Goal: Task Accomplishment & Management: Use online tool/utility

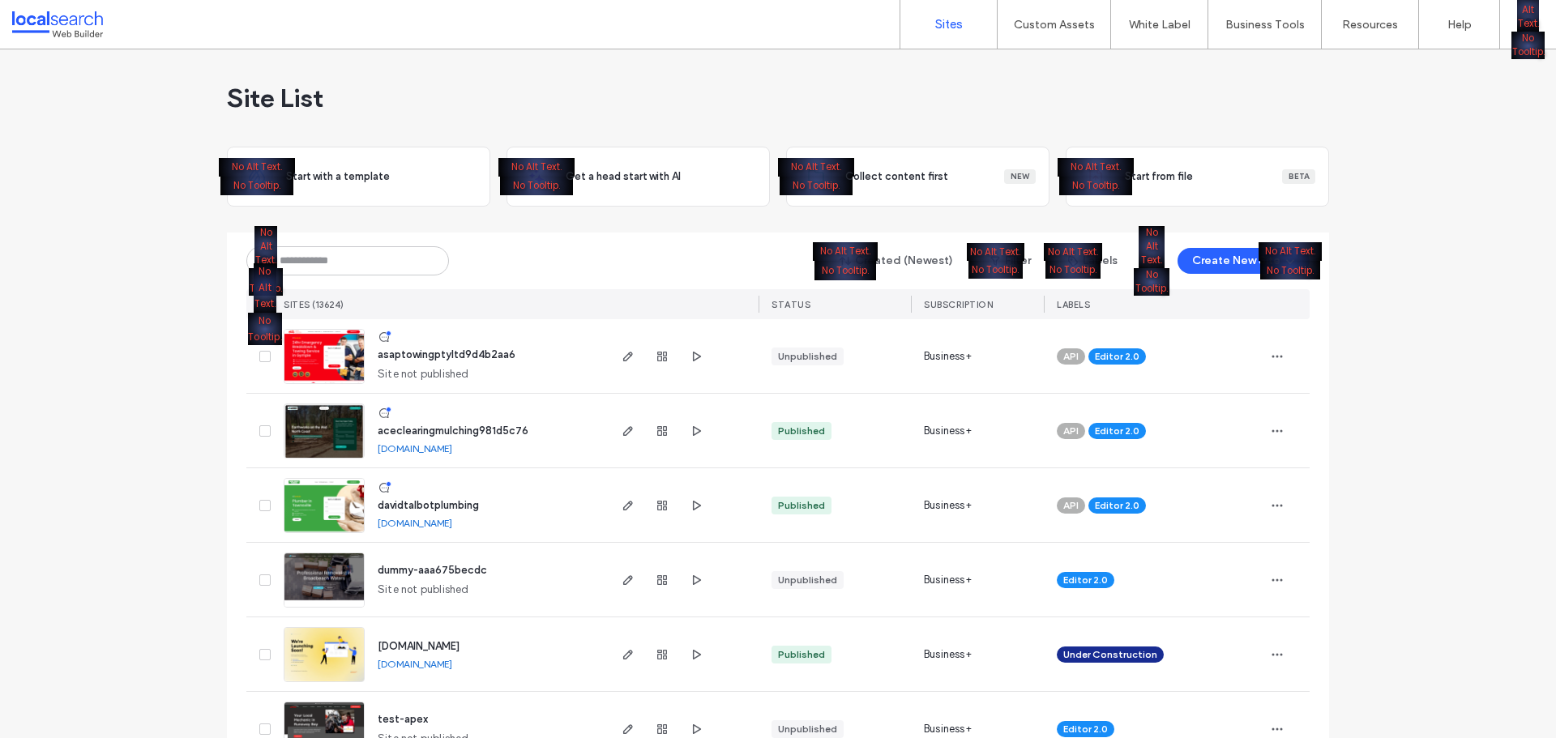
click at [496, 25] on div "Sites Custom Assets Custom Templates Custom Sections Content Collection Form Wh…" at bounding box center [778, 24] width 1556 height 49
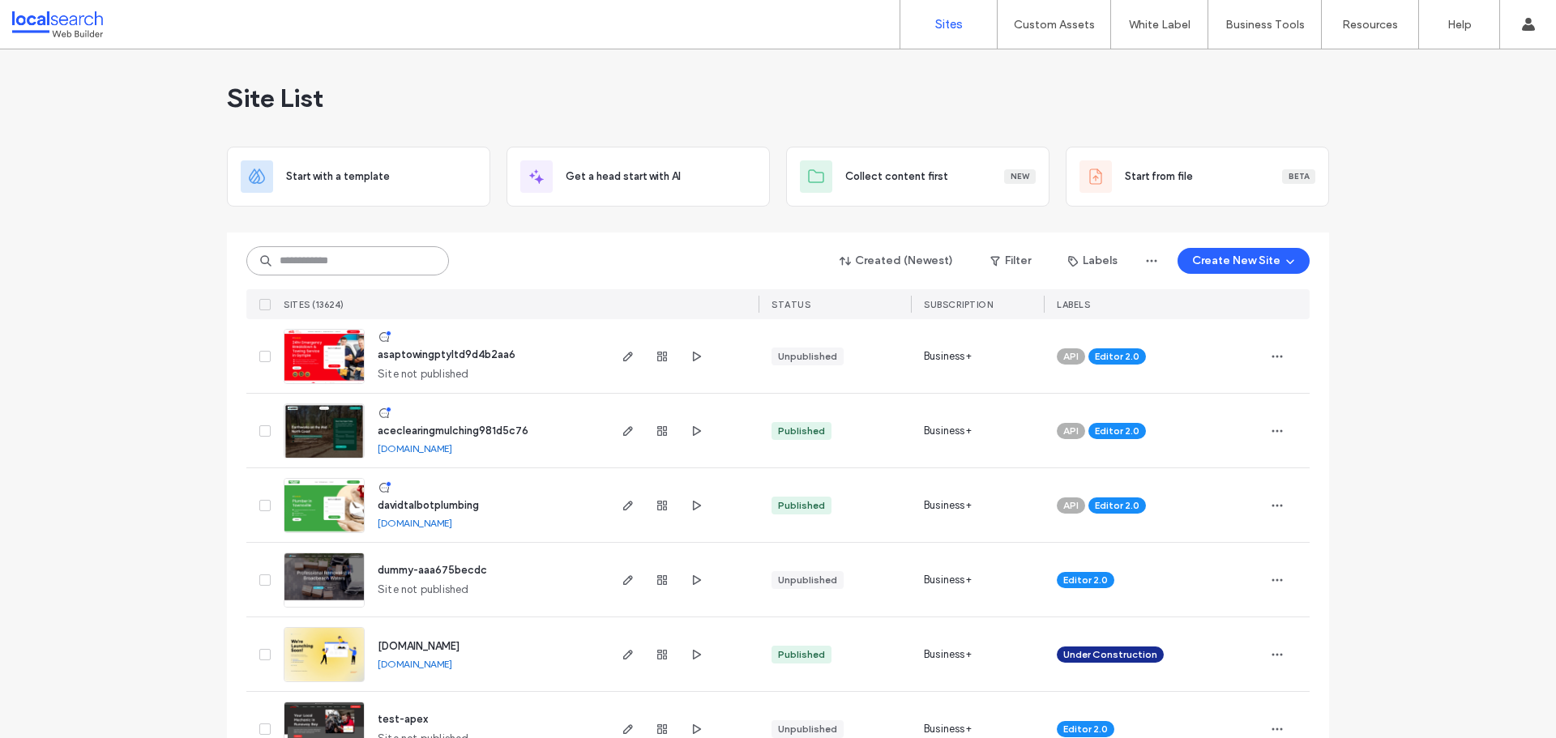
click at [360, 262] on input at bounding box center [347, 260] width 203 height 29
paste input "********"
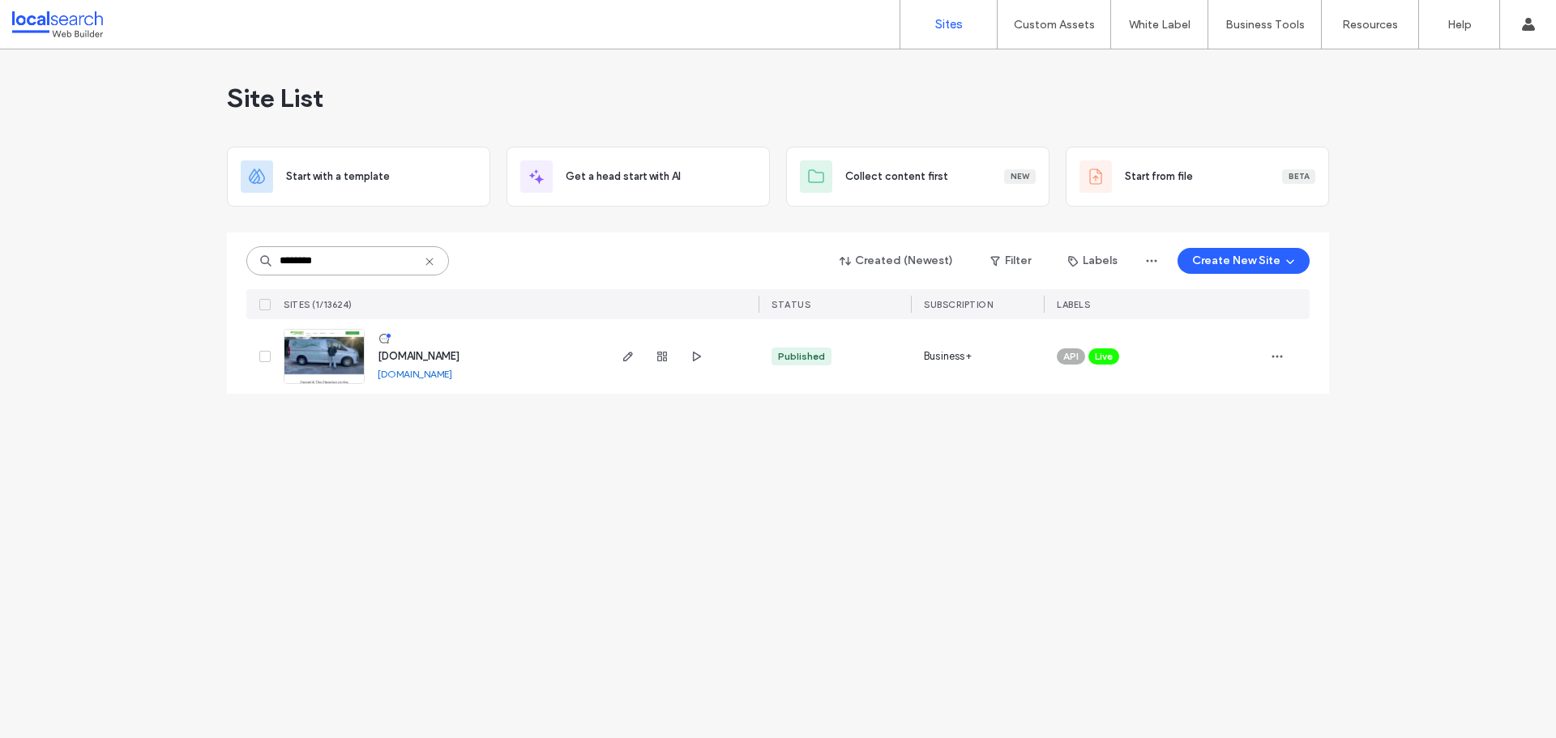
type input "********"
click at [340, 260] on input "********" at bounding box center [347, 260] width 203 height 29
click at [626, 359] on icon "button" at bounding box center [627, 356] width 13 height 13
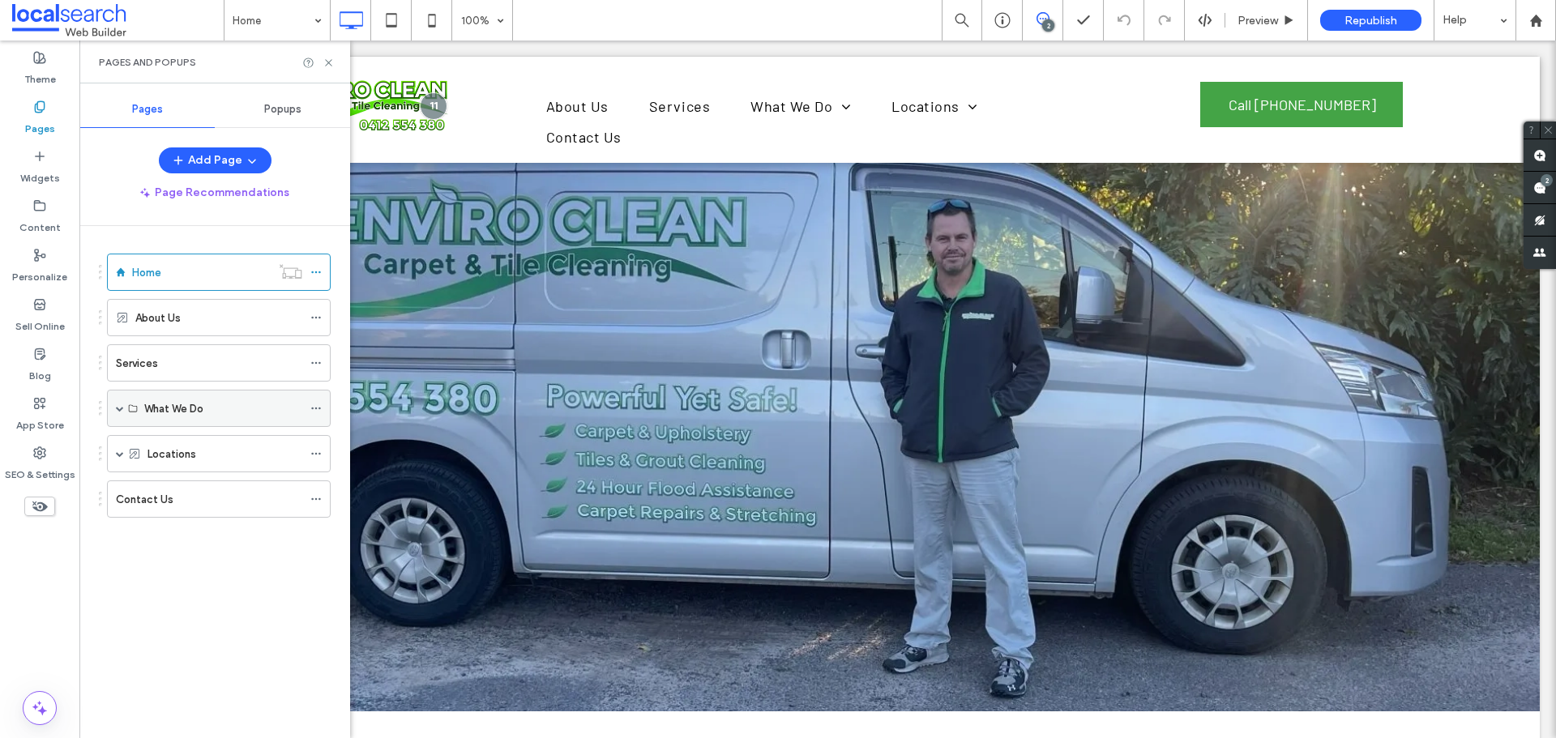
click at [122, 408] on span at bounding box center [120, 408] width 8 height 8
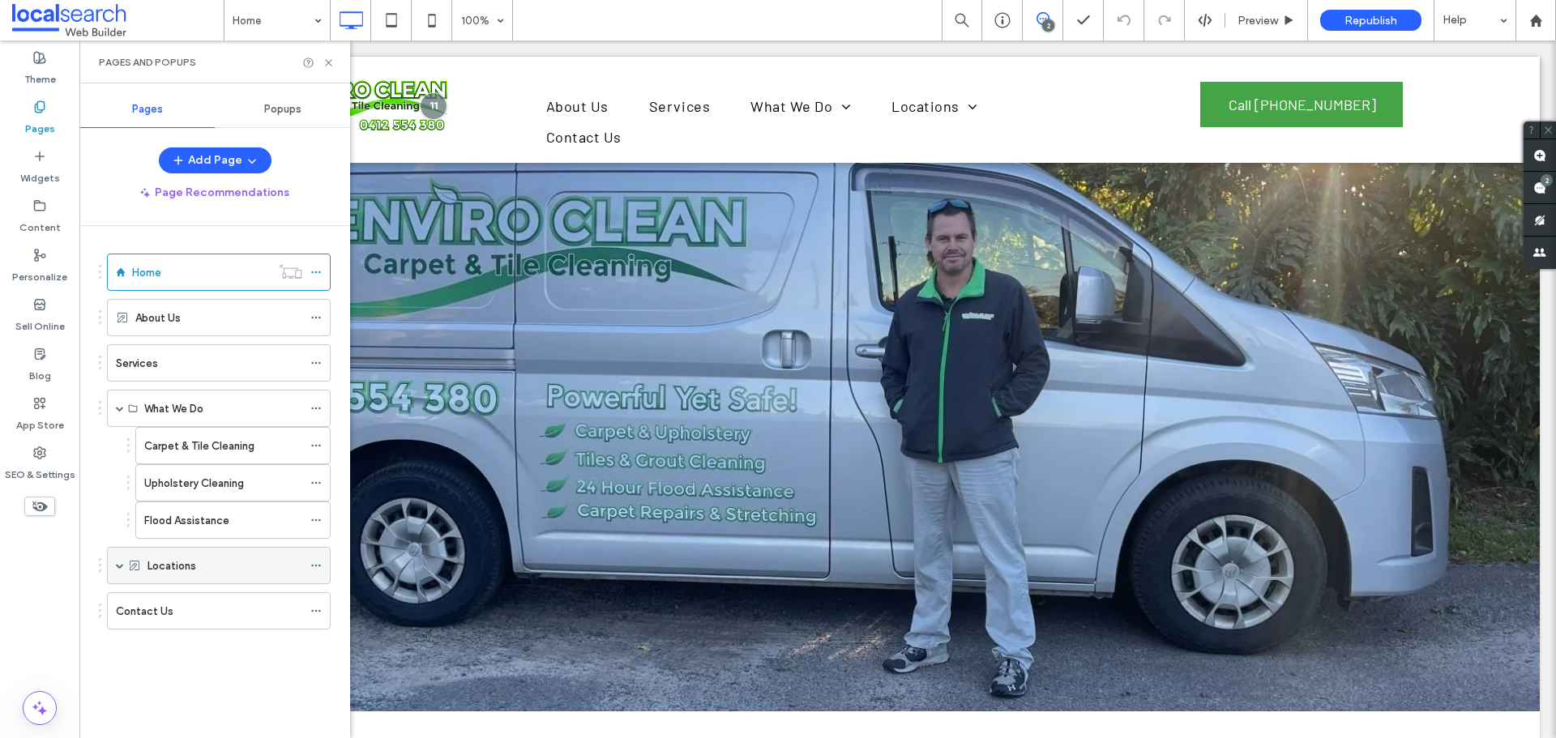
click at [117, 566] on span at bounding box center [120, 565] width 8 height 8
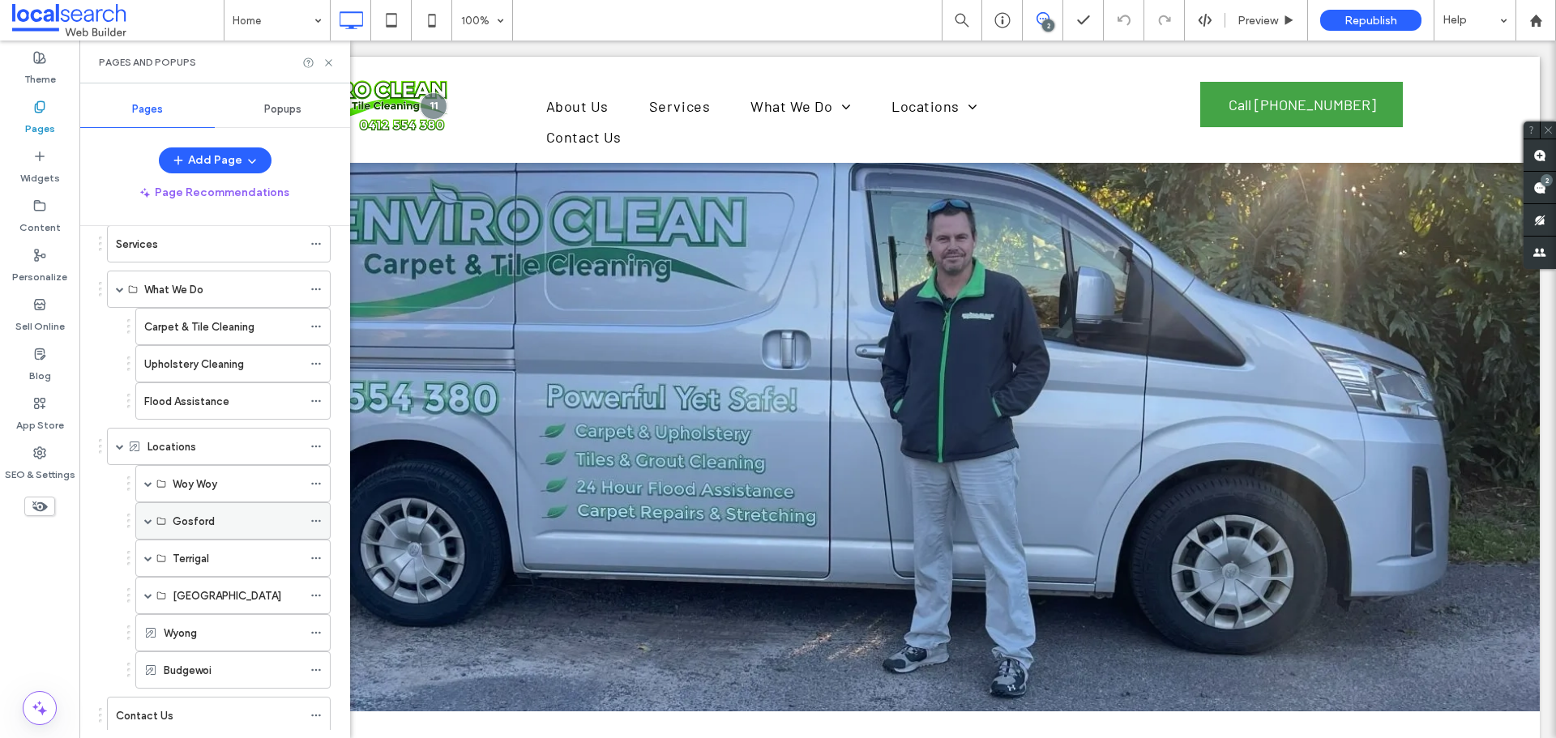
scroll to position [162, 0]
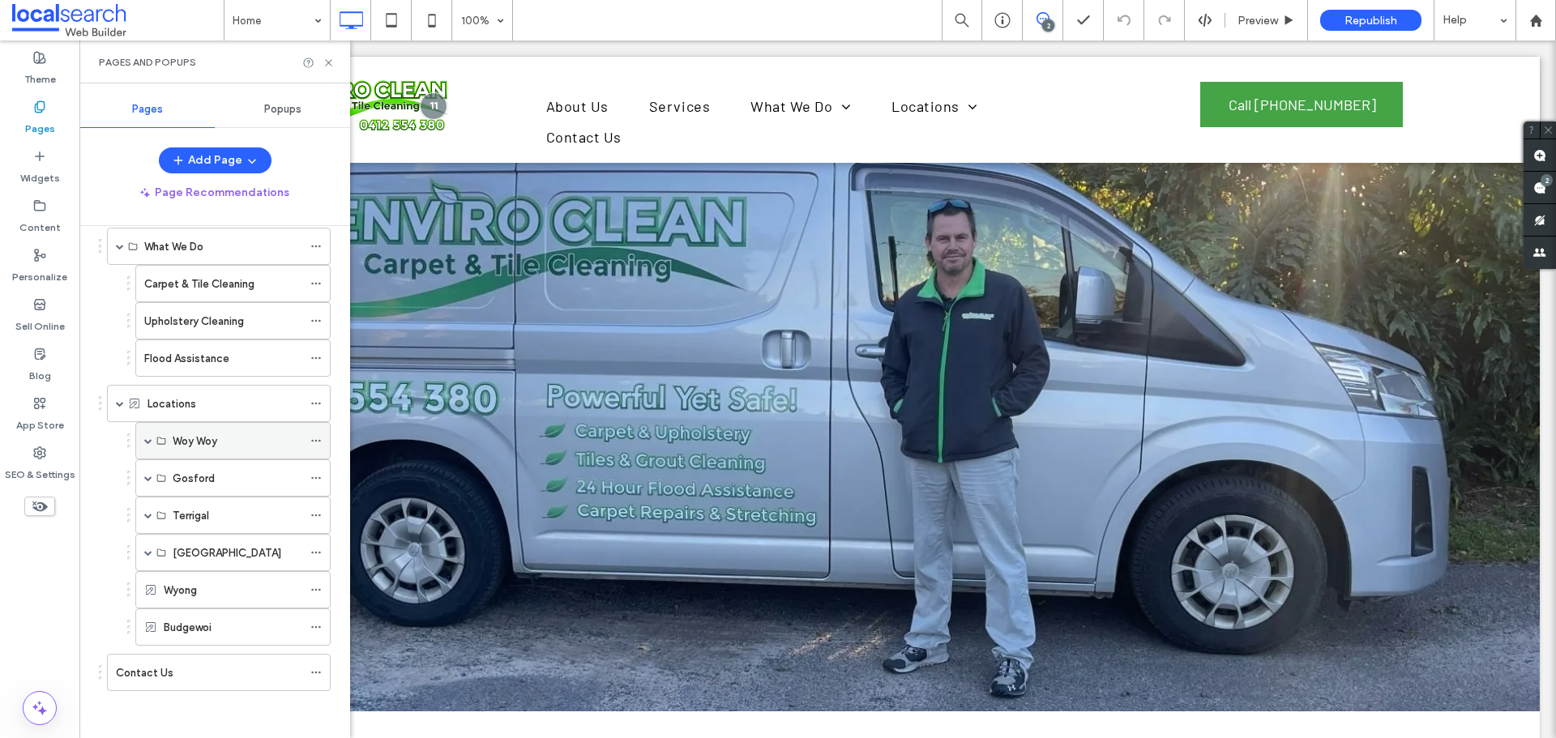
click at [143, 445] on div "Woy Woy" at bounding box center [232, 440] width 195 height 37
click at [147, 441] on span at bounding box center [148, 441] width 8 height 8
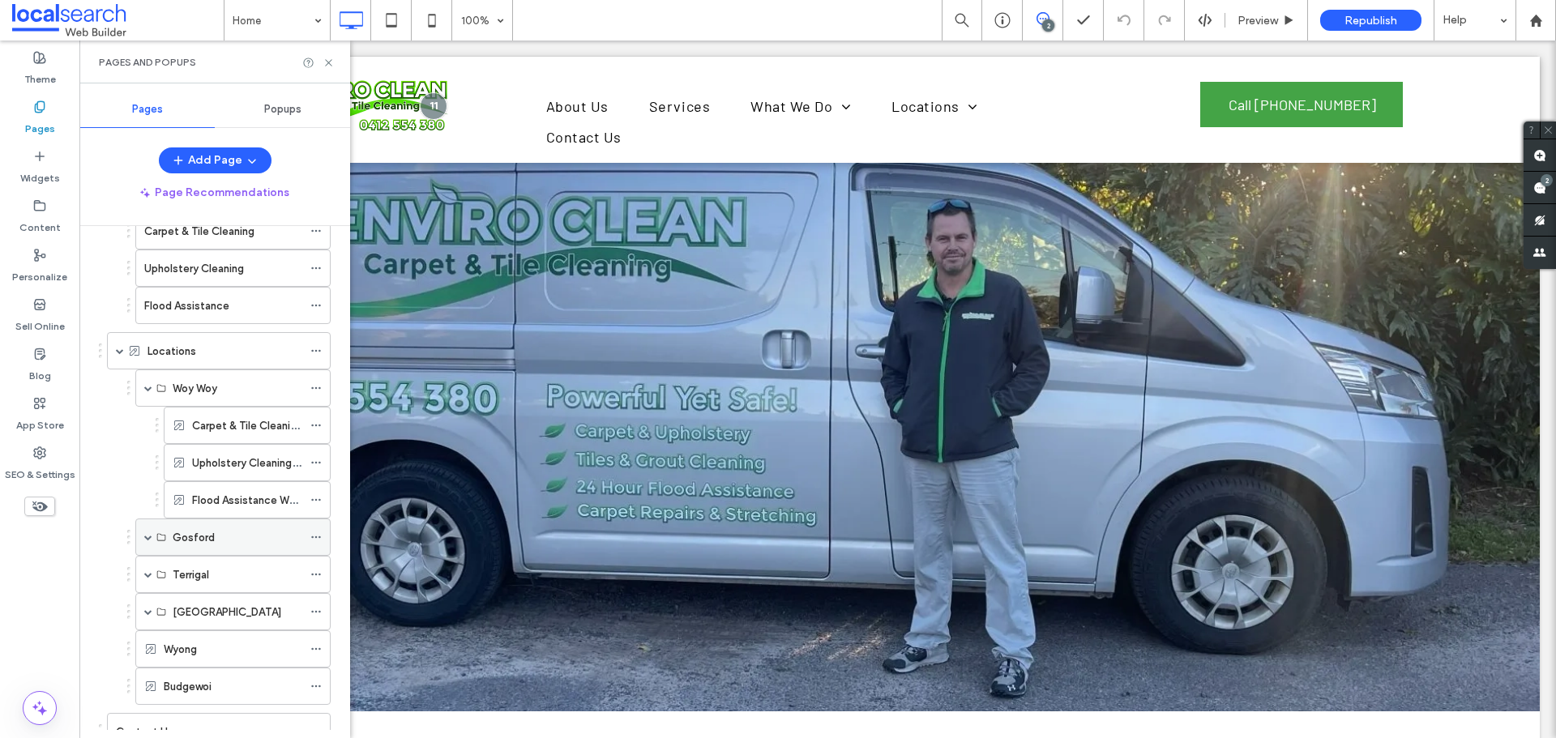
scroll to position [275, 0]
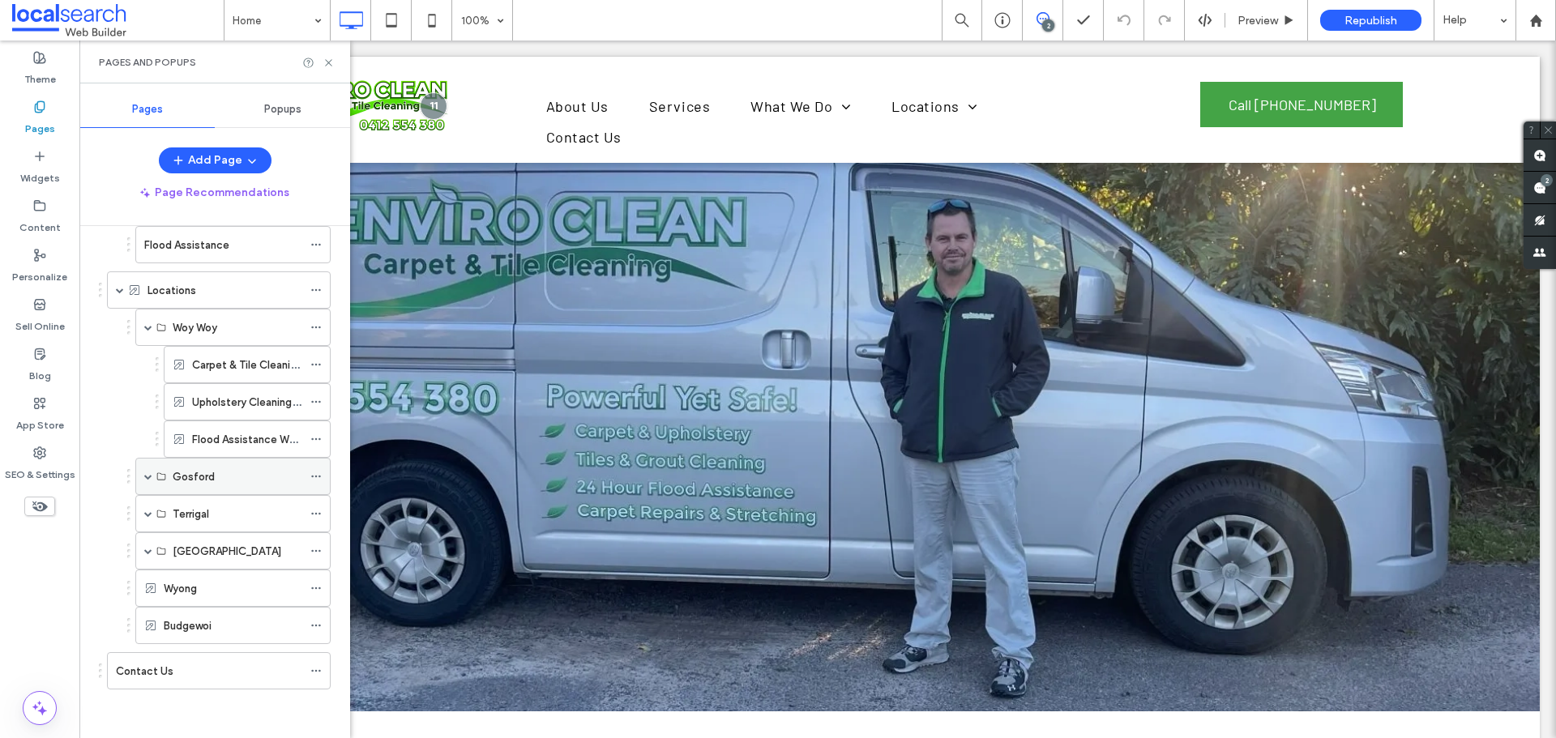
click at [147, 480] on span at bounding box center [148, 476] width 8 height 8
click at [147, 513] on span at bounding box center [148, 514] width 8 height 8
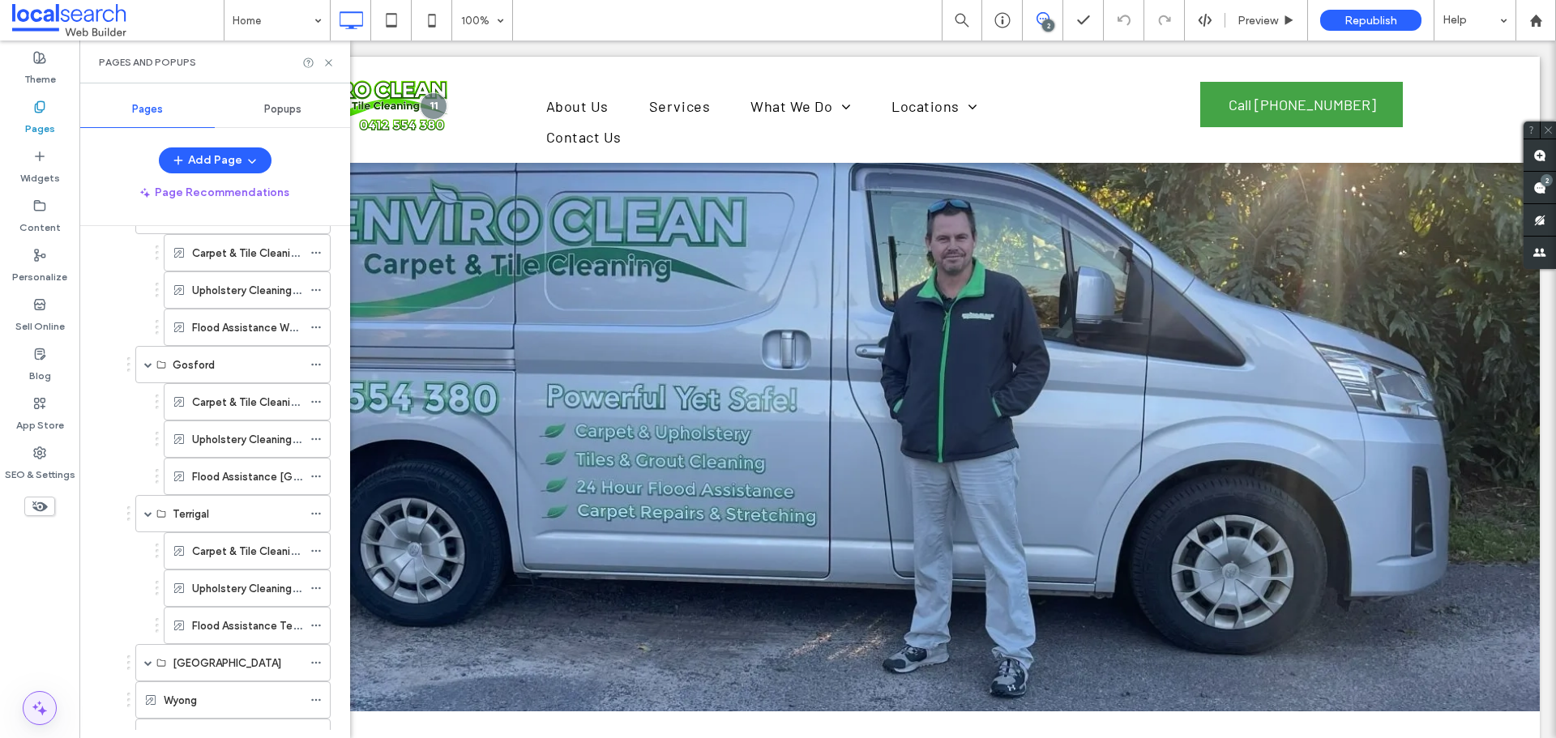
click at [34, 703] on icon at bounding box center [39, 707] width 19 height 19
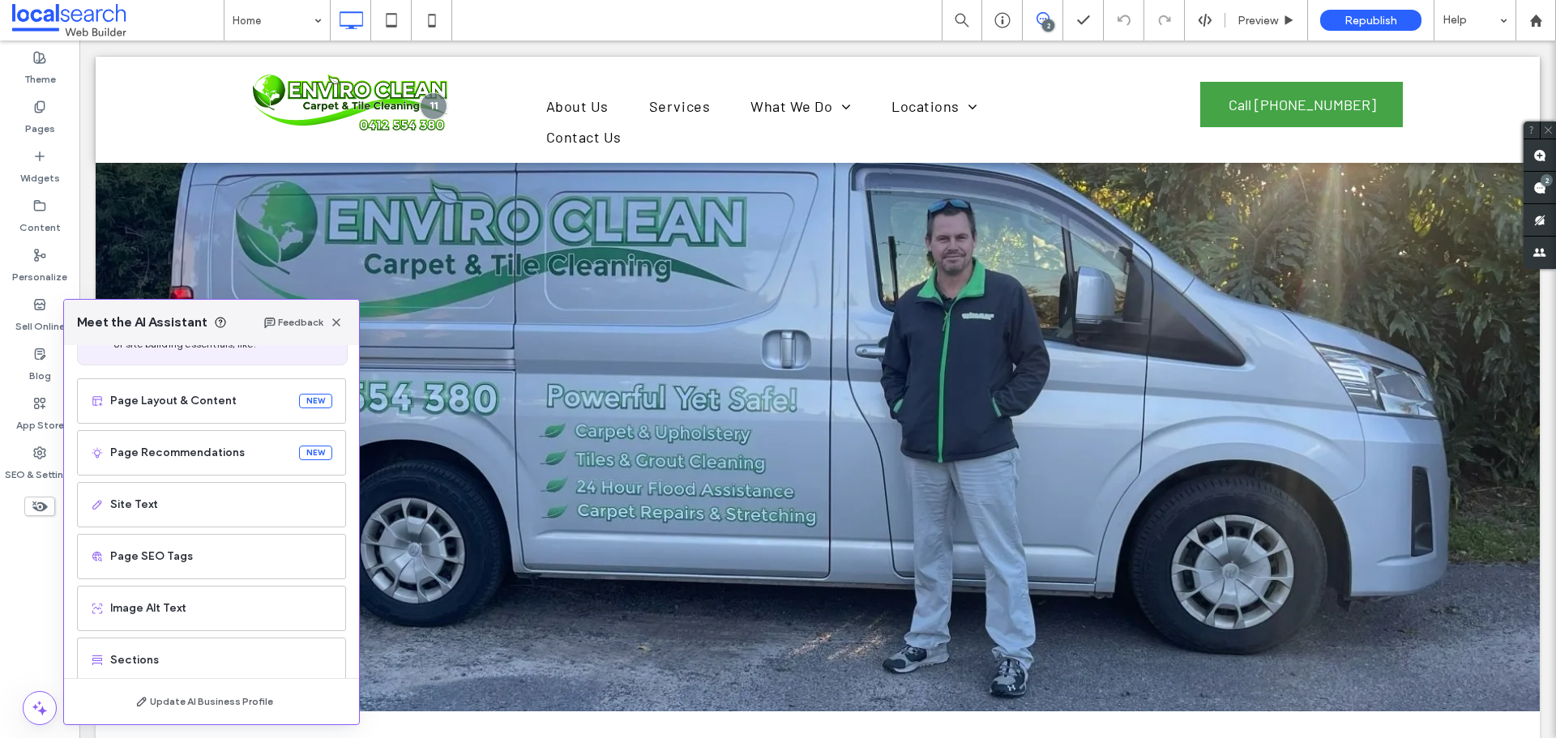
scroll to position [81, 0]
click at [200, 556] on span "Page SEO Tags" at bounding box center [221, 554] width 222 height 16
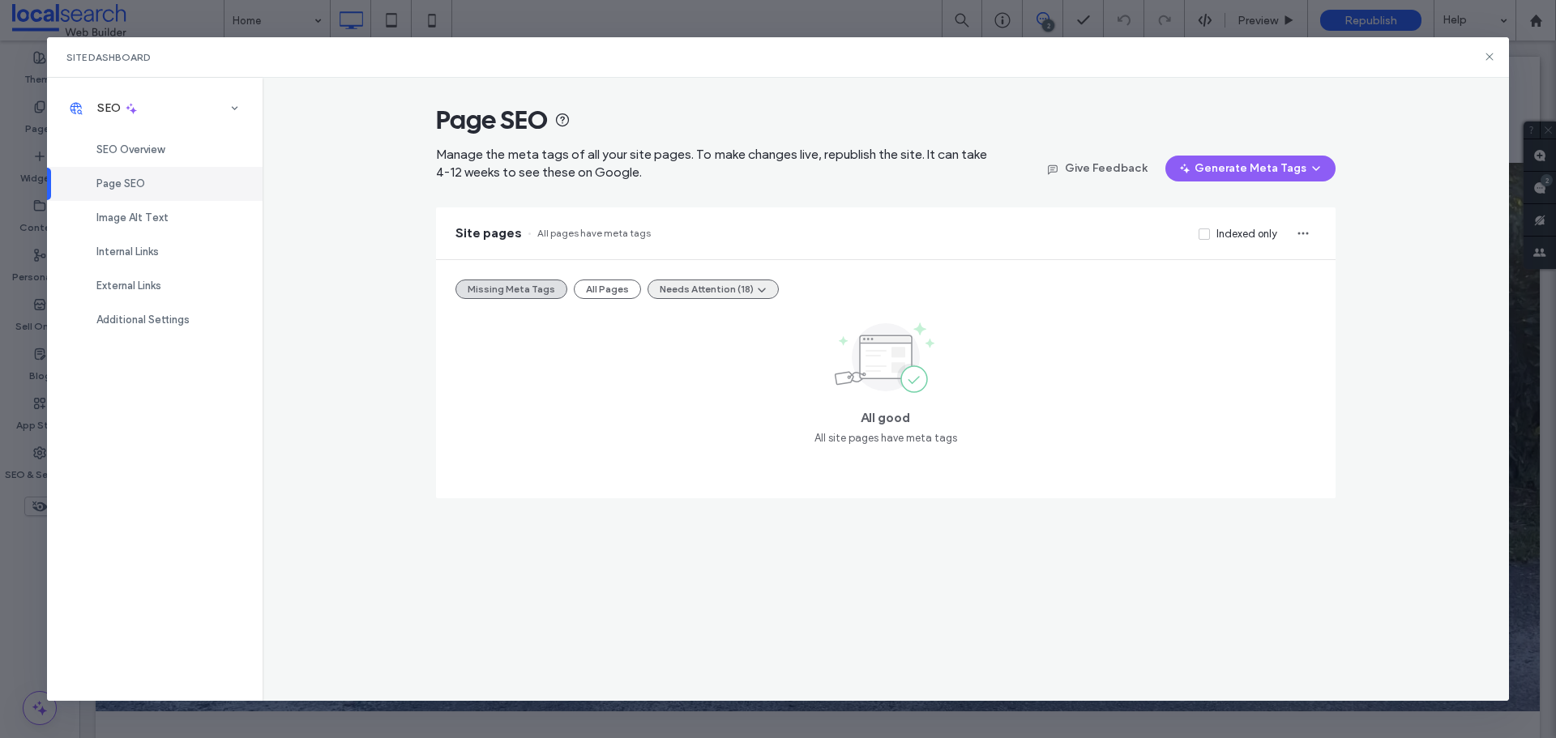
click at [677, 288] on button "Needs Attention (18)" at bounding box center [712, 289] width 131 height 19
click at [687, 320] on span "Tags Too Long (18)" at bounding box center [699, 328] width 89 height 16
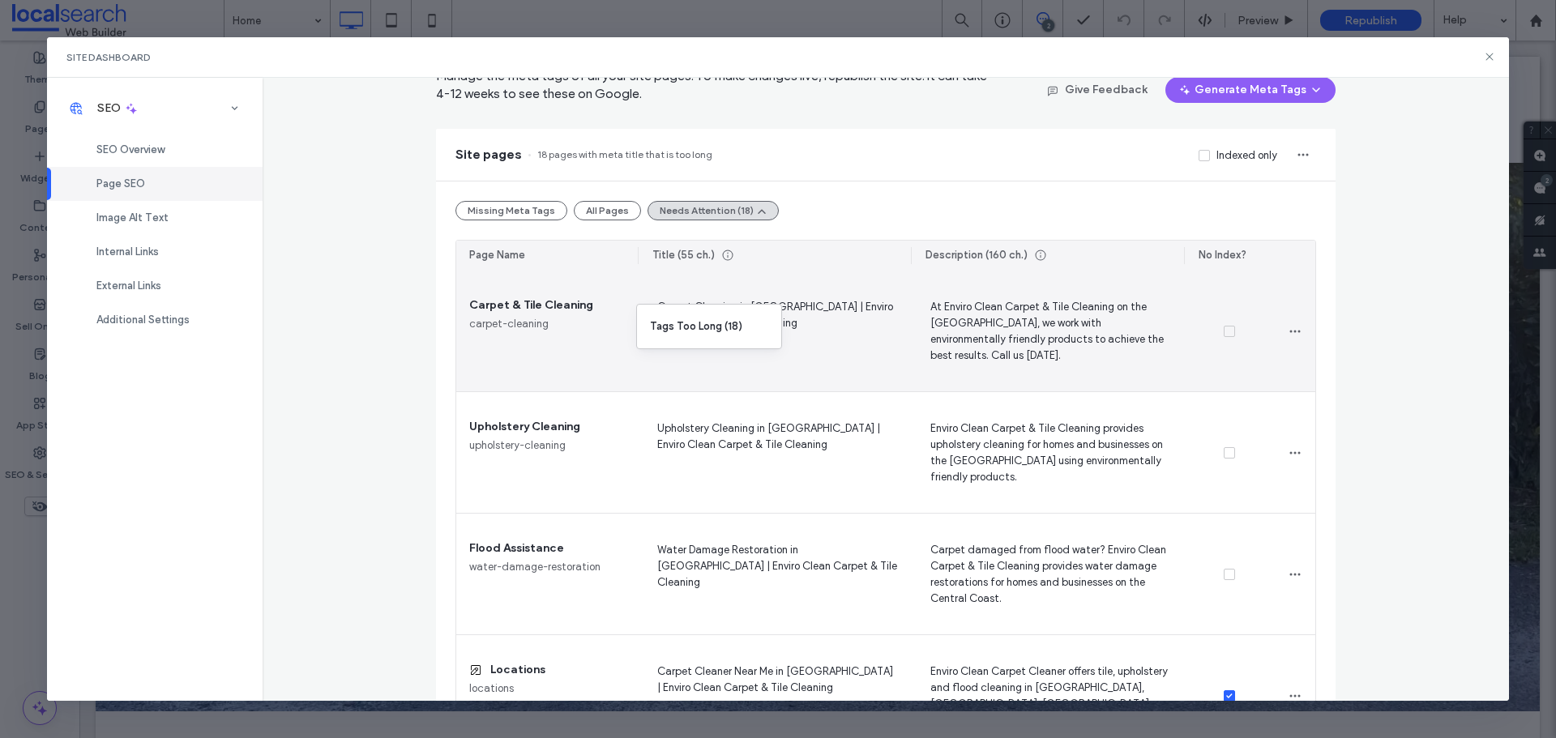
scroll to position [0, 0]
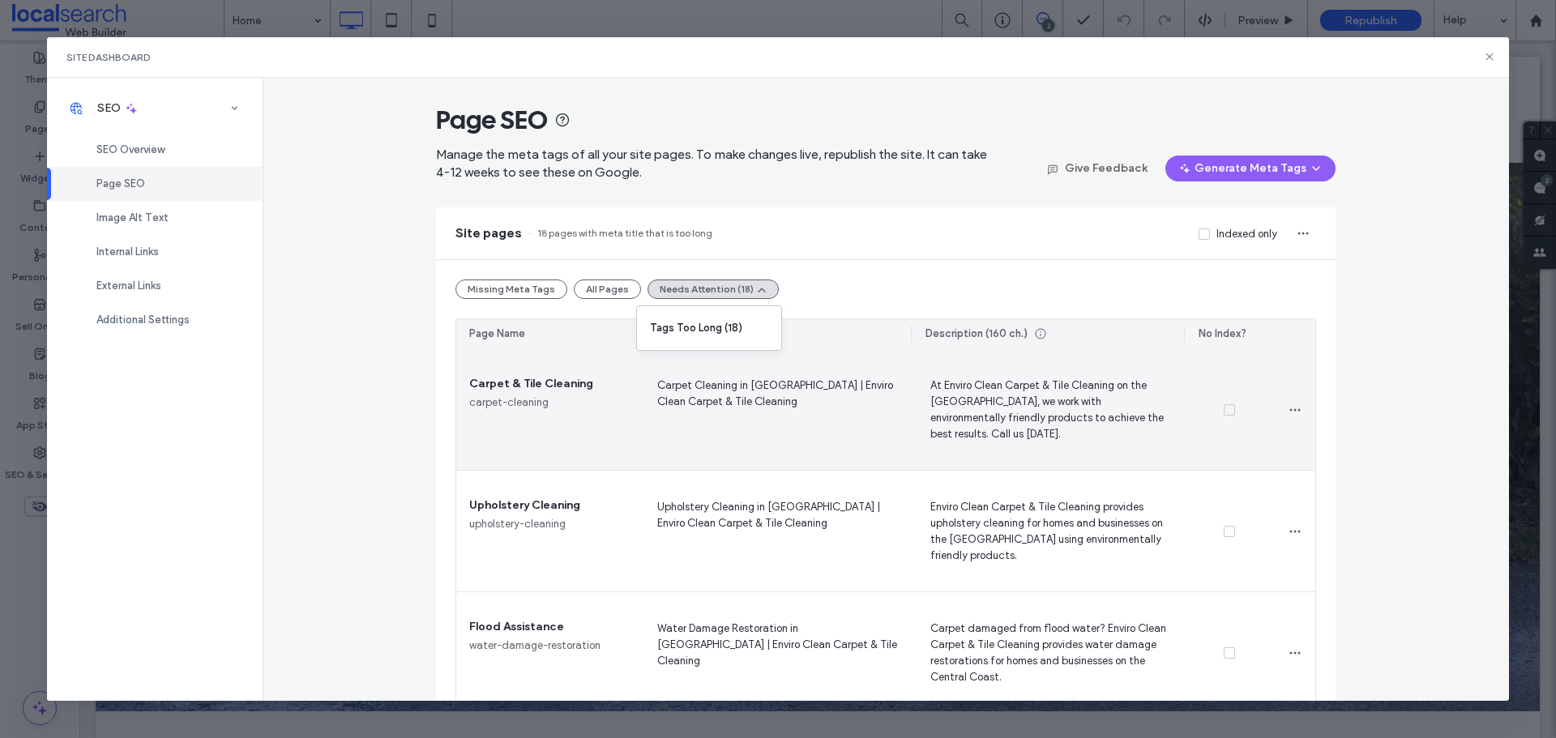
click at [937, 420] on span "At Enviro Clean Carpet & Tile Cleaning on the Central Coast, we work with envir…" at bounding box center [1047, 409] width 247 height 66
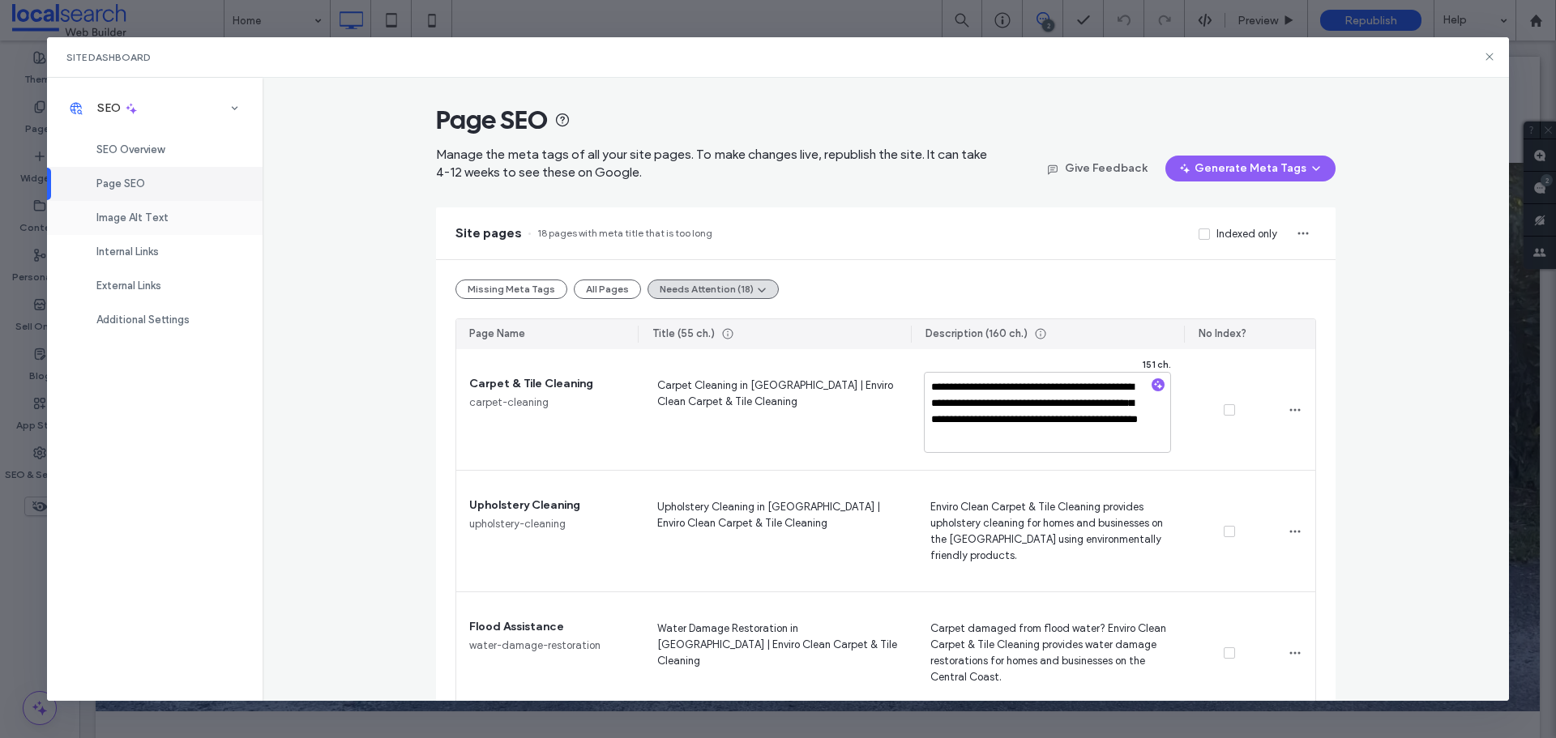
click at [168, 228] on div "Image Alt Text" at bounding box center [155, 218] width 216 height 34
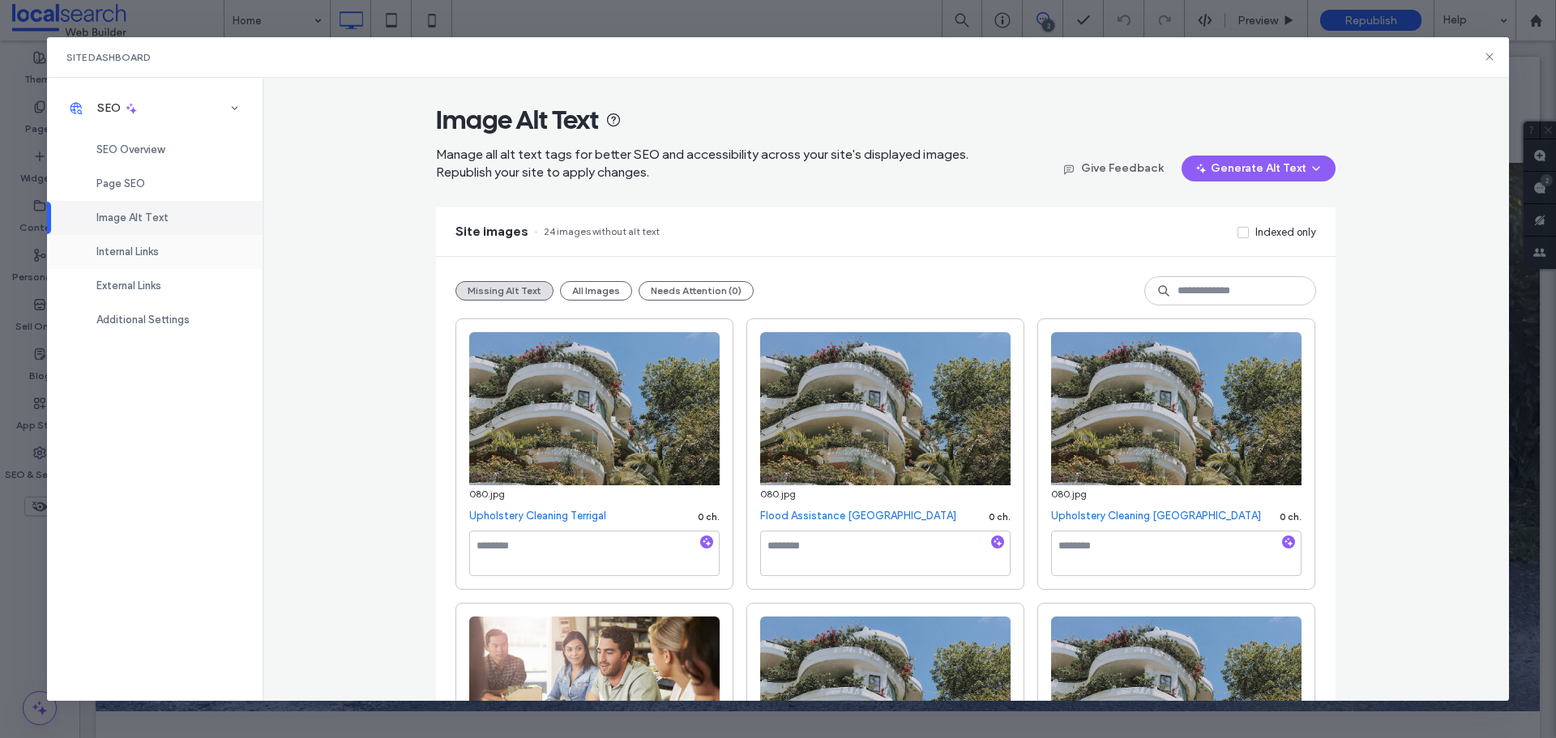
click at [155, 257] on span "Internal Links" at bounding box center [127, 251] width 62 height 12
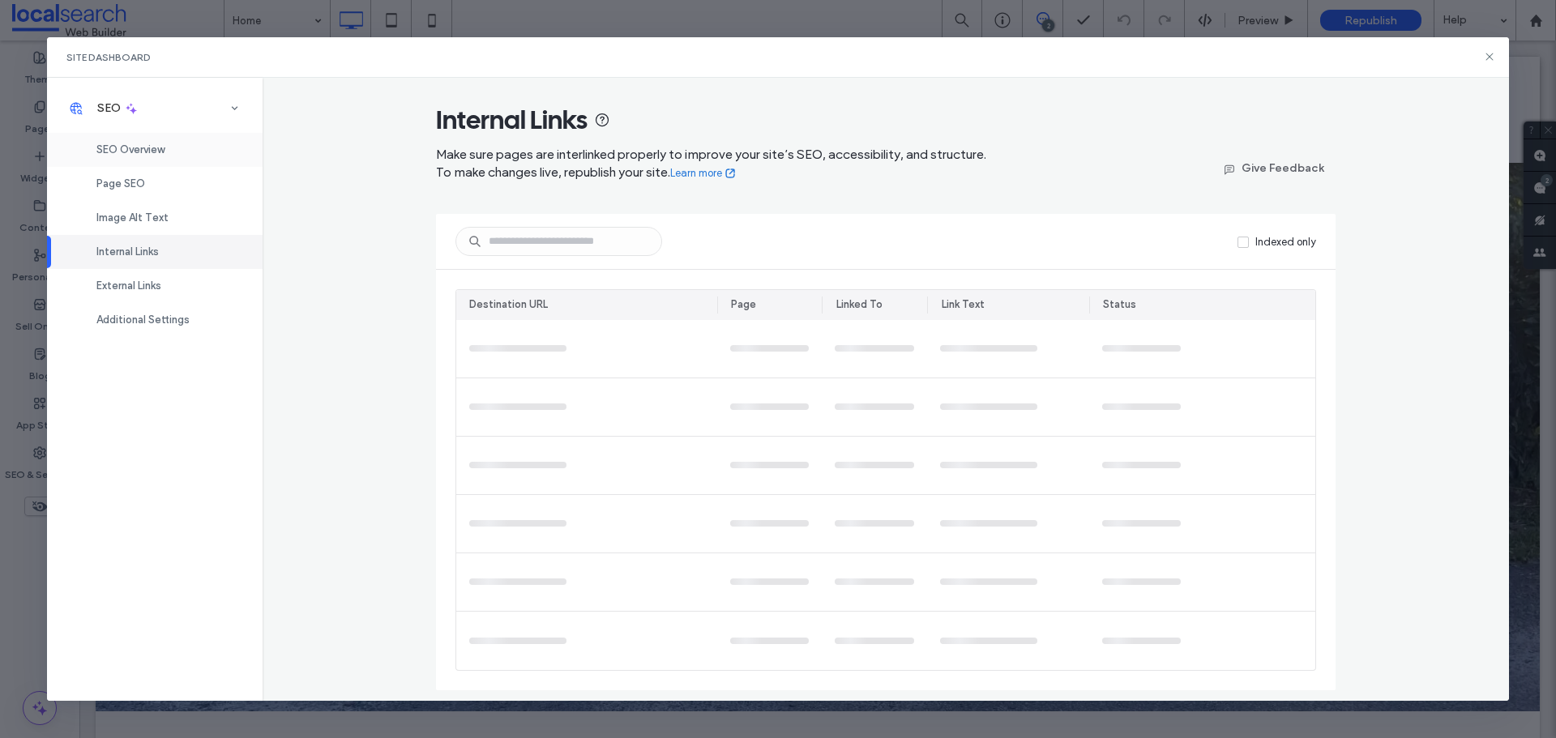
click at [154, 151] on span "SEO Overview" at bounding box center [130, 149] width 68 height 12
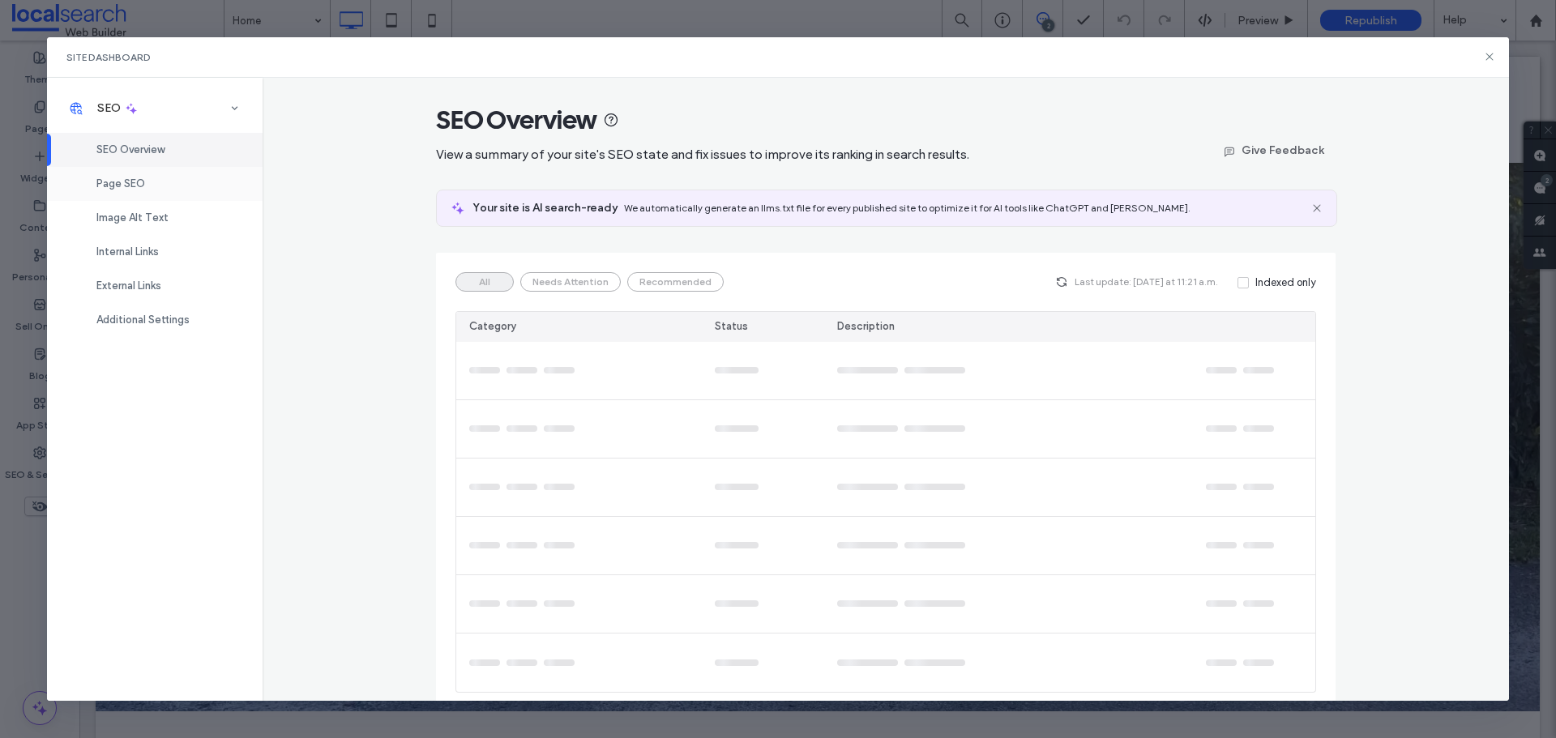
click at [145, 190] on div "Page SEO" at bounding box center [155, 184] width 216 height 34
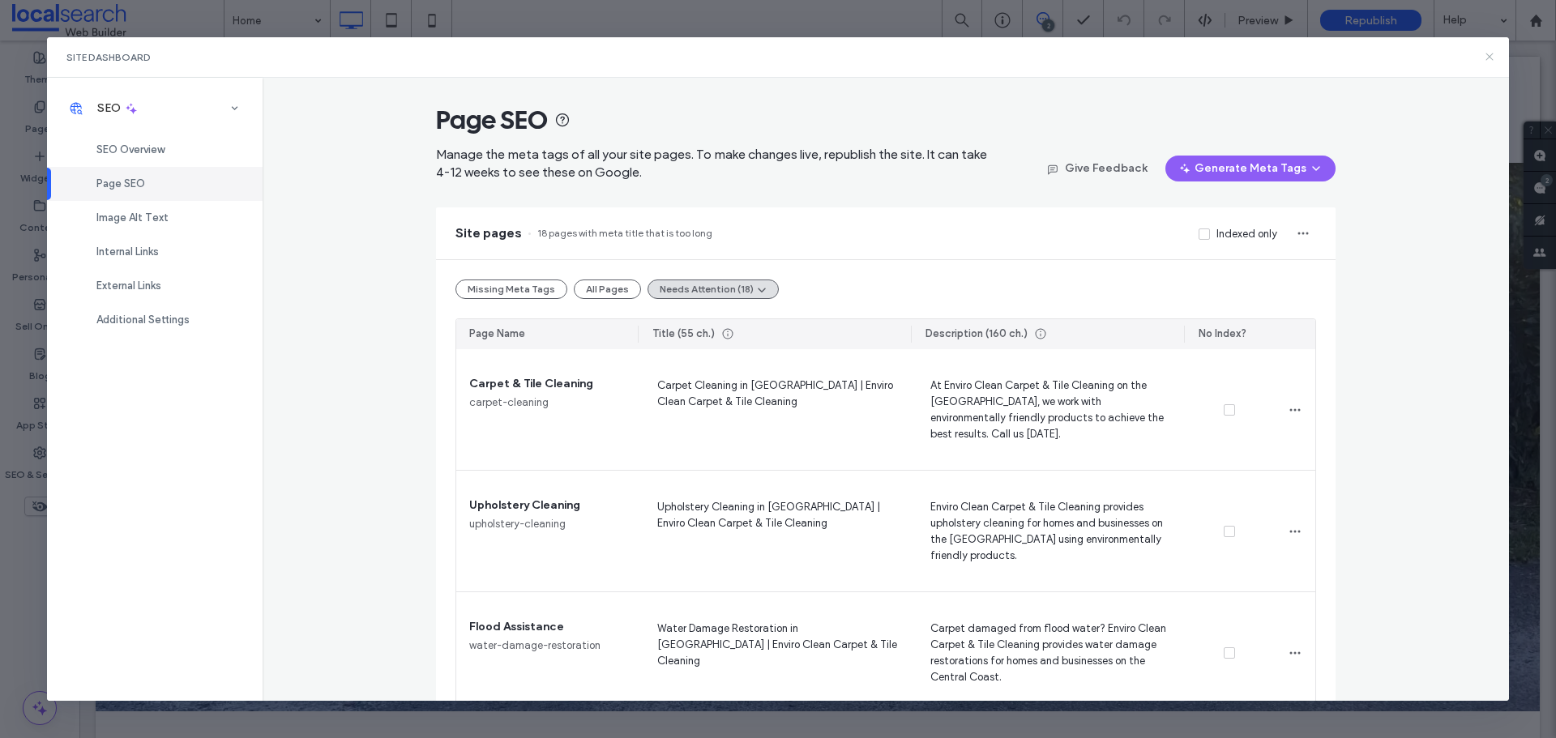
drag, startPoint x: 1492, startPoint y: 58, endPoint x: 641, endPoint y: 181, distance: 860.5
click at [1492, 58] on icon at bounding box center [1489, 56] width 13 height 13
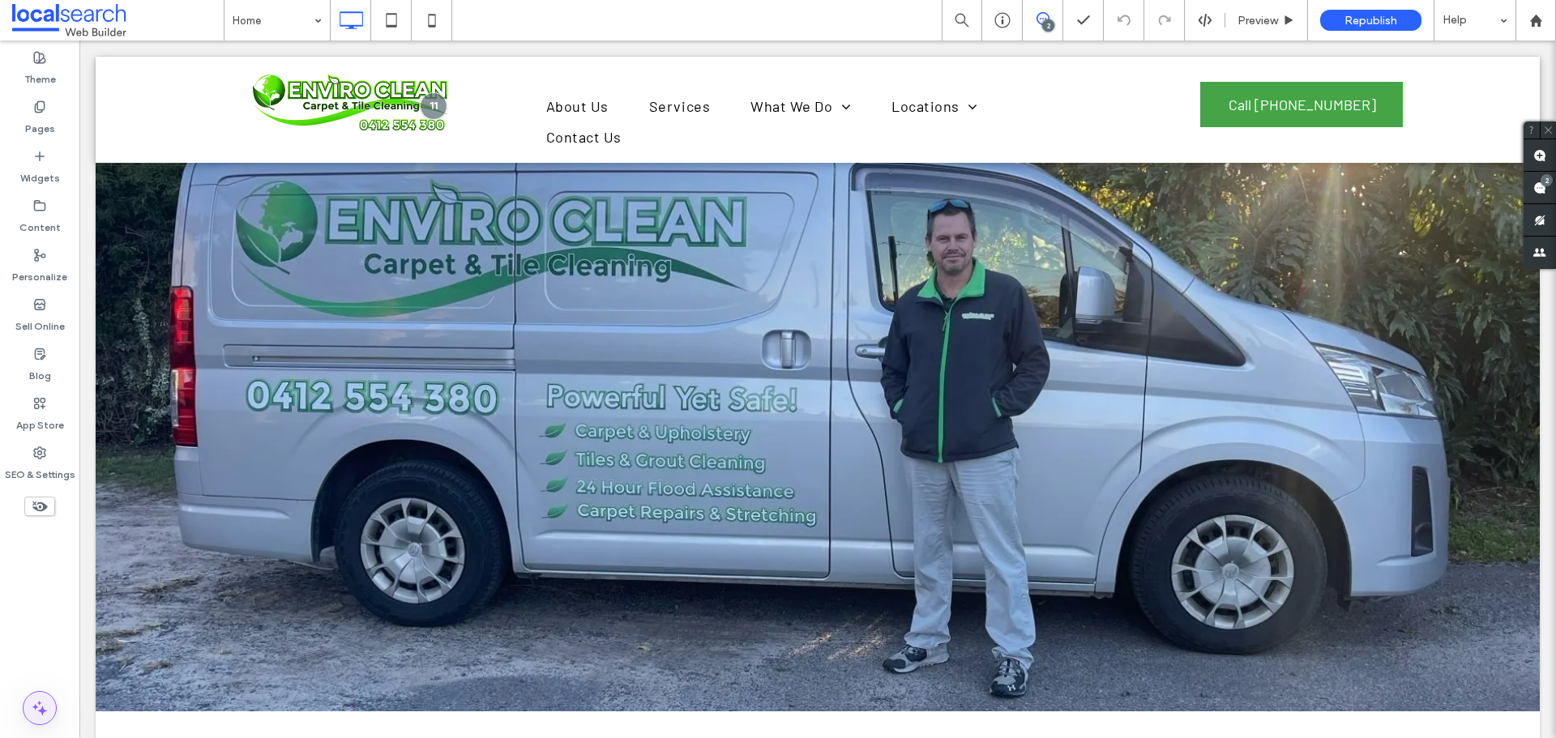
click at [47, 705] on icon at bounding box center [39, 707] width 19 height 19
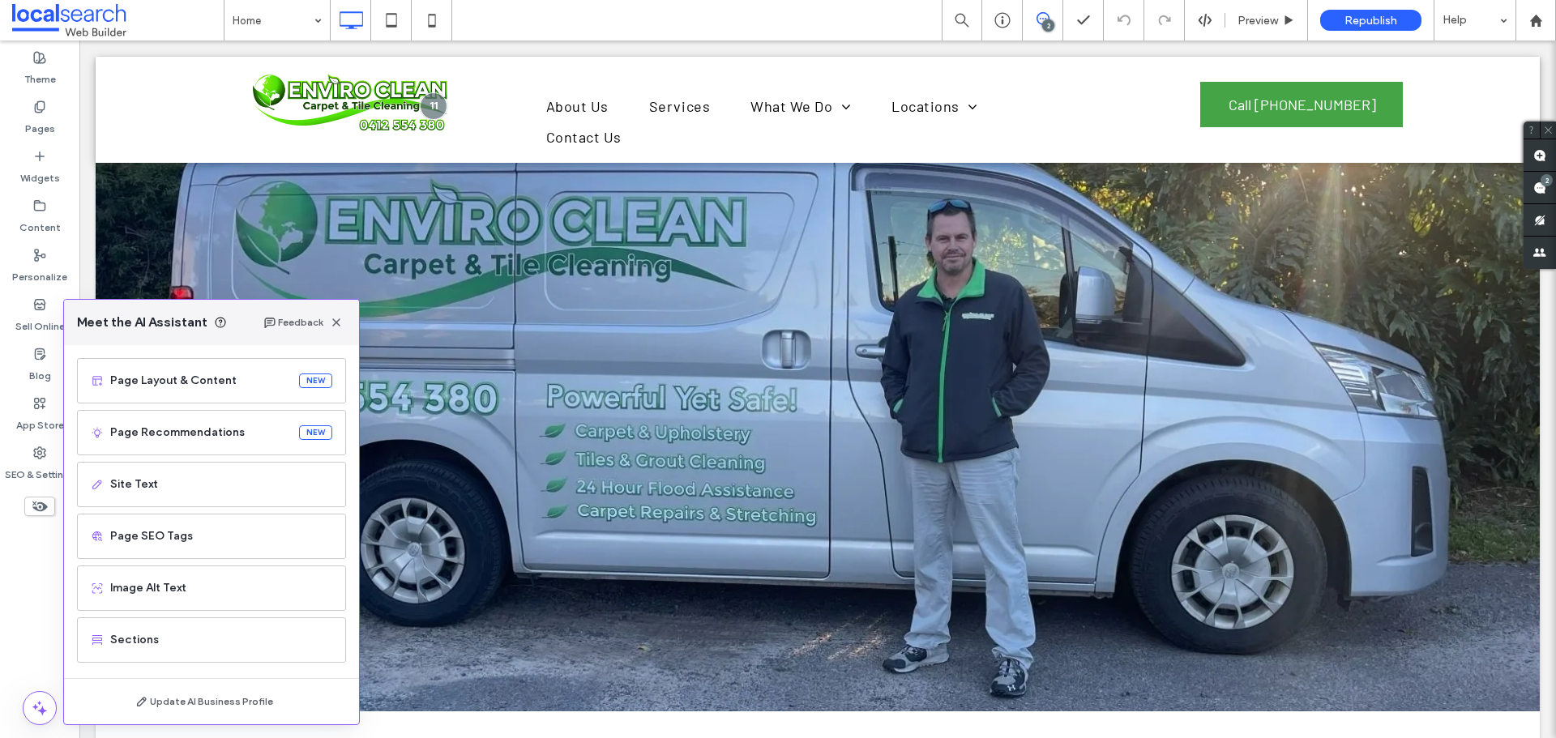
scroll to position [103, 0]
drag, startPoint x: 177, startPoint y: 478, endPoint x: 179, endPoint y: 524, distance: 46.2
click at [179, 524] on div "Page Layout & Content NEW Page Recommendations NEW Site Text Page SEO Tags Imag…" at bounding box center [211, 506] width 269 height 305
click at [204, 530] on span "Page SEO Tags" at bounding box center [221, 532] width 222 height 16
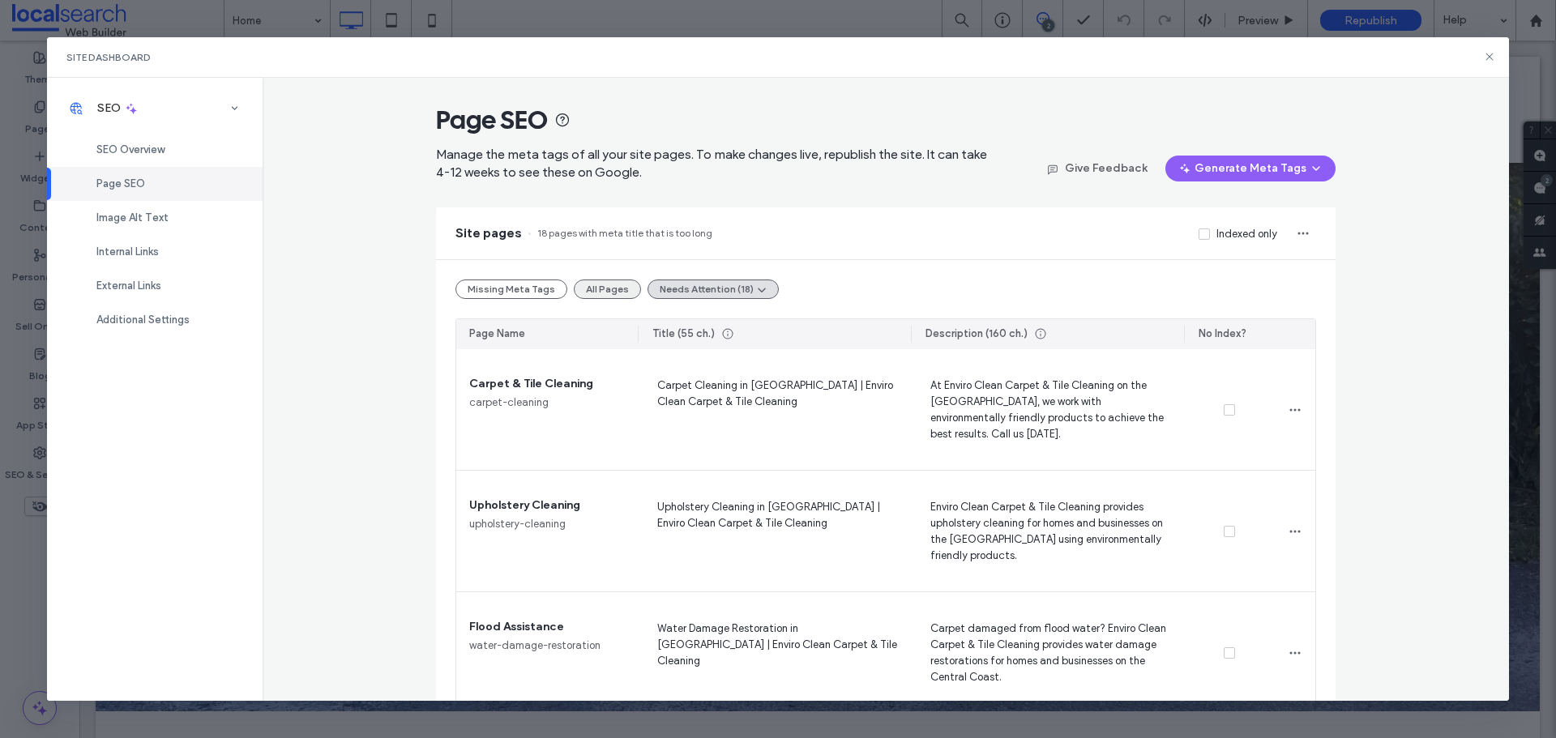
click at [582, 288] on button "All Pages" at bounding box center [607, 289] width 67 height 19
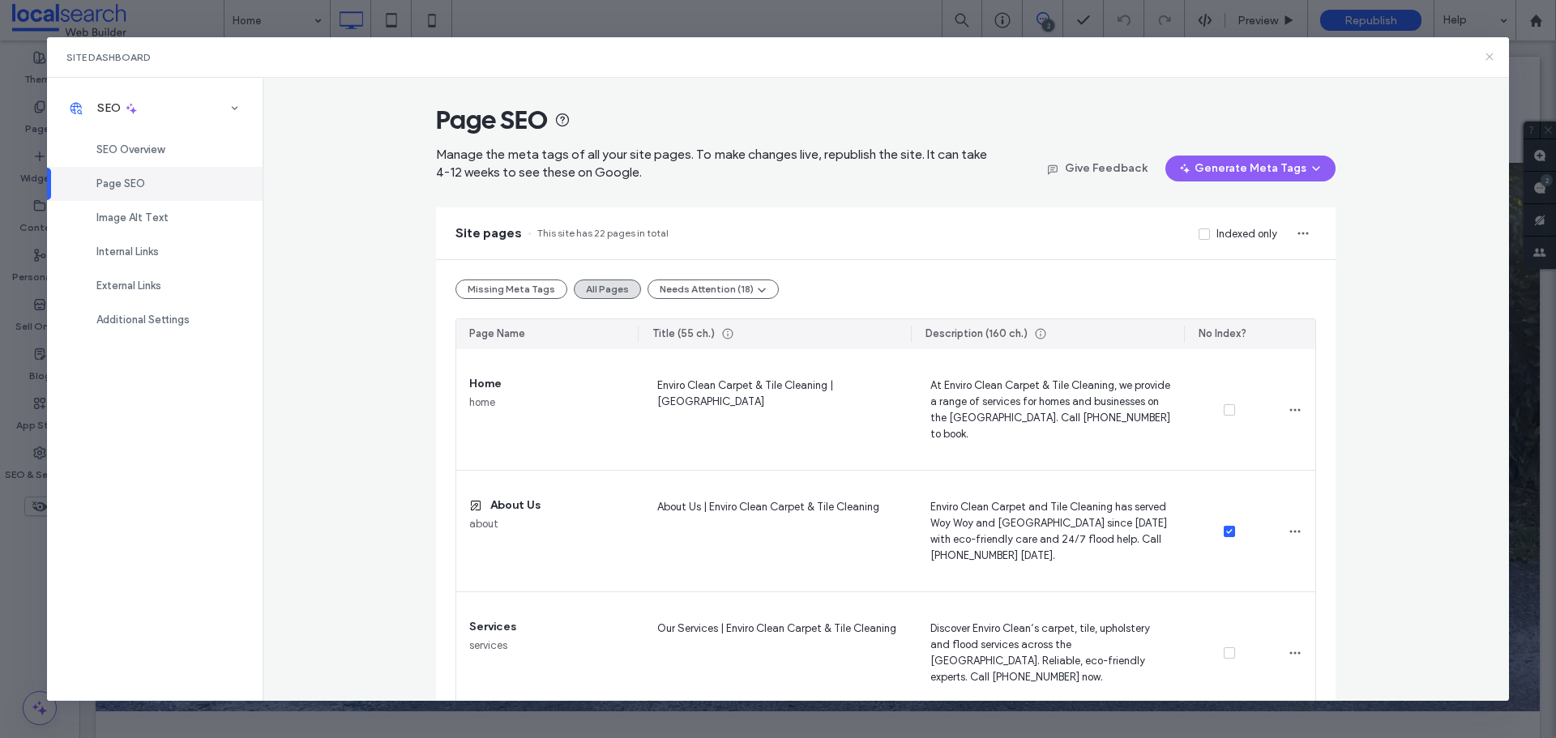
click at [1491, 50] on icon at bounding box center [1489, 56] width 13 height 13
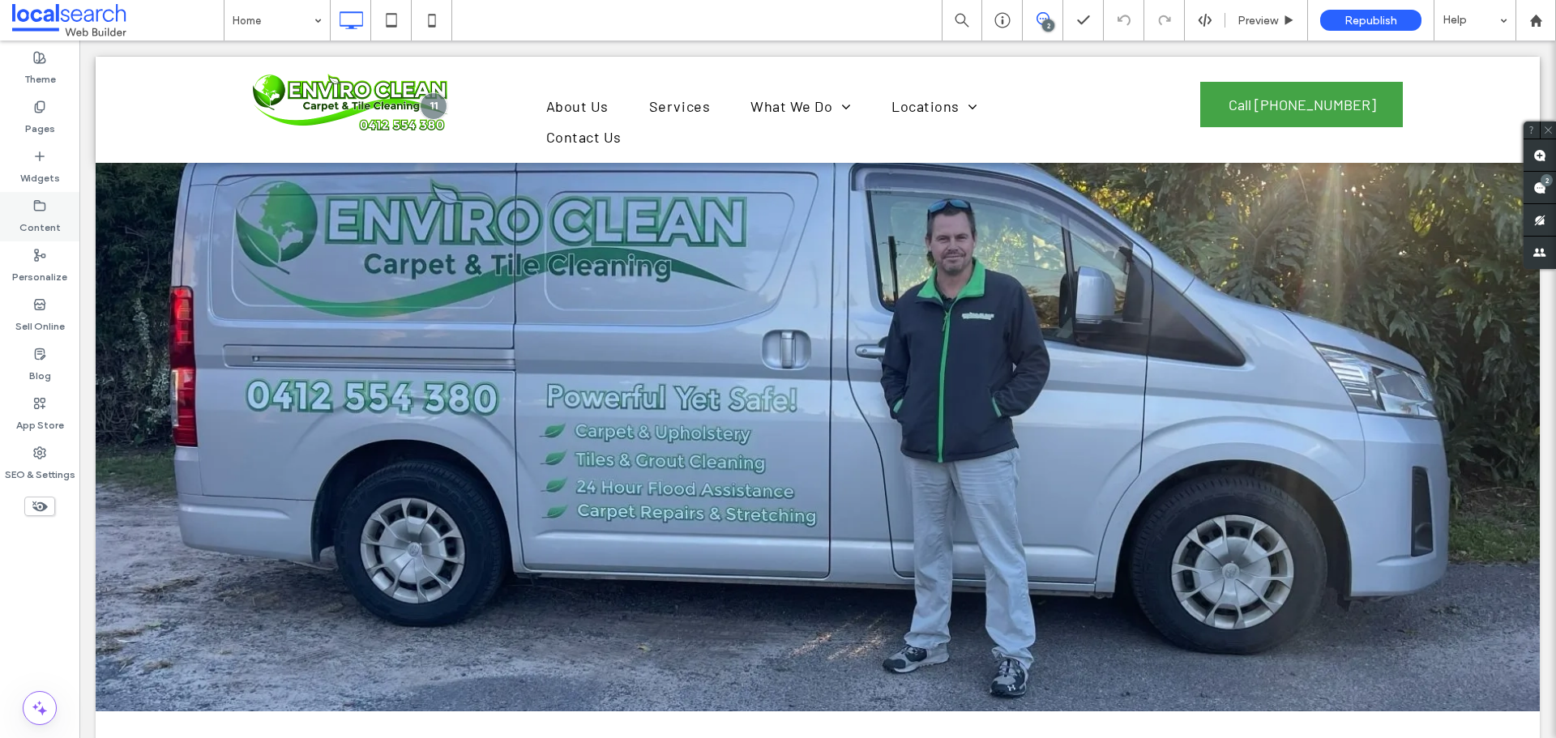
click at [47, 207] on div "Content" at bounding box center [39, 216] width 79 height 49
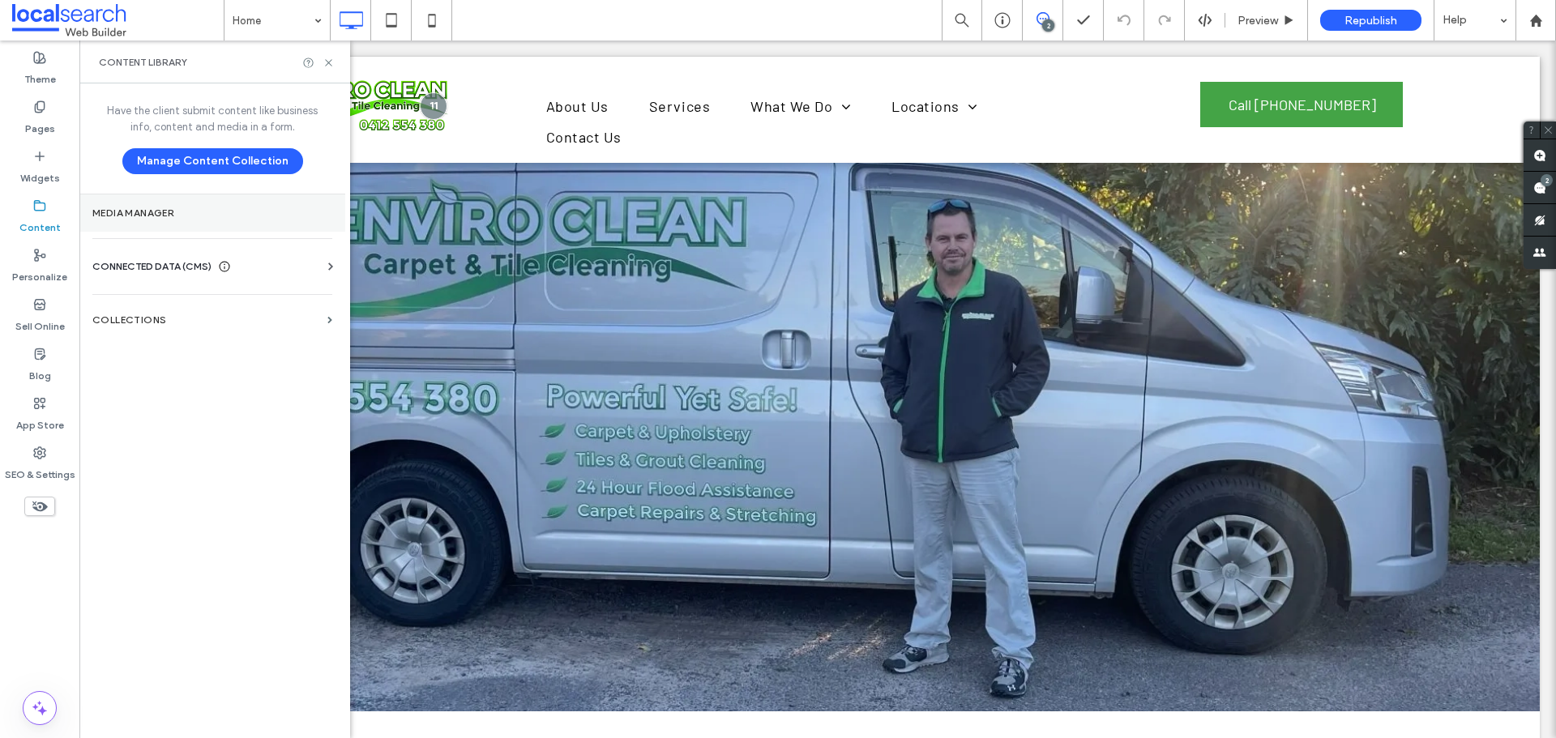
click at [155, 215] on label "Media Manager" at bounding box center [212, 212] width 240 height 11
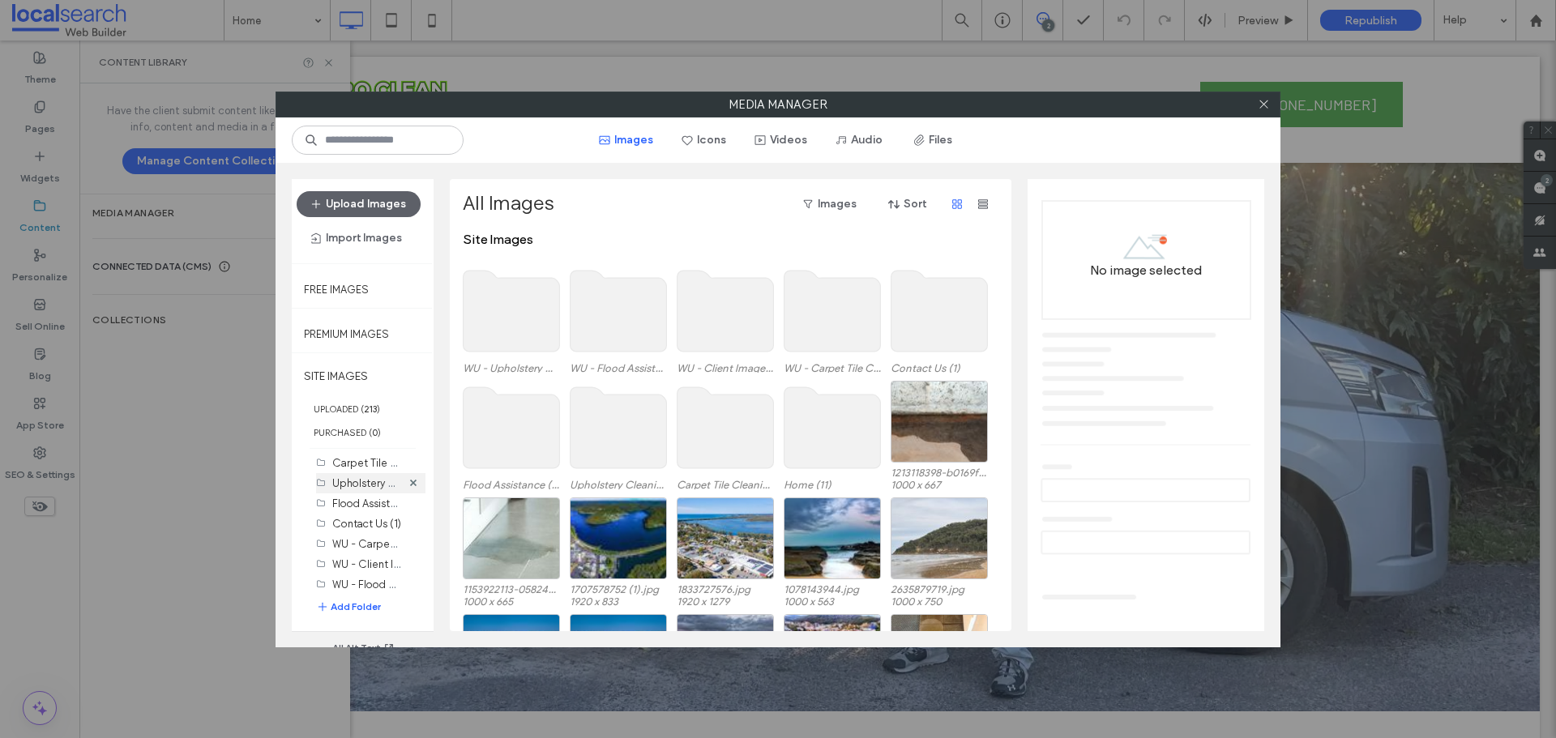
scroll to position [0, 0]
click at [365, 485] on label "Carpet Tile Cleaning (4)" at bounding box center [390, 482] width 117 height 15
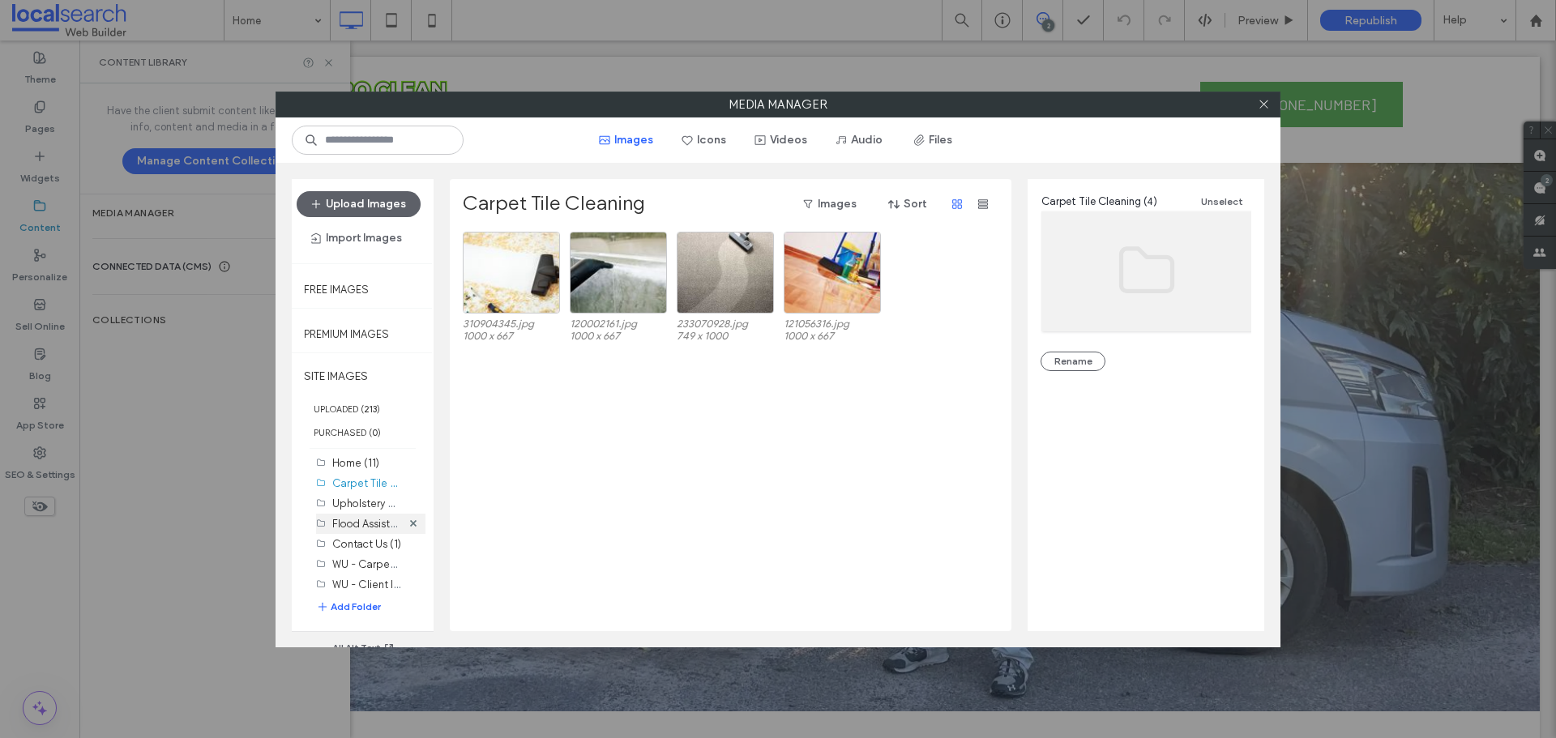
click at [372, 514] on div "Flood Assistance (4)" at bounding box center [366, 524] width 69 height 20
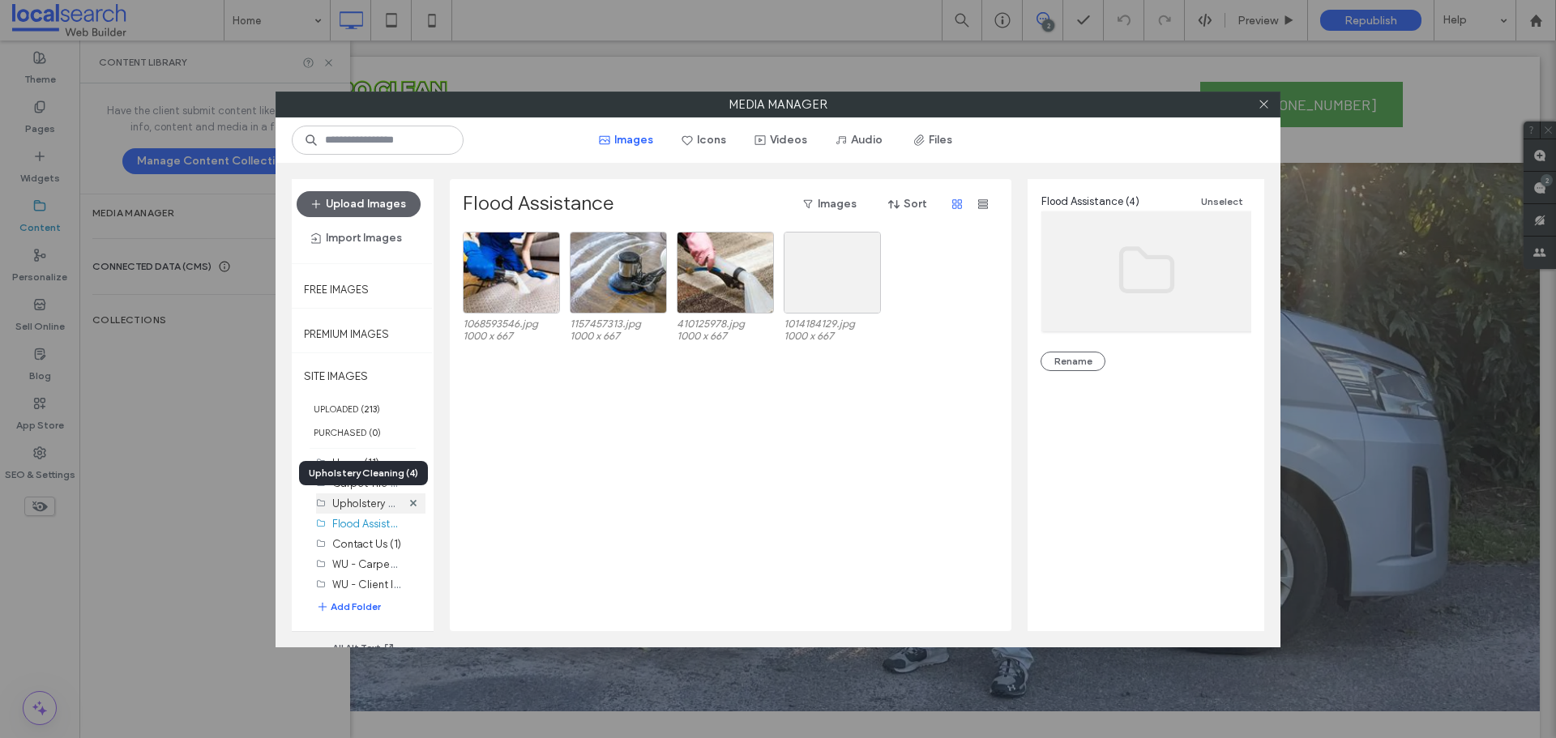
click at [372, 508] on label "Upholstery Cleaning (4)" at bounding box center [389, 502] width 115 height 15
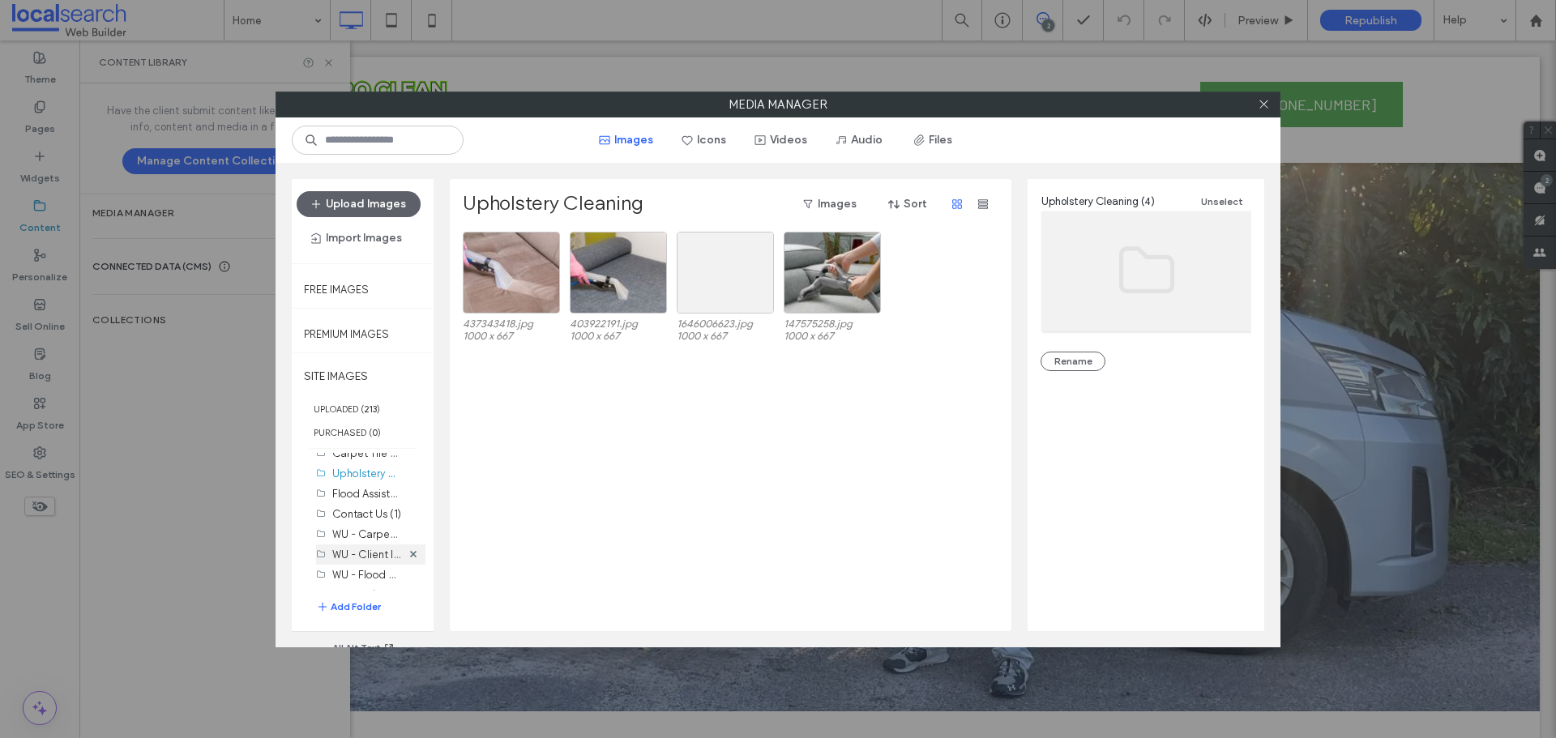
scroll to position [46, 0]
click at [369, 521] on label "WU - Carpet Tile Cleaning (27)" at bounding box center [406, 517] width 148 height 15
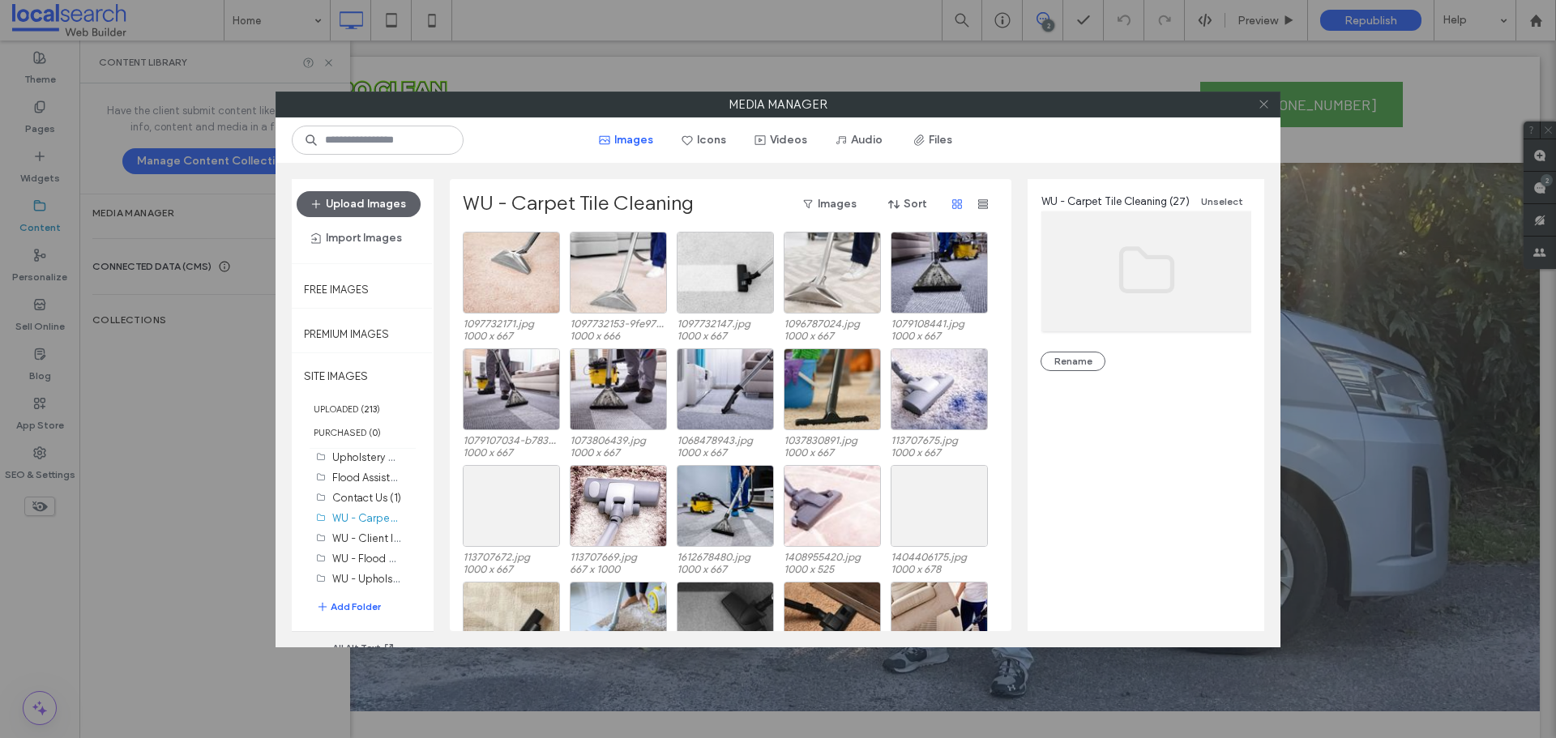
click at [1262, 107] on icon at bounding box center [1263, 104] width 12 height 12
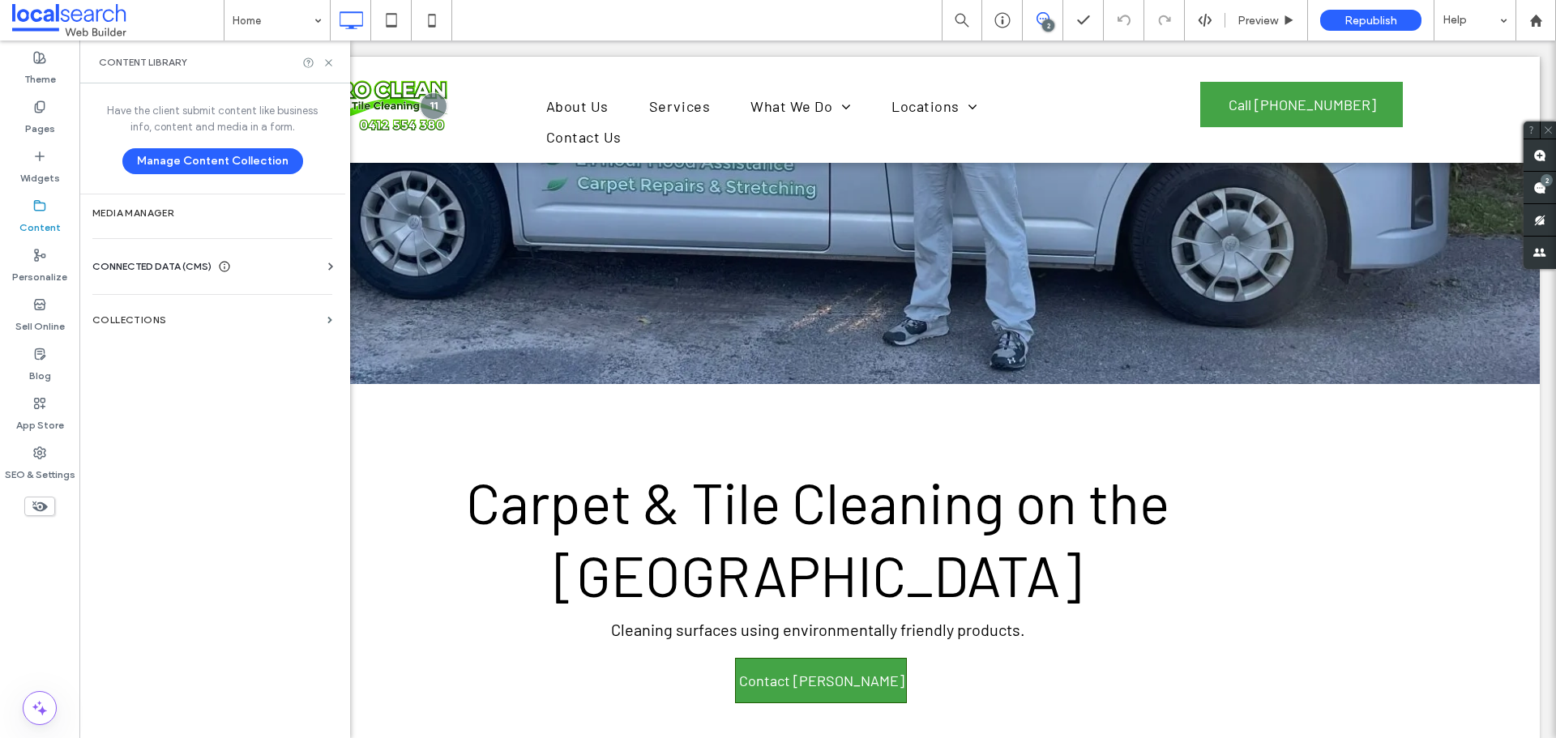
scroll to position [243, 0]
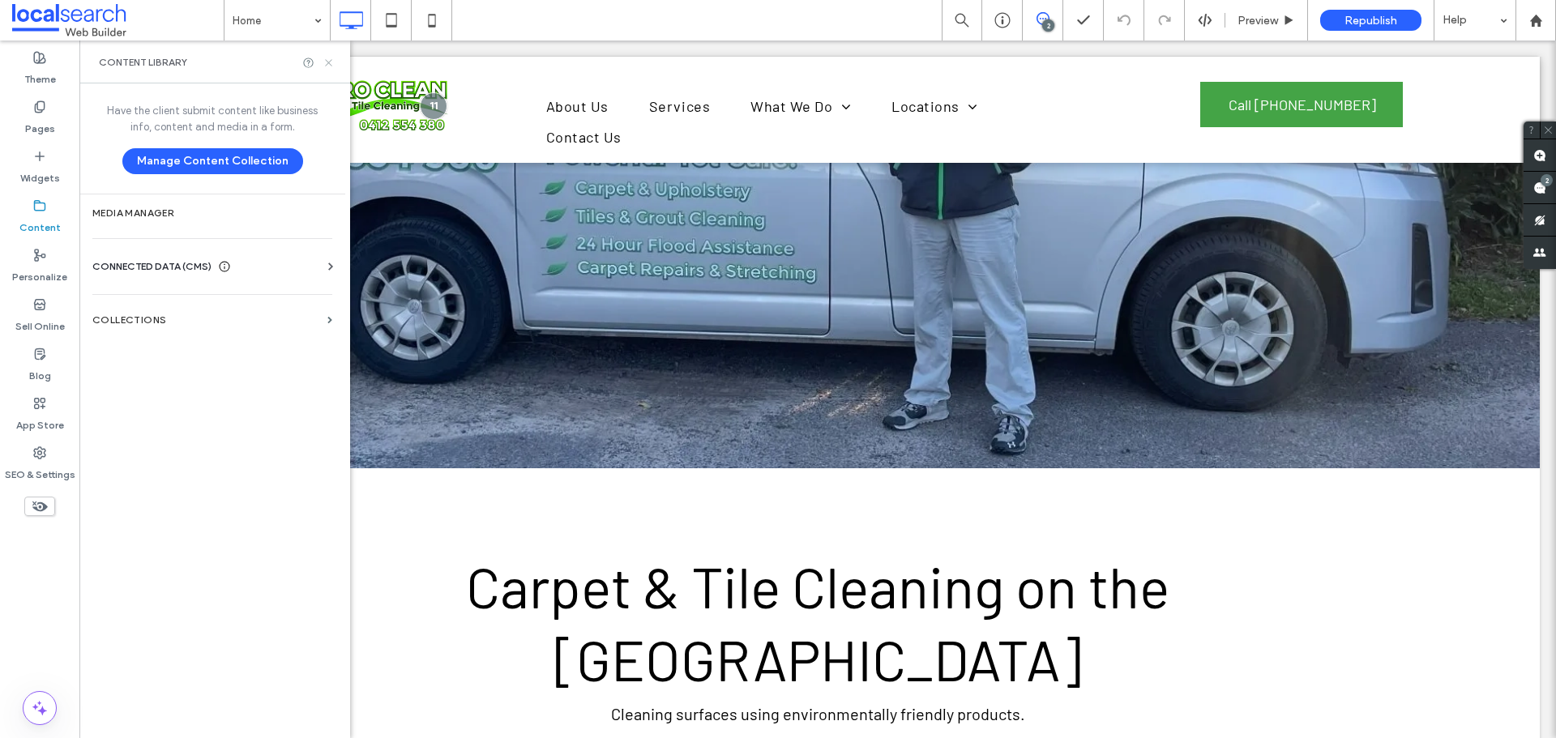
click at [333, 63] on icon at bounding box center [328, 63] width 12 height 12
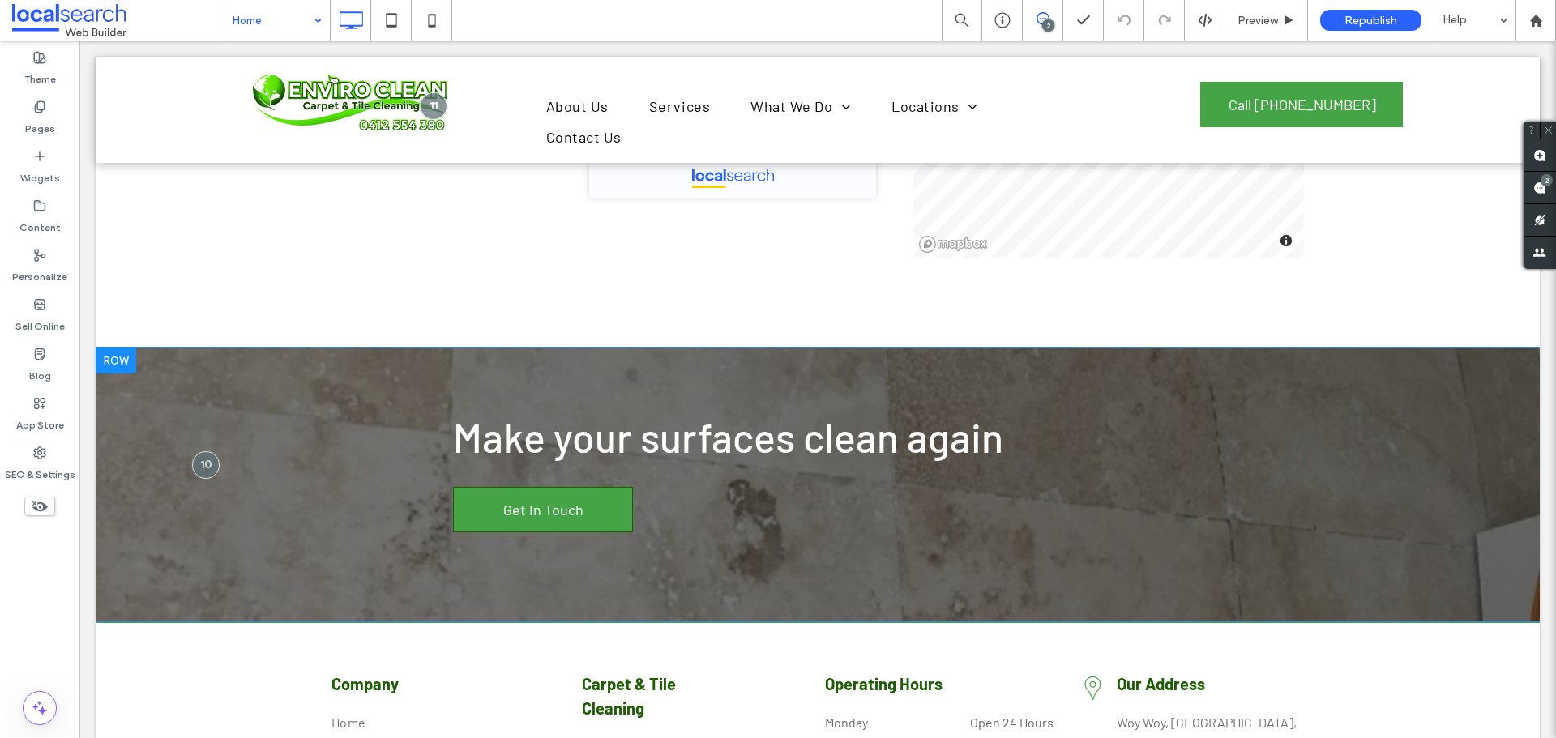
scroll to position [4213, 0]
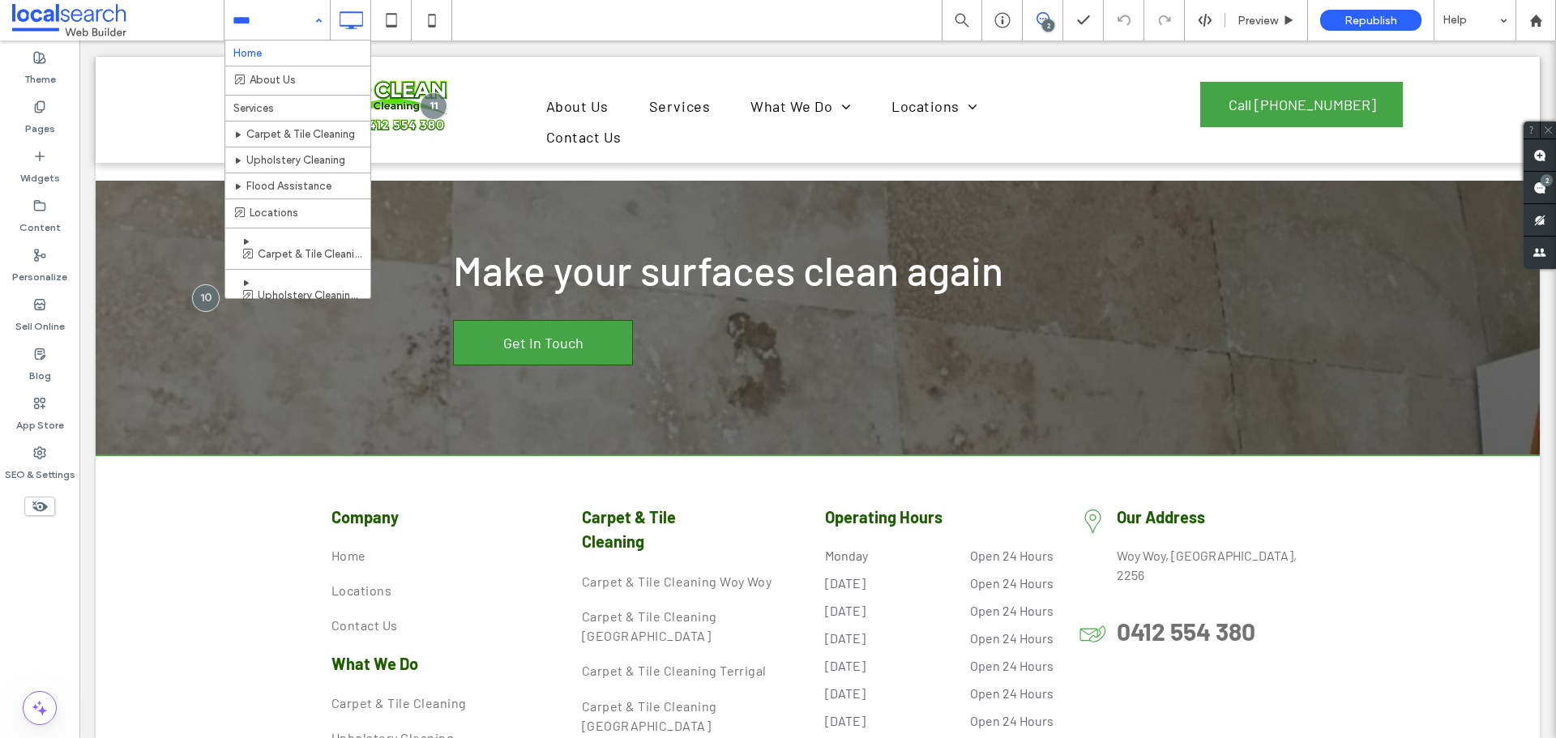
click at [265, 29] on input at bounding box center [273, 20] width 81 height 41
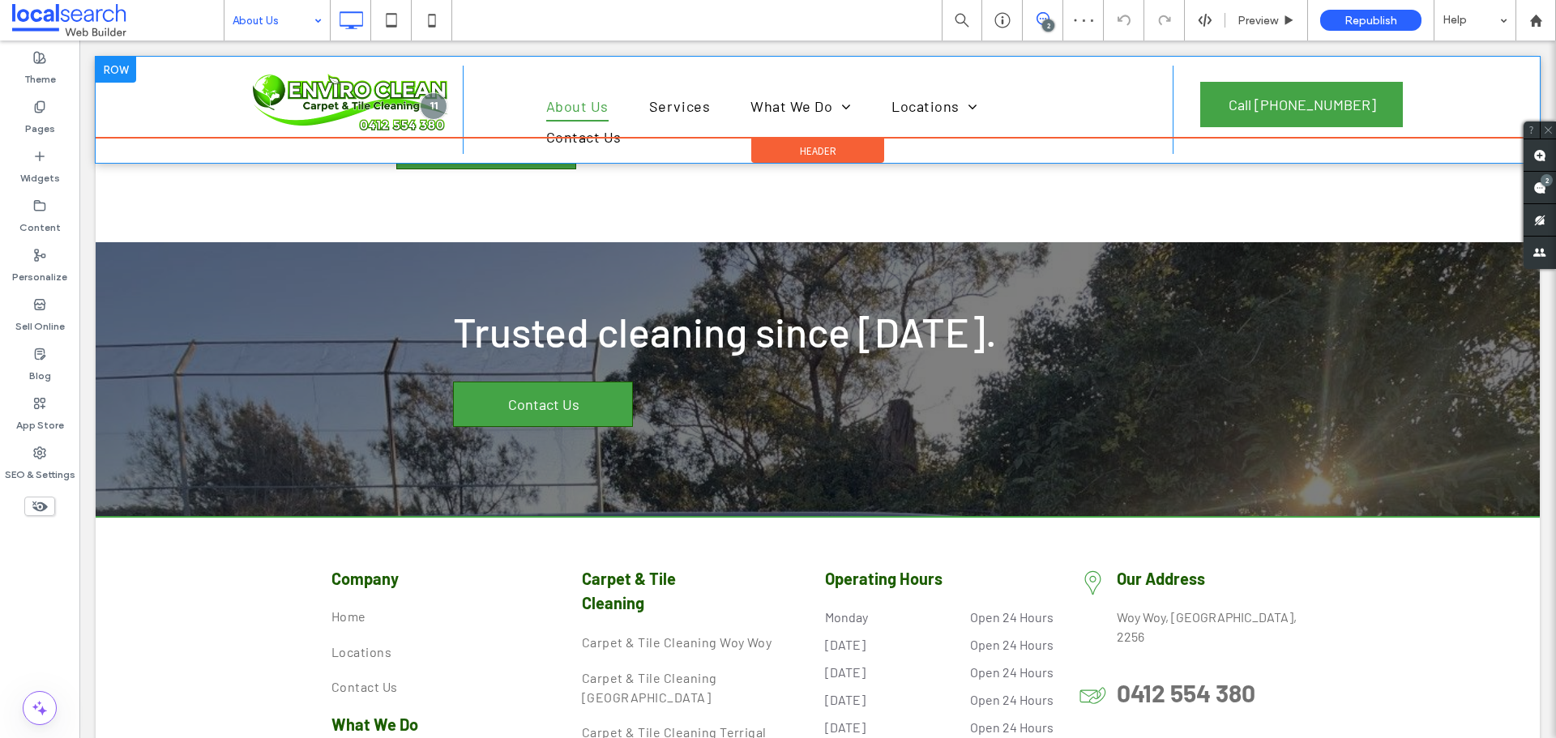
scroll to position [782, 0]
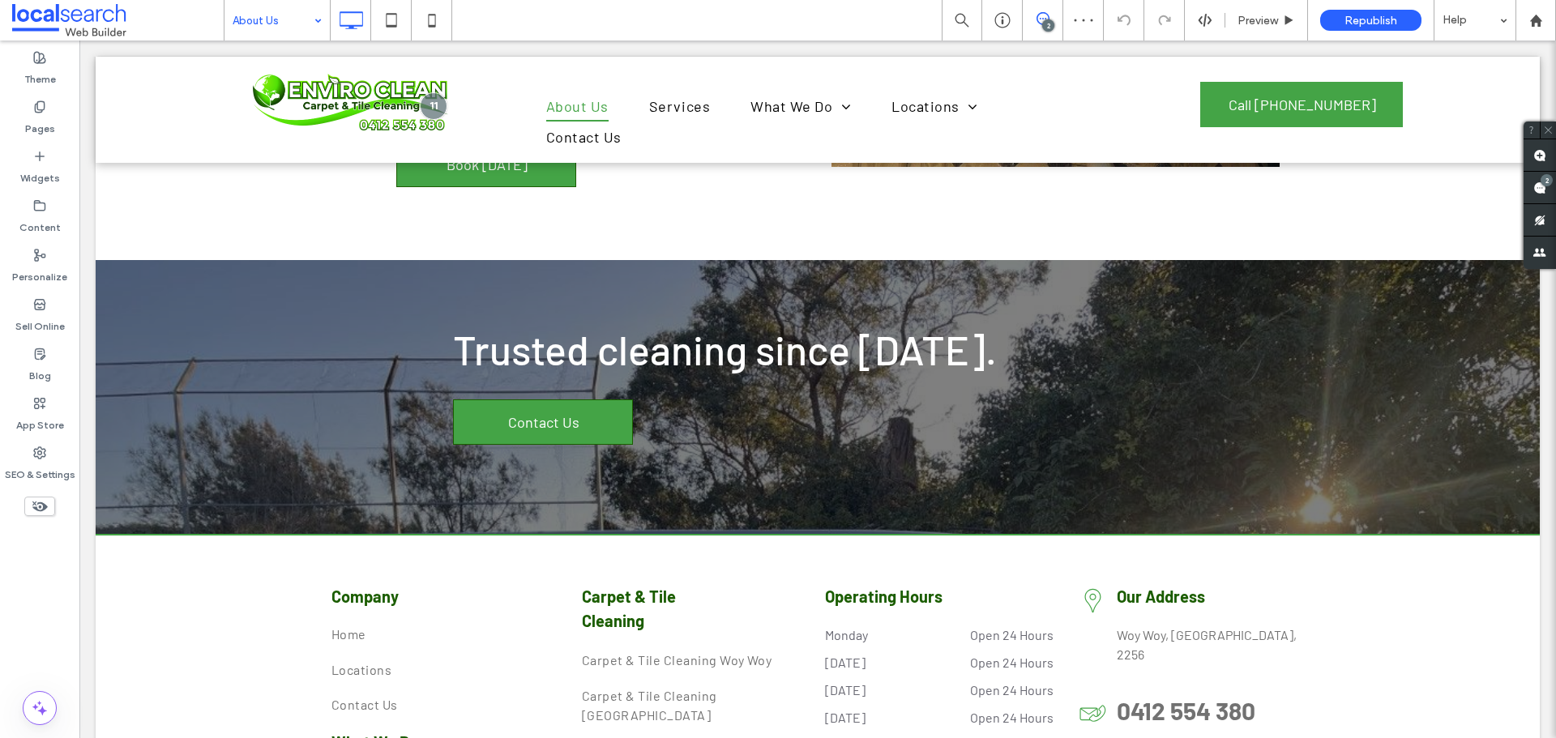
click at [288, 32] on input at bounding box center [273, 20] width 81 height 41
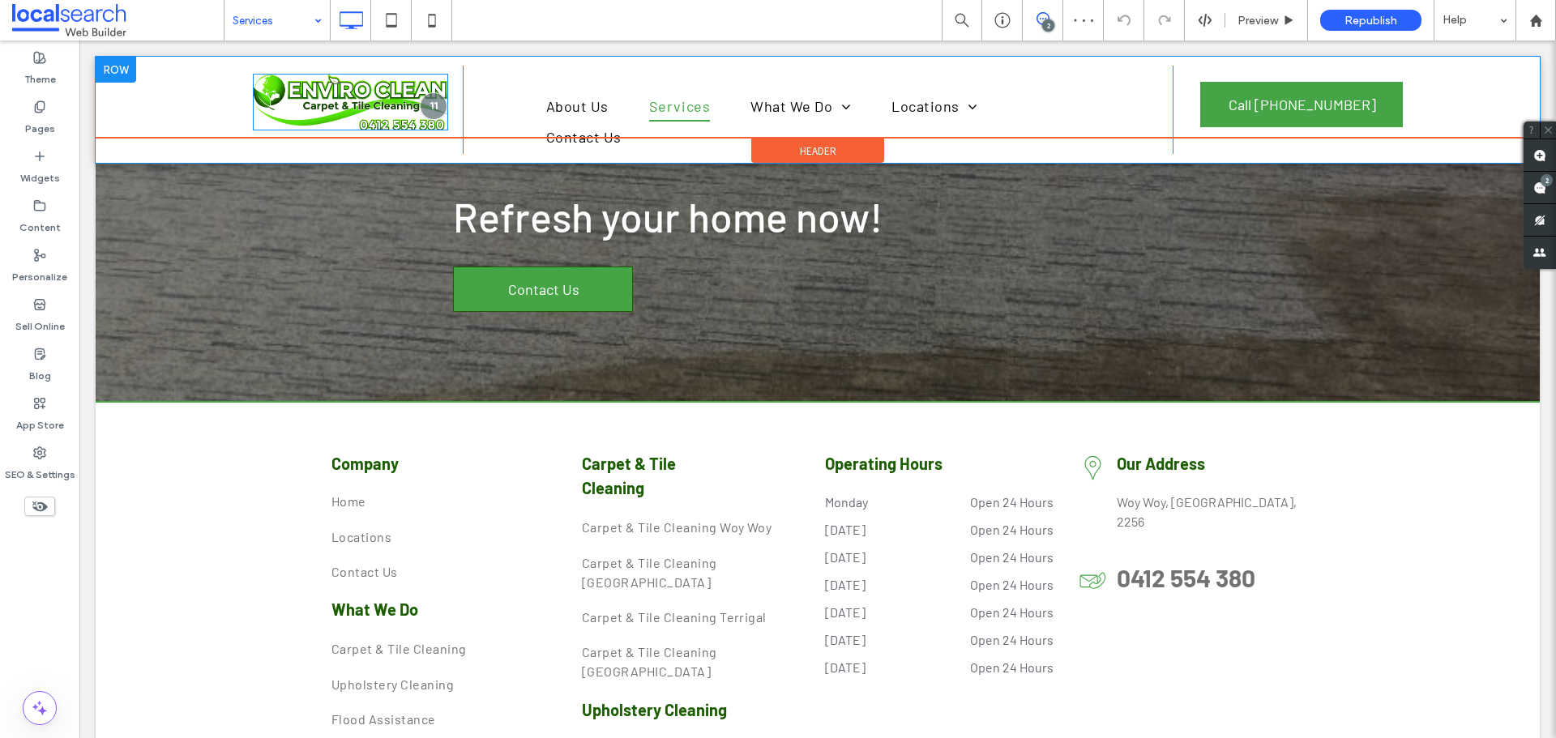
scroll to position [1377, 0]
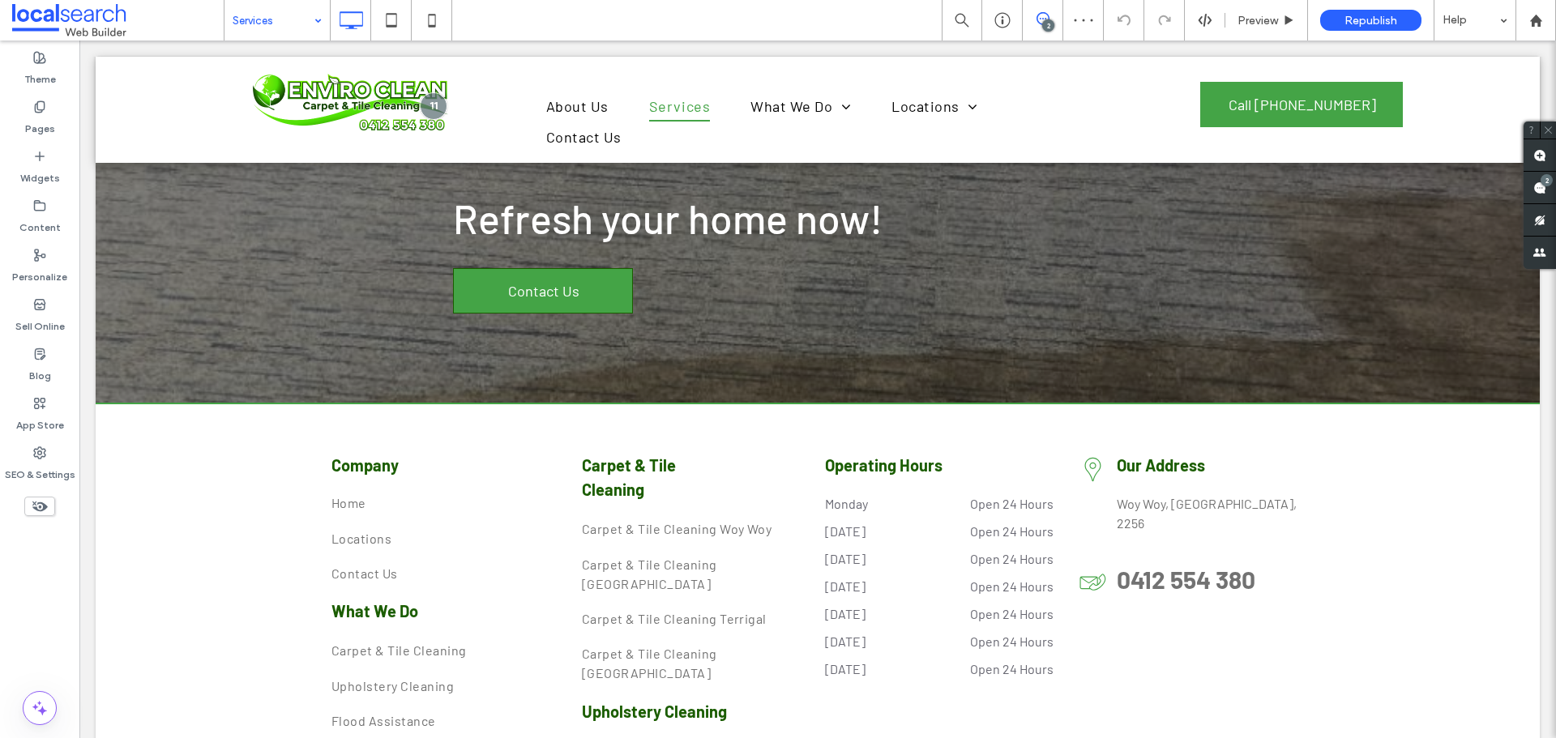
click at [286, 22] on input at bounding box center [273, 20] width 81 height 41
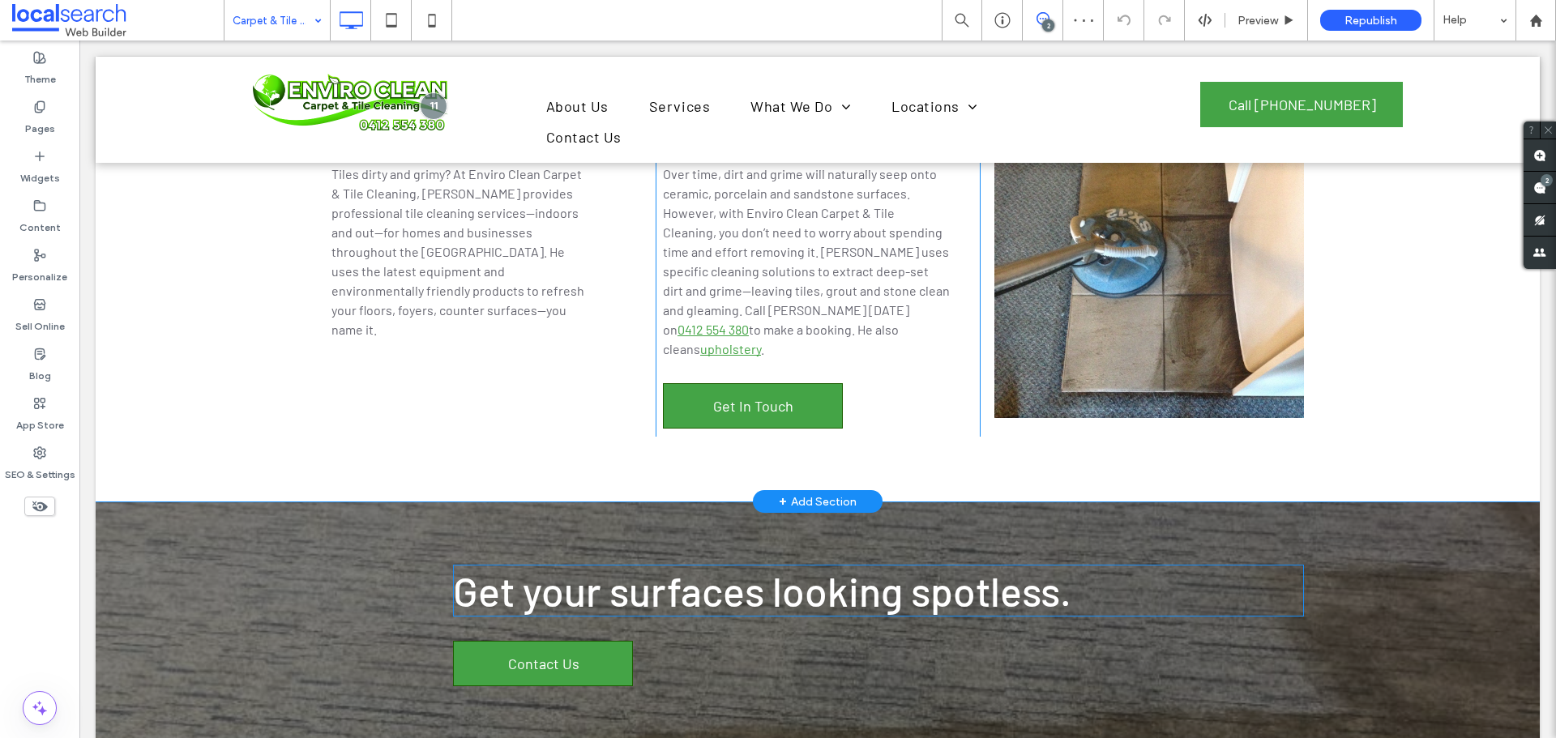
scroll to position [1296, 0]
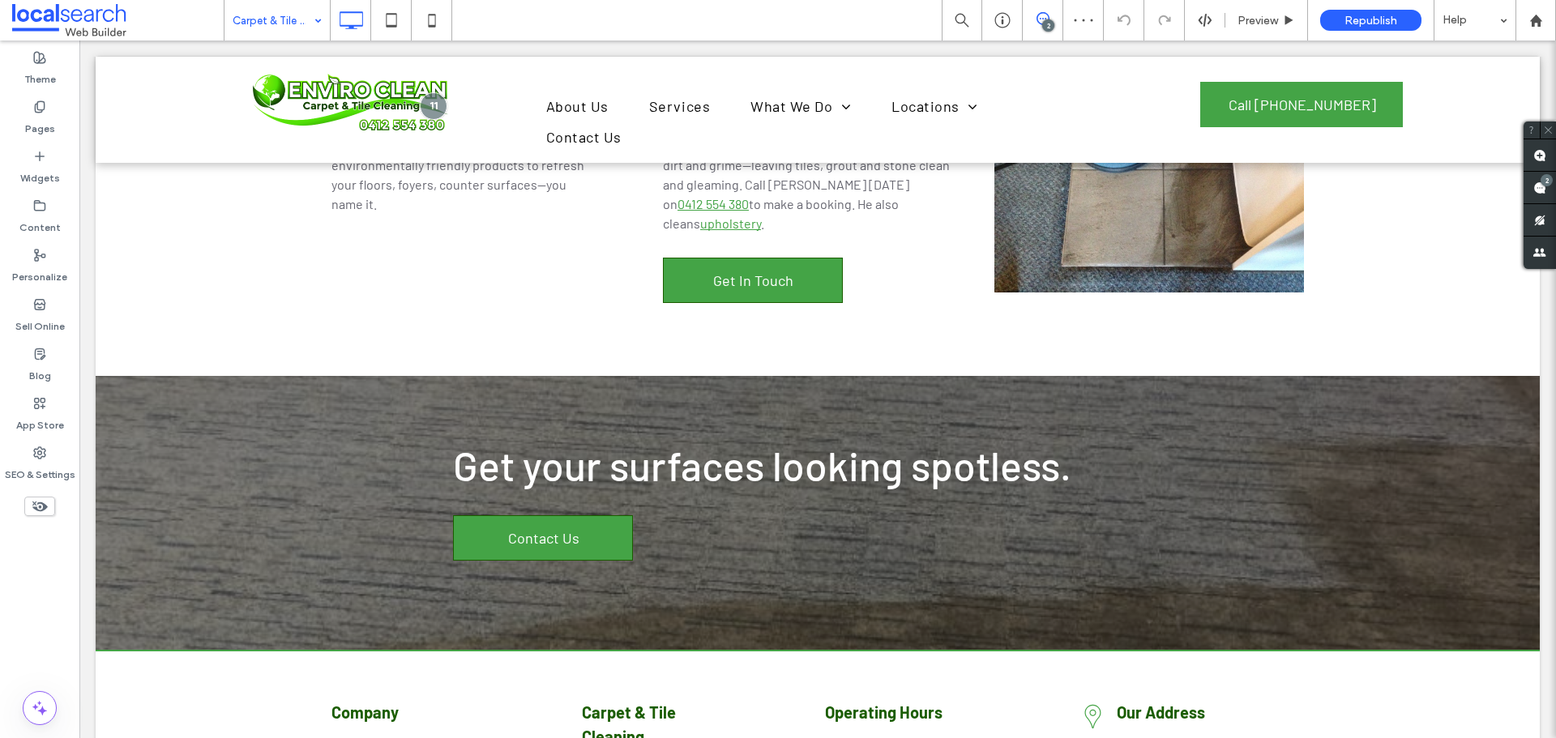
click at [267, 31] on input at bounding box center [273, 20] width 81 height 41
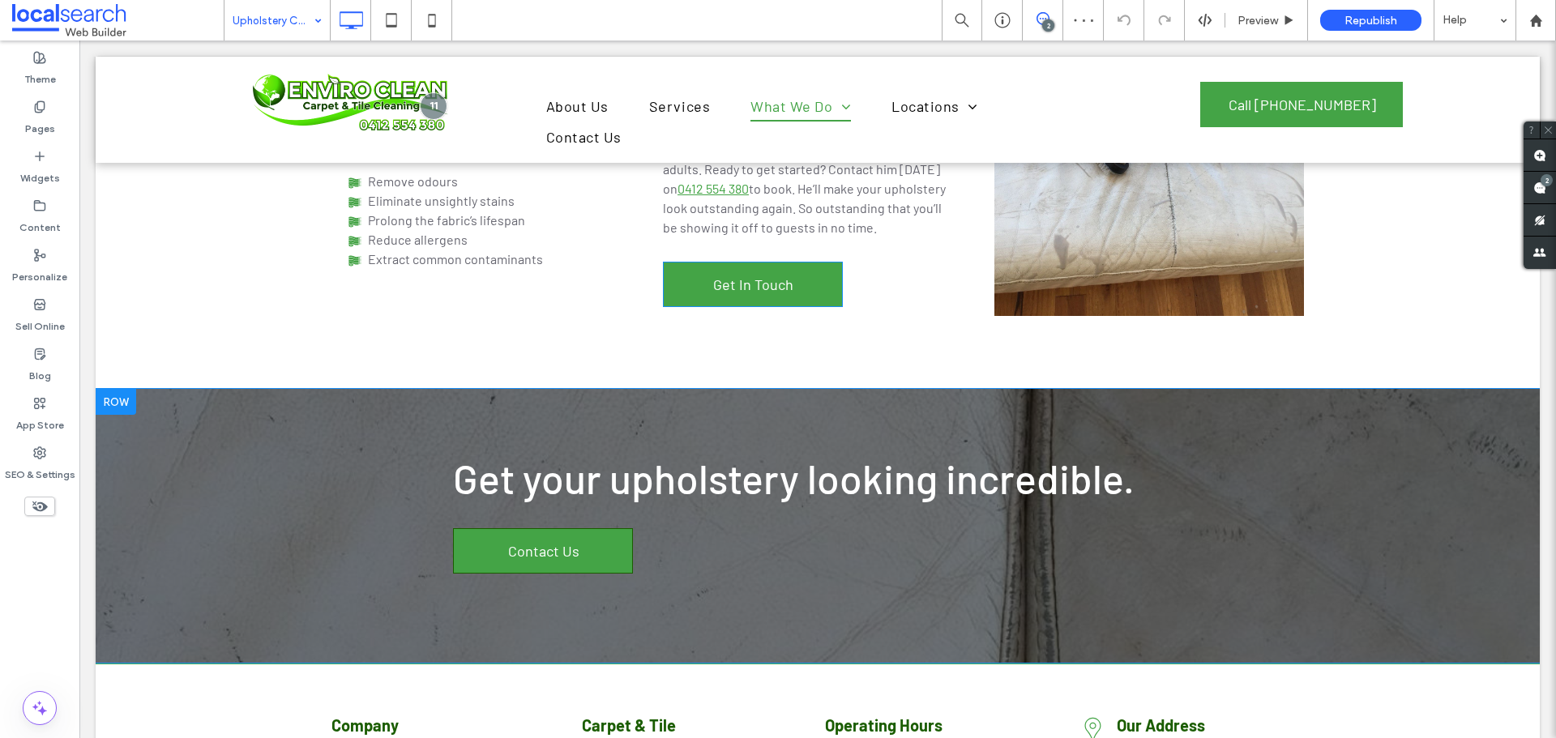
scroll to position [1296, 0]
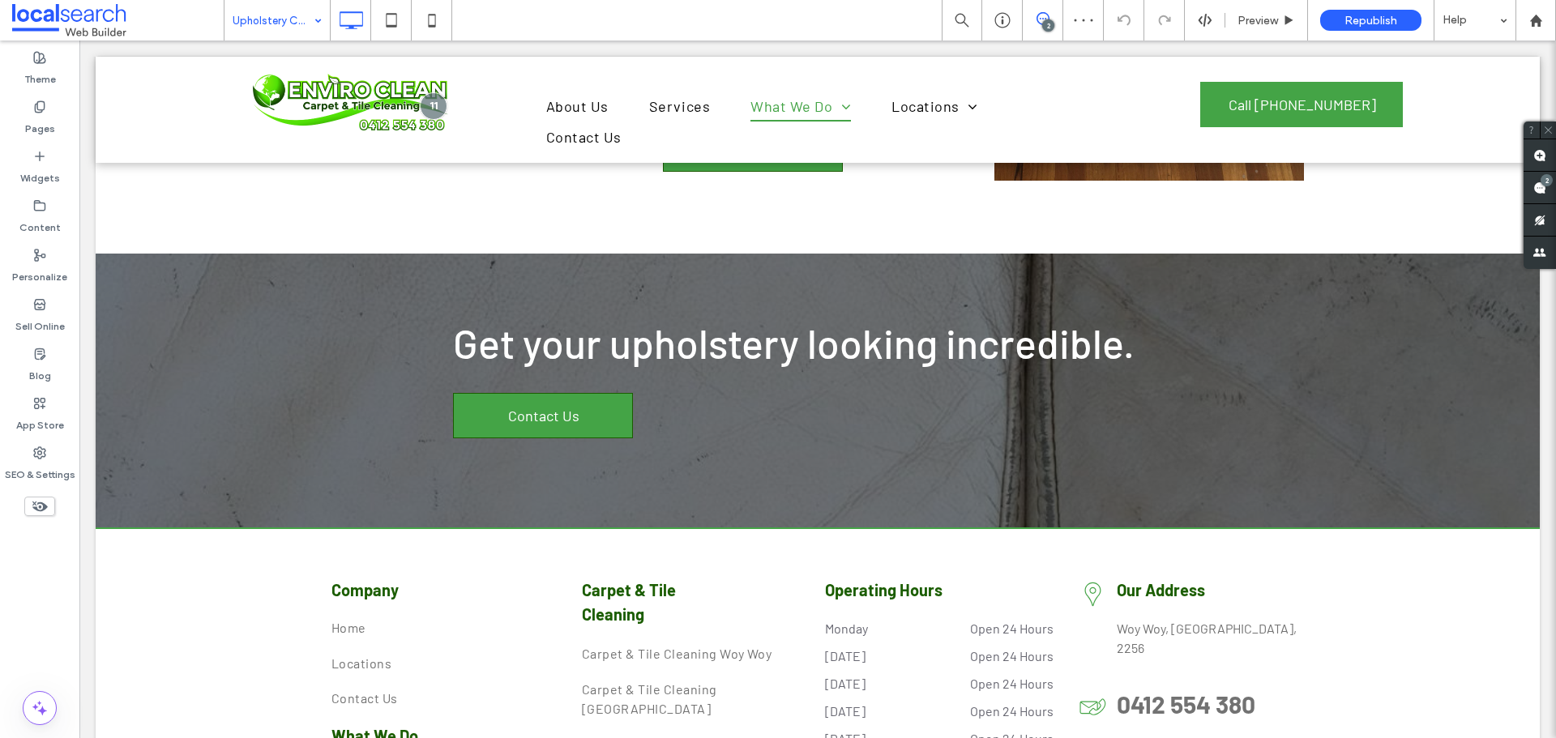
click at [285, 32] on input at bounding box center [273, 20] width 81 height 41
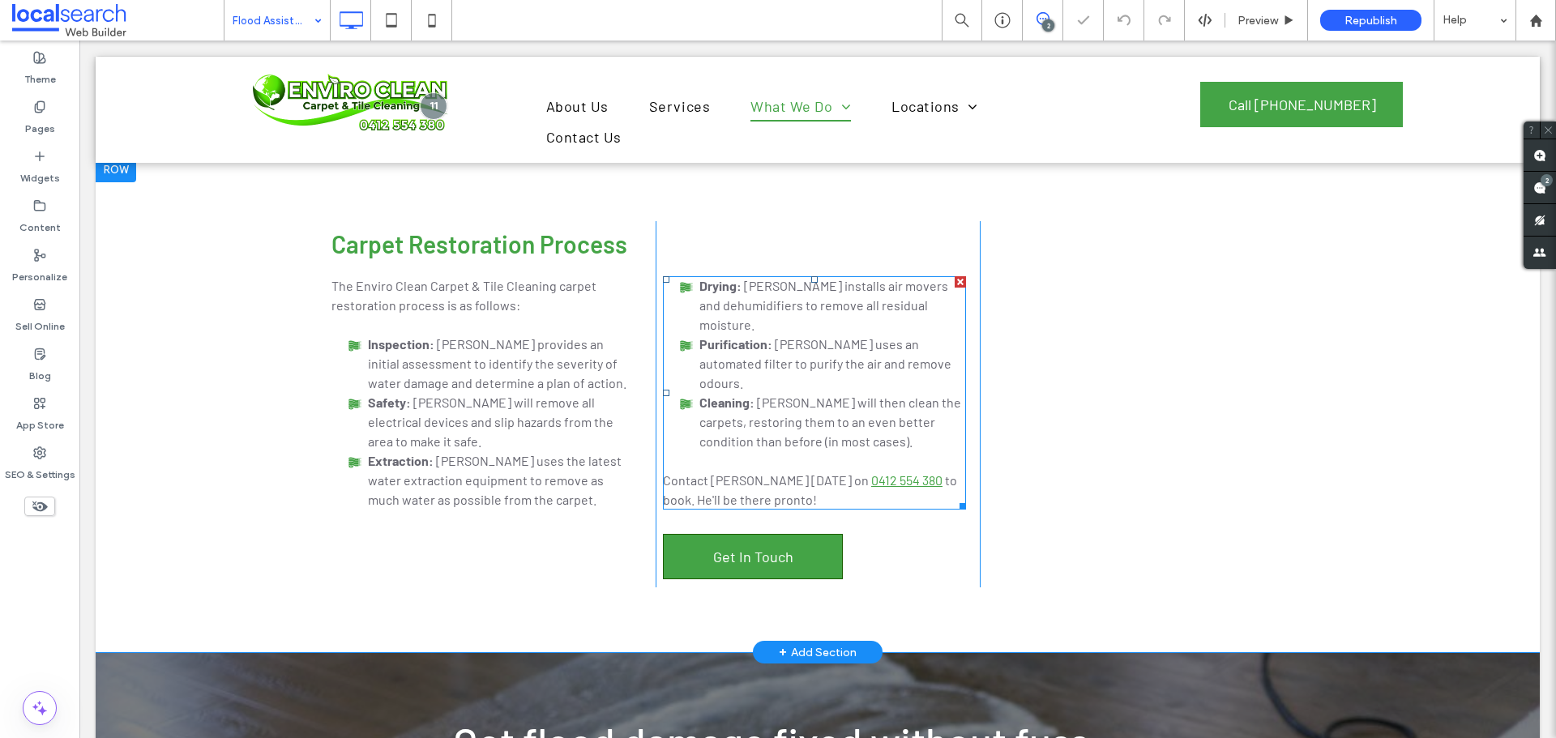
scroll to position [1377, 0]
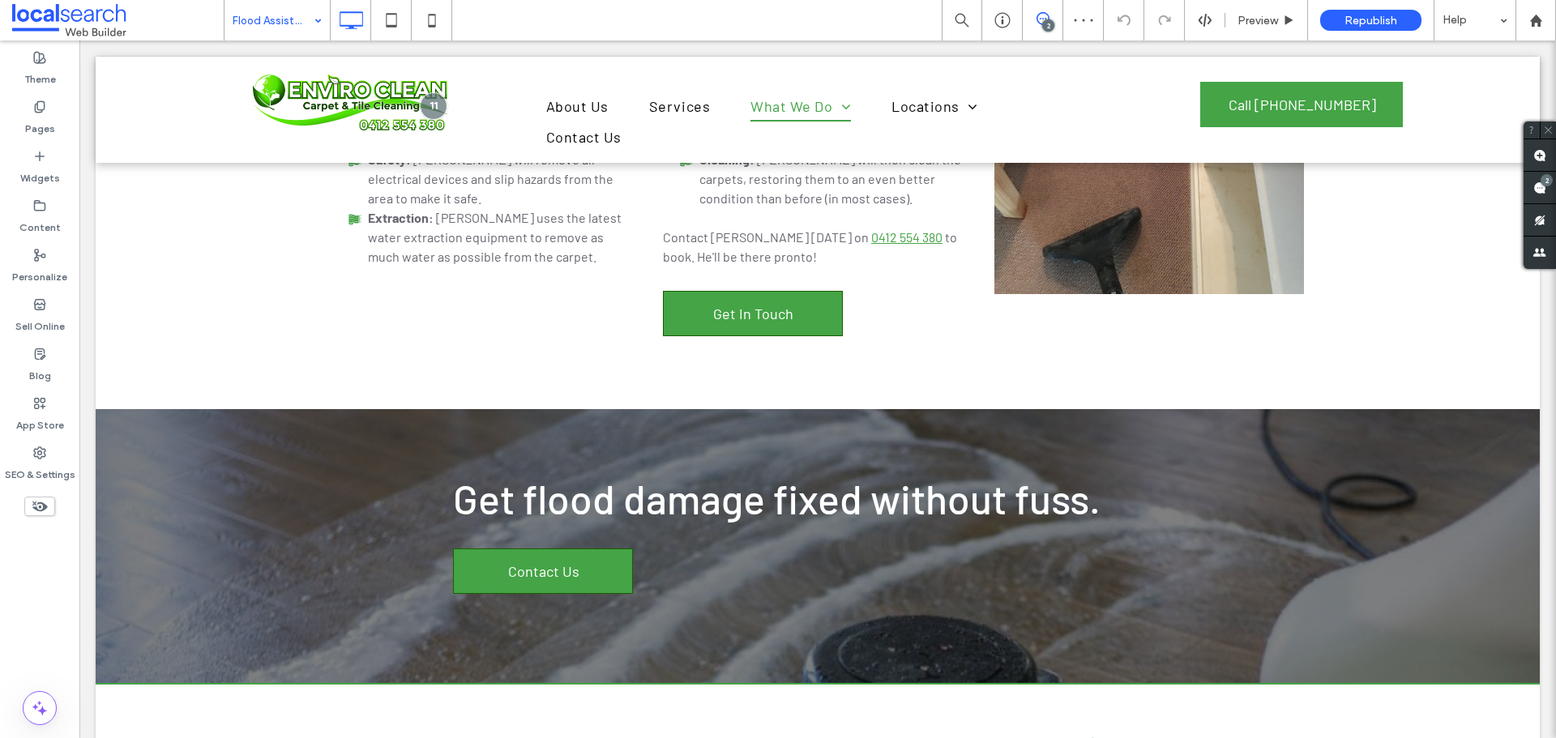
click at [248, 8] on input at bounding box center [273, 20] width 81 height 41
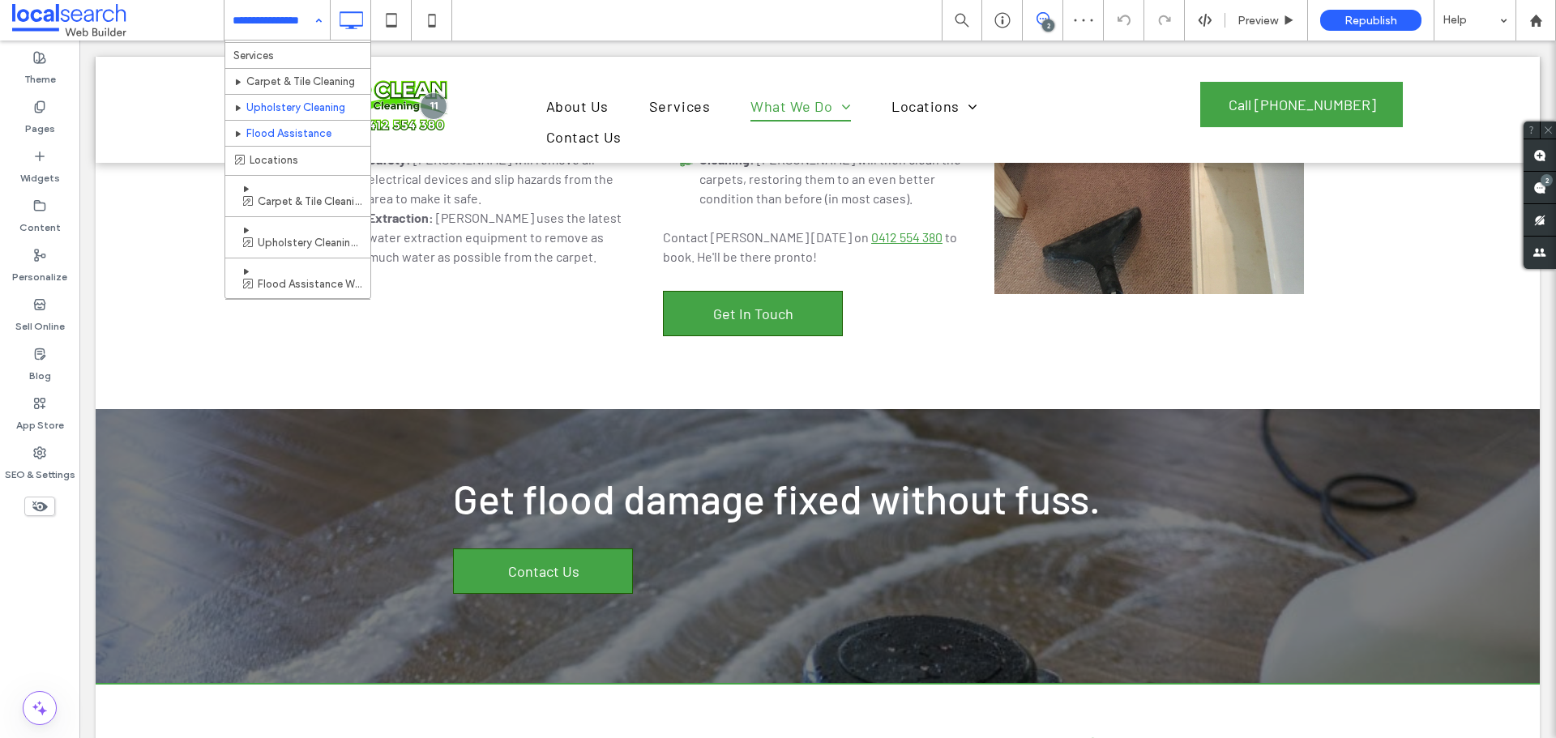
scroll to position [81, 0]
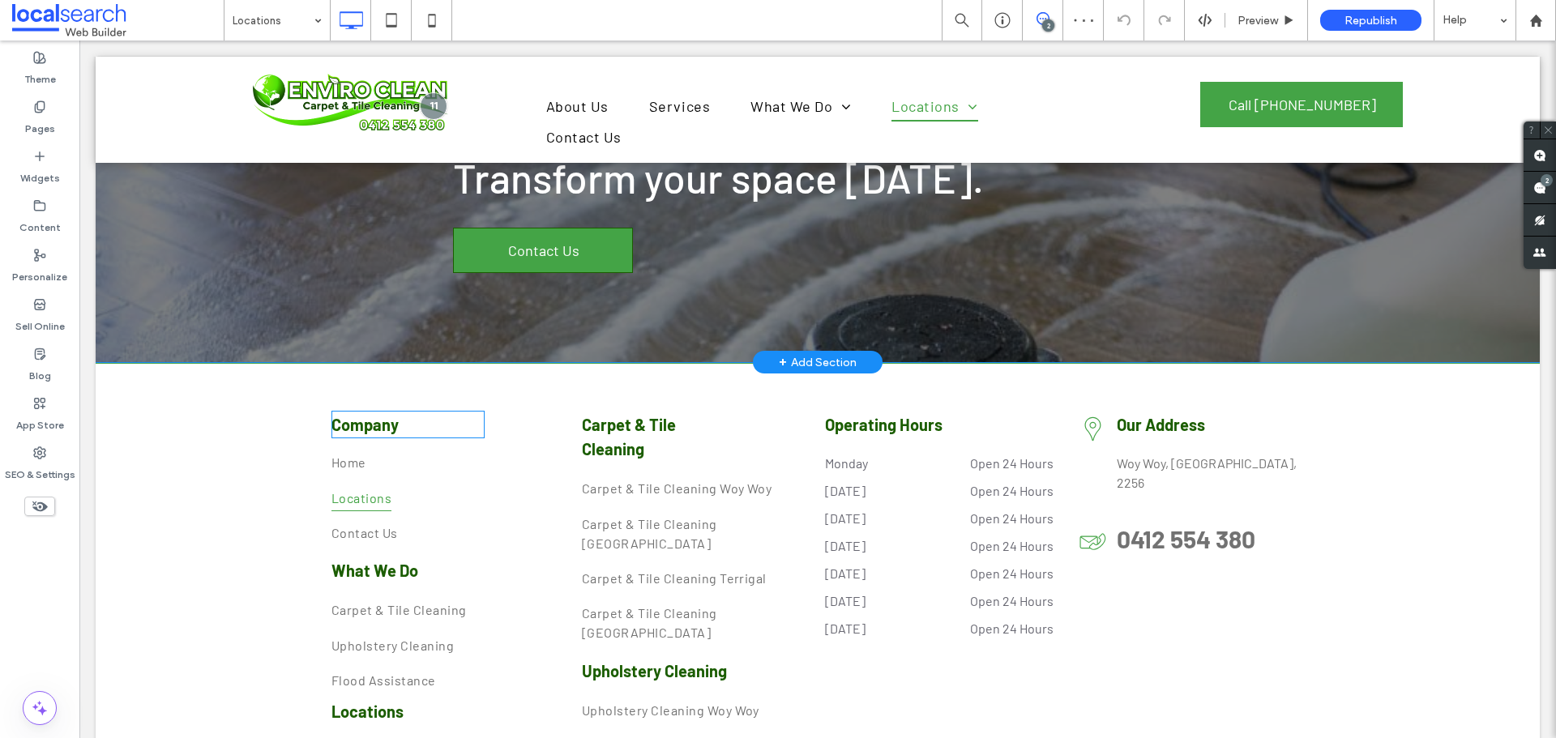
scroll to position [1782, 0]
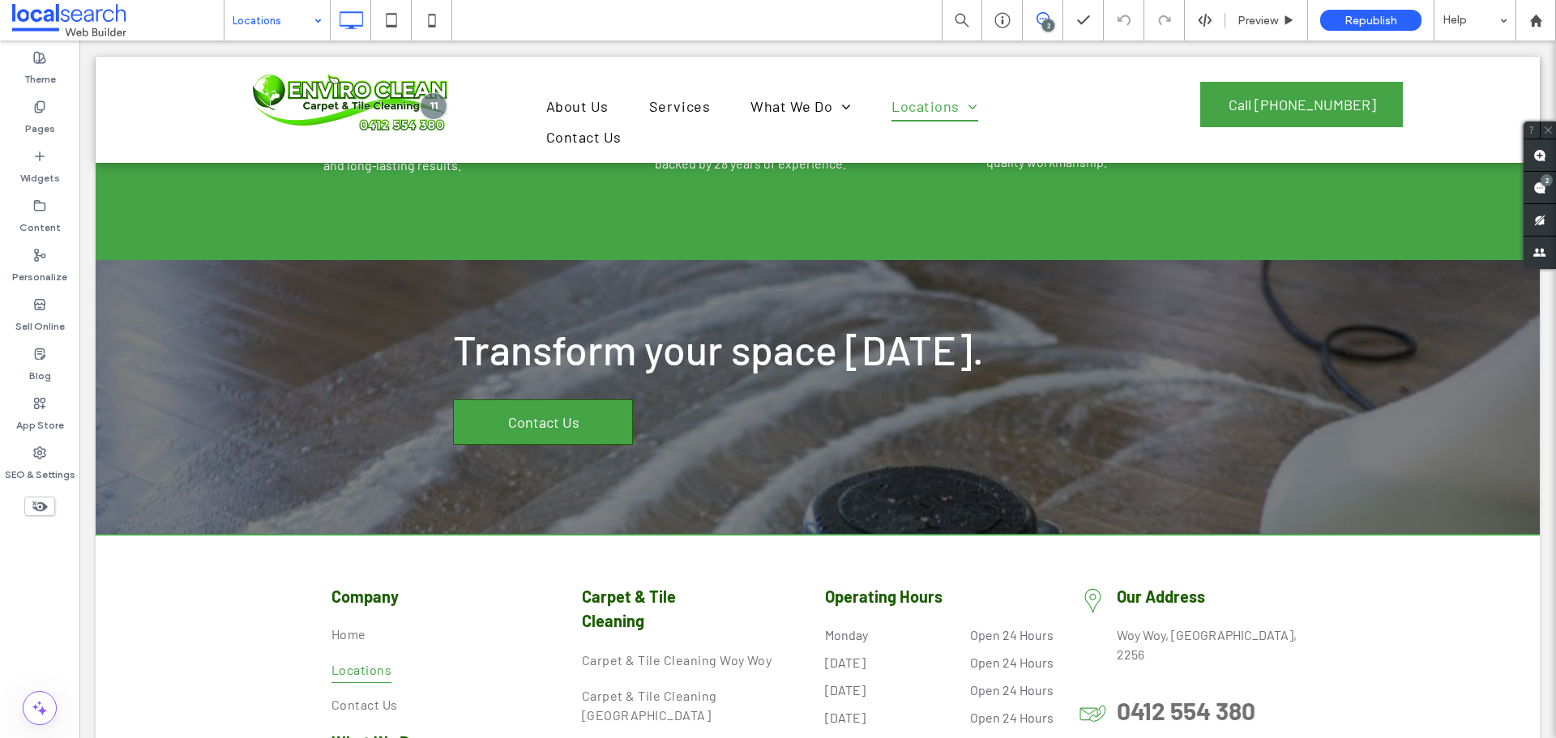
click at [278, 26] on input at bounding box center [273, 20] width 81 height 41
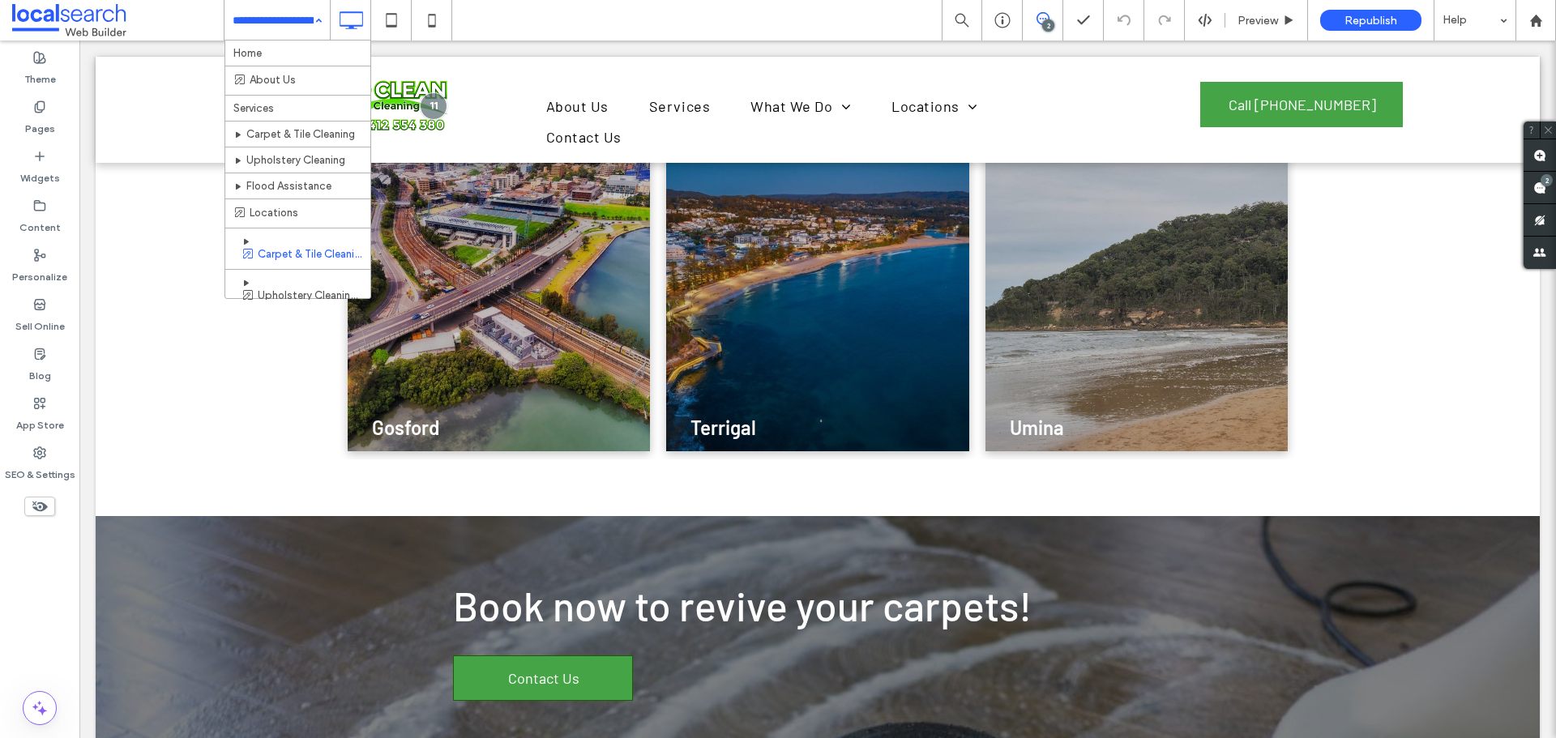
click at [315, 25] on div "Home About Us Services Carpet & Tile Cleaning Upholstery Cleaning Flood Assista…" at bounding box center [276, 20] width 105 height 41
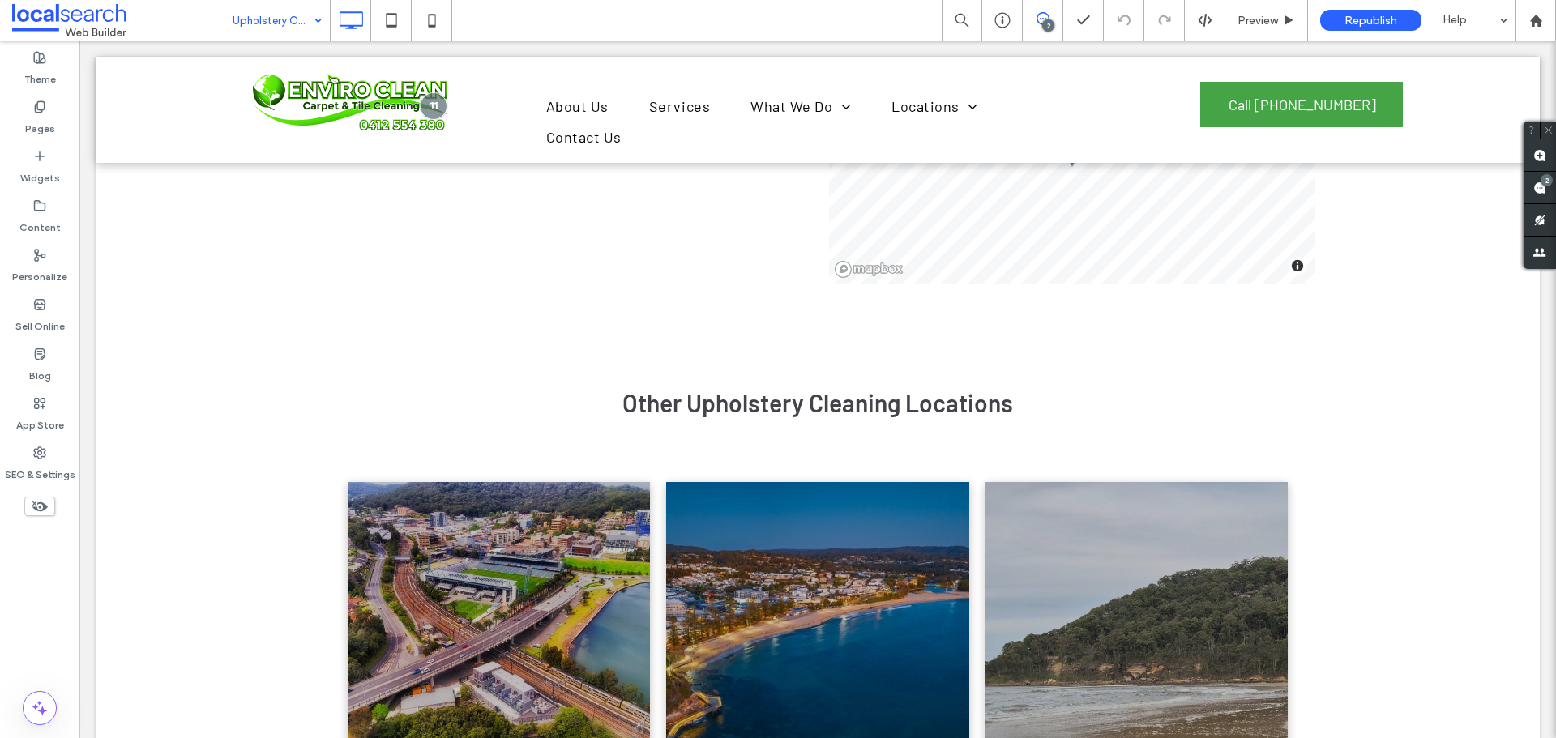
click at [279, 23] on input at bounding box center [273, 20] width 81 height 41
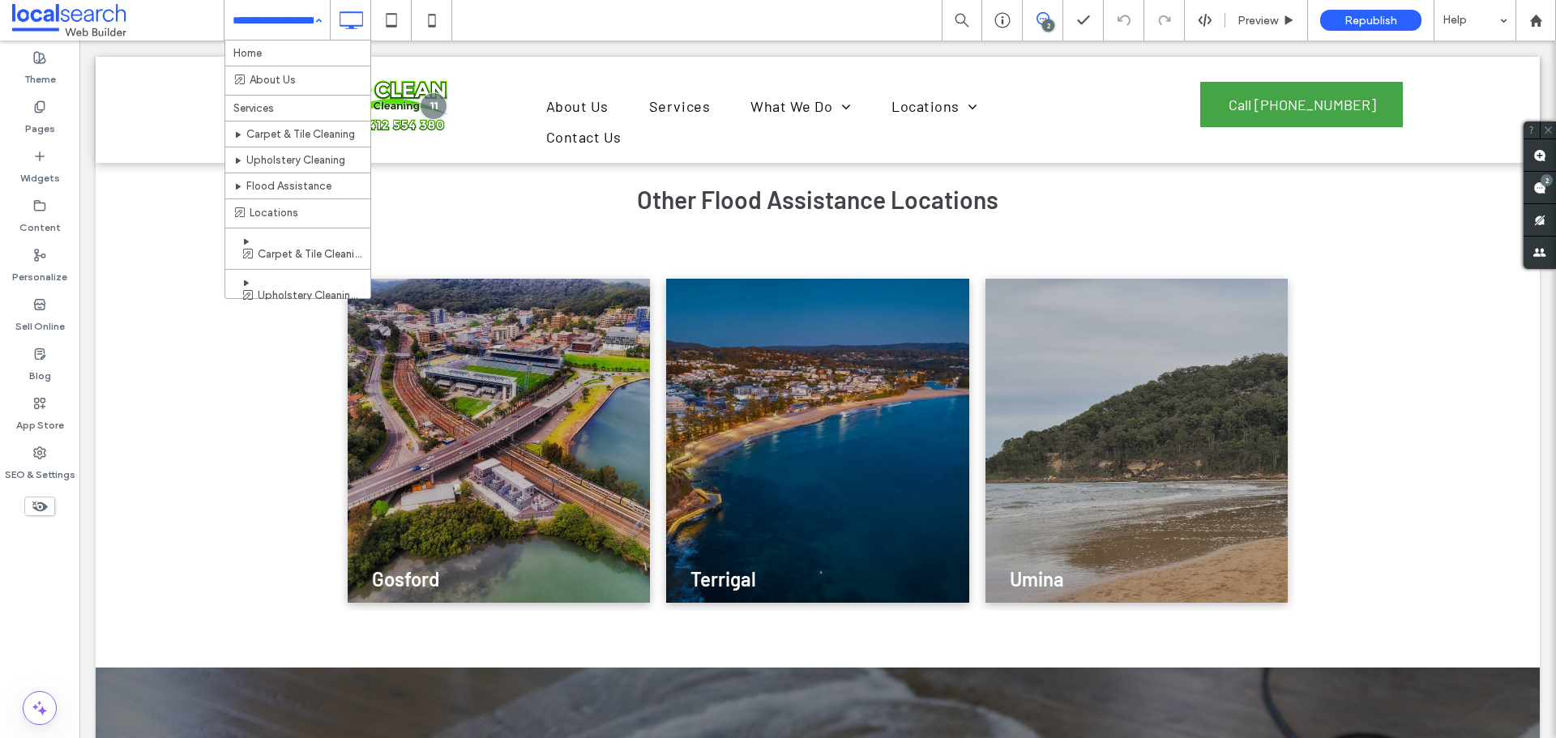
click at [290, 28] on input at bounding box center [273, 20] width 81 height 41
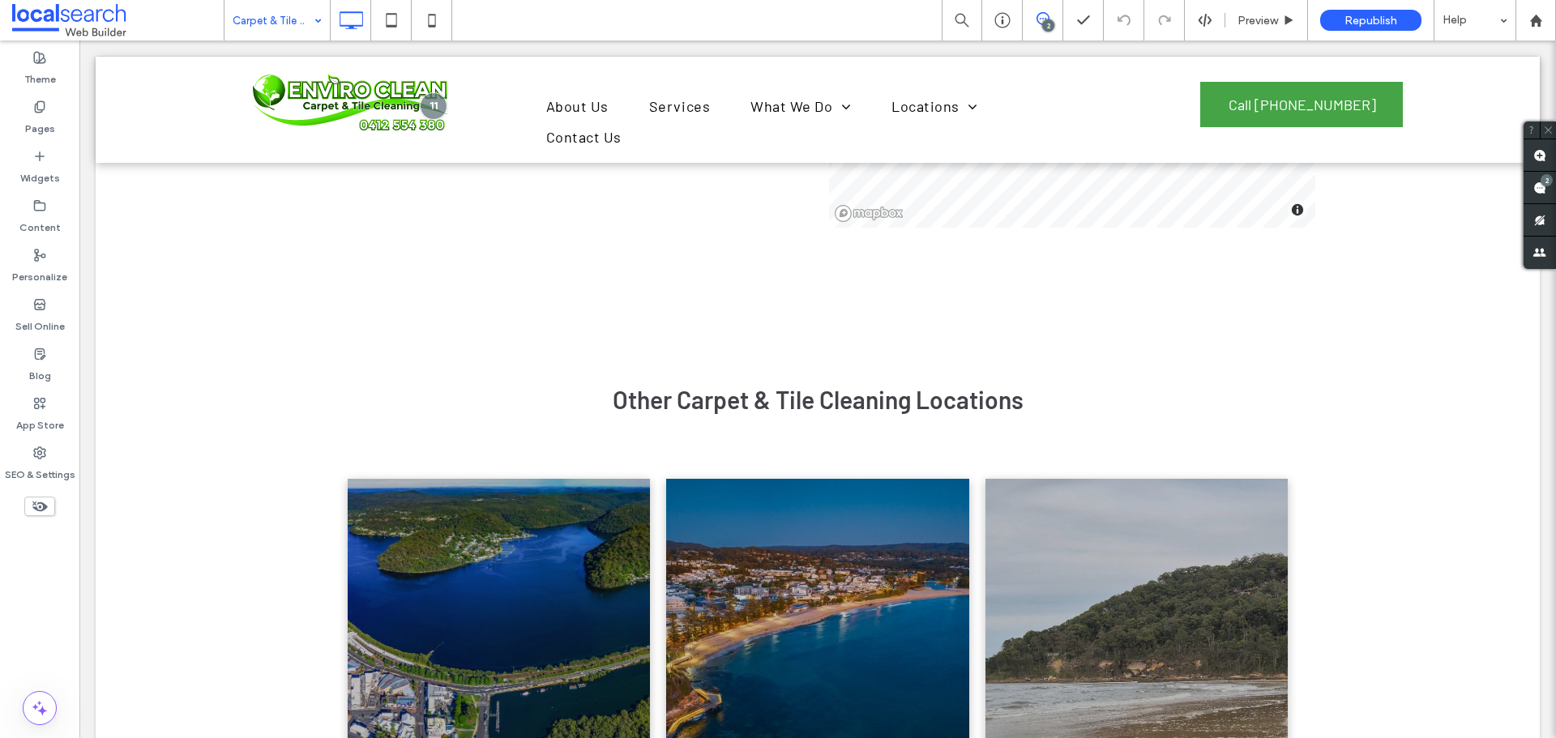
click at [280, 7] on input at bounding box center [273, 20] width 81 height 41
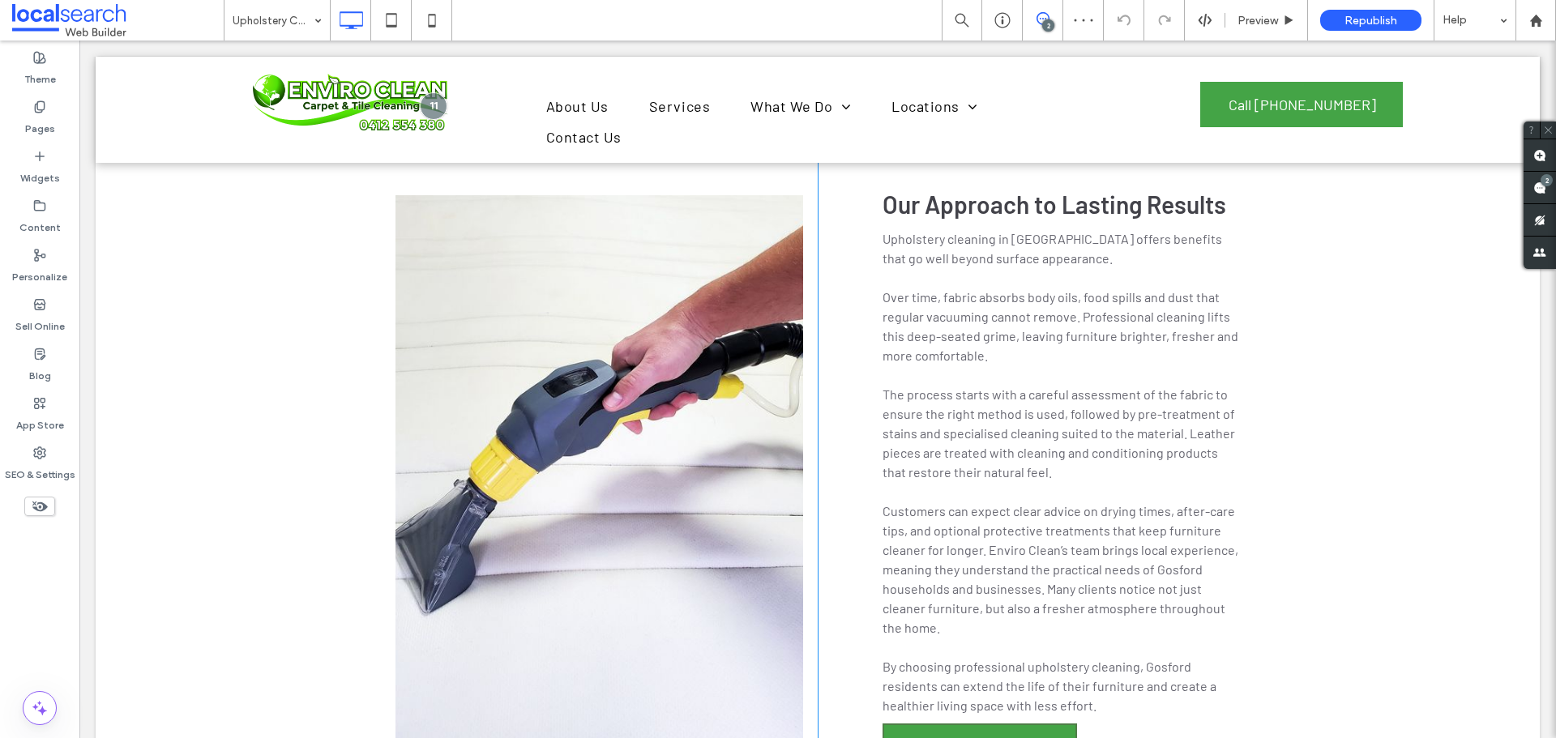
scroll to position [1334, 0]
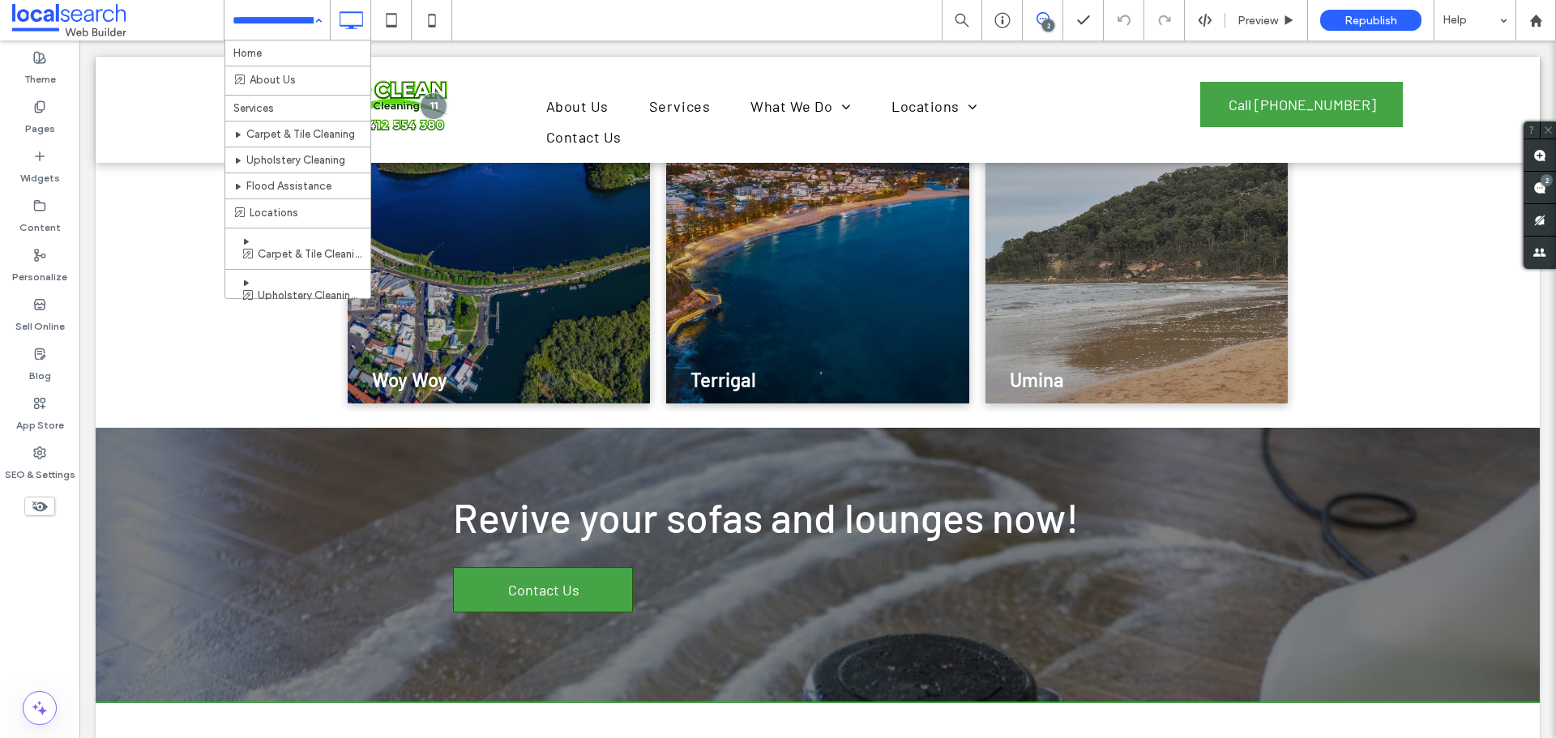
click at [294, 18] on input at bounding box center [273, 20] width 81 height 41
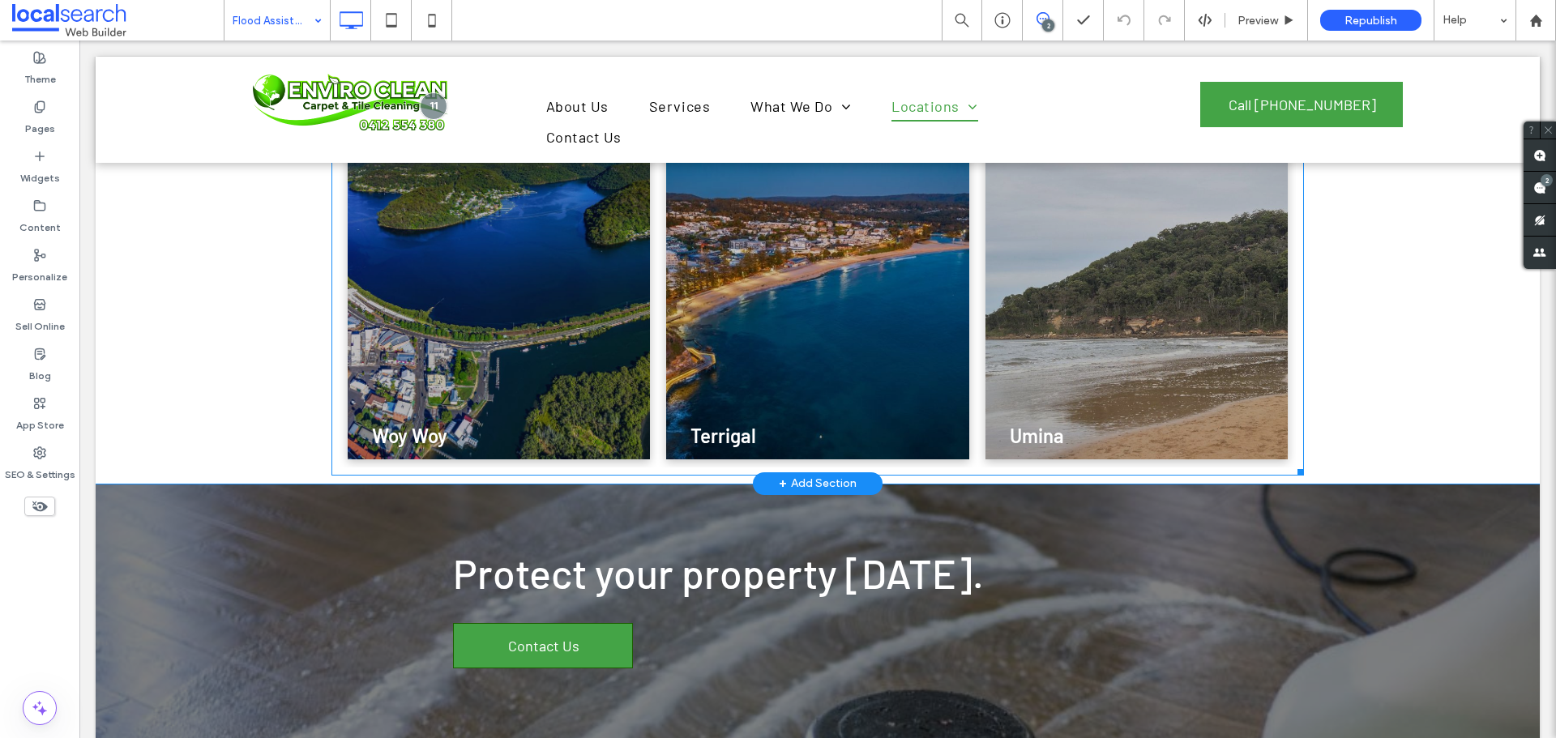
scroll to position [3727, 0]
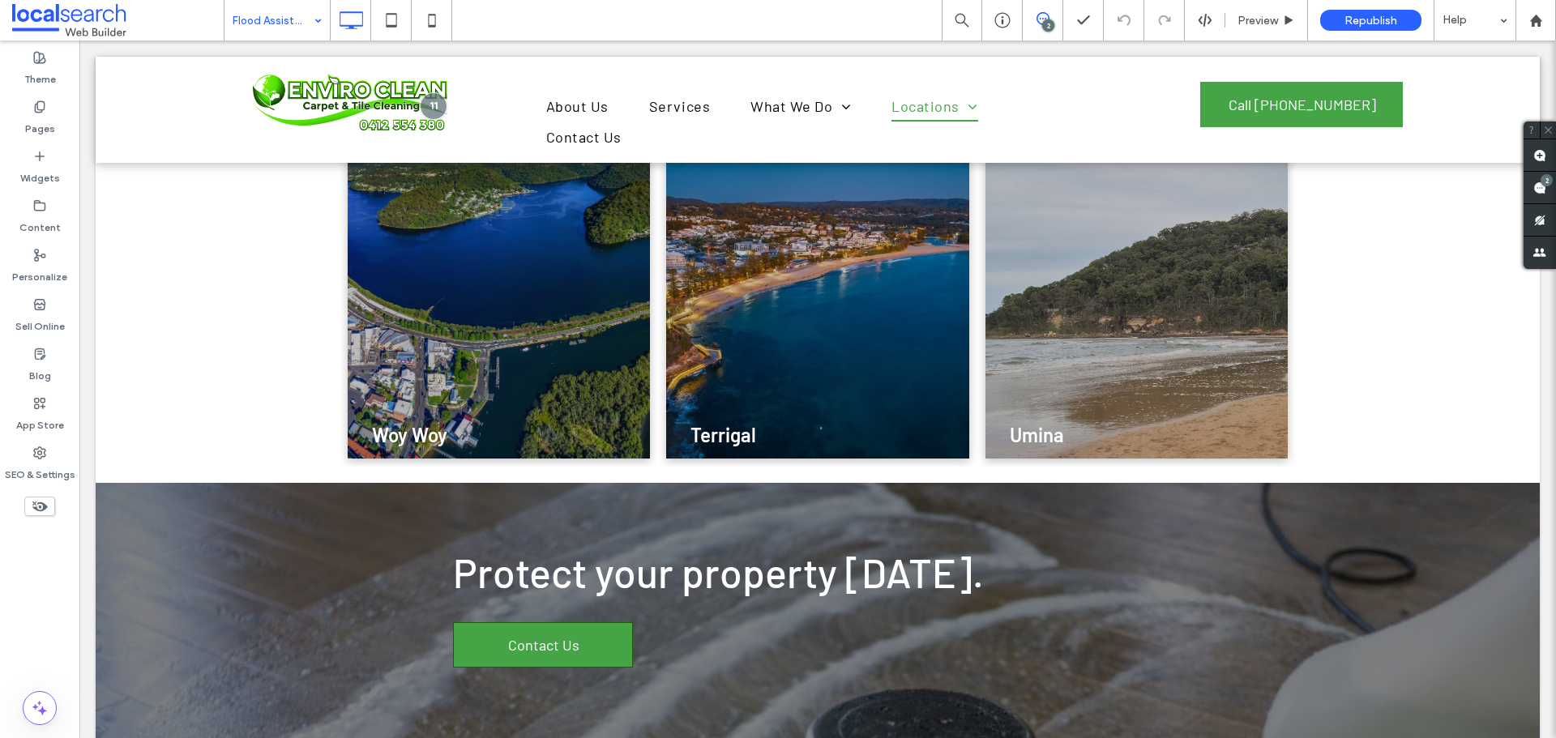
click at [277, 26] on input at bounding box center [273, 20] width 81 height 41
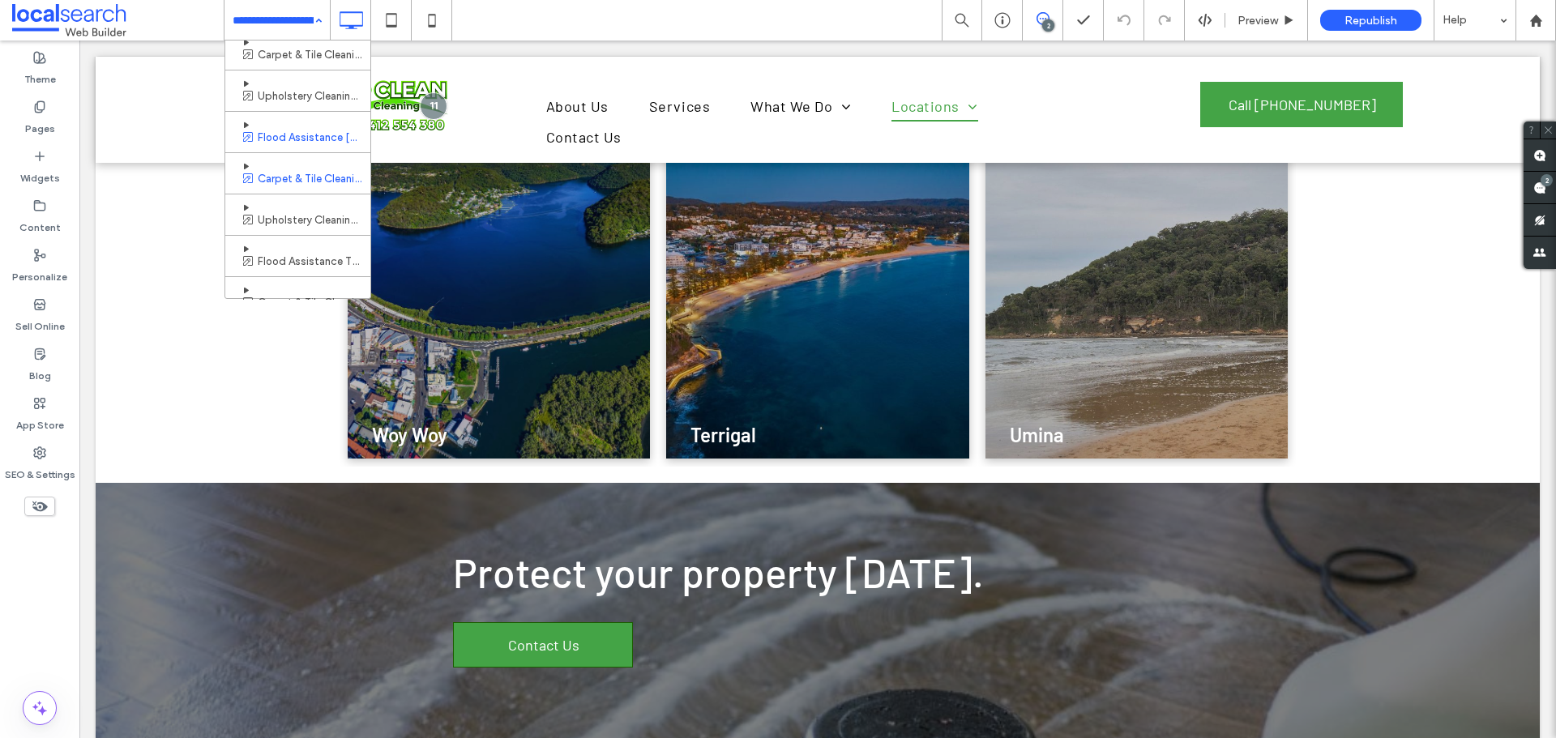
scroll to position [324, 0]
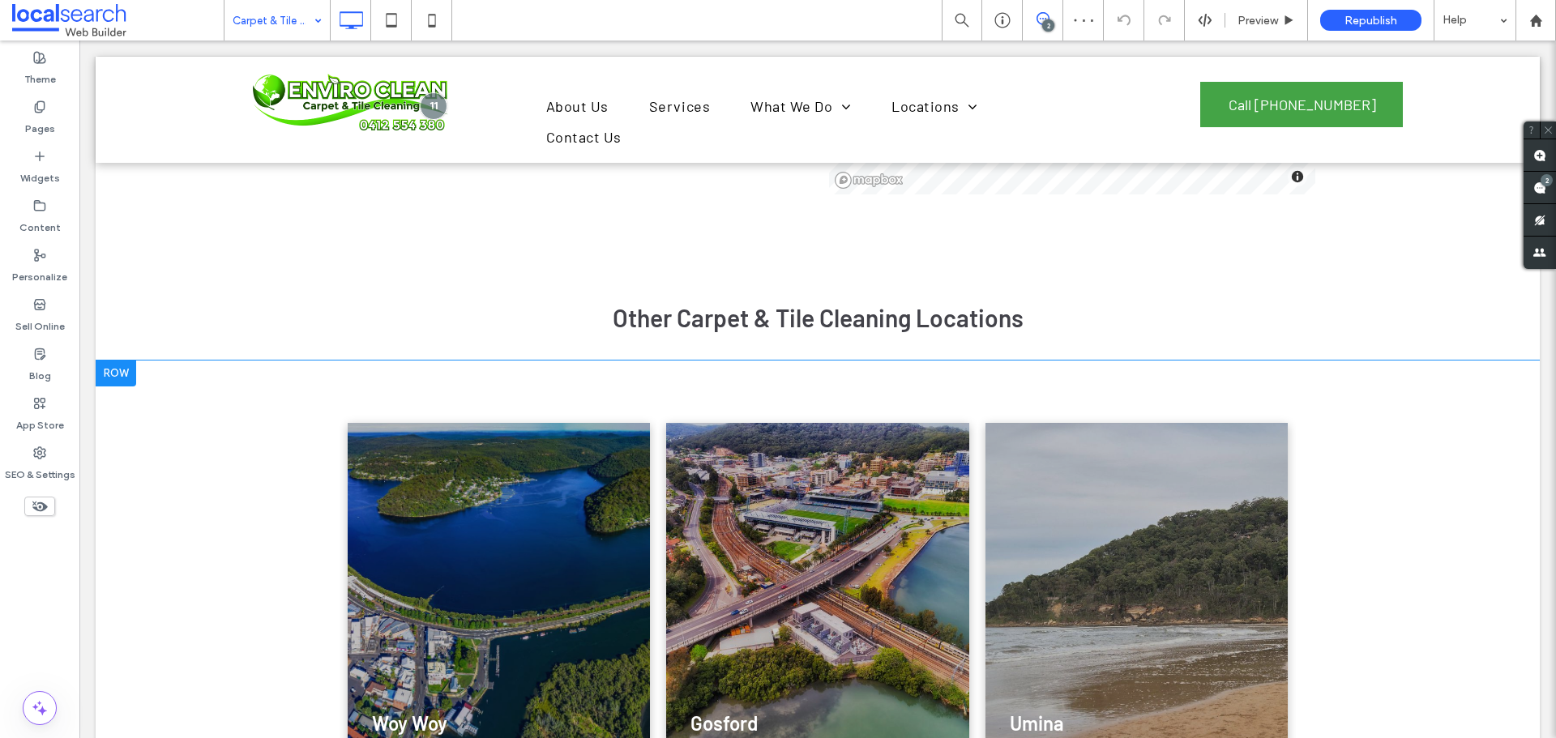
scroll to position [3646, 0]
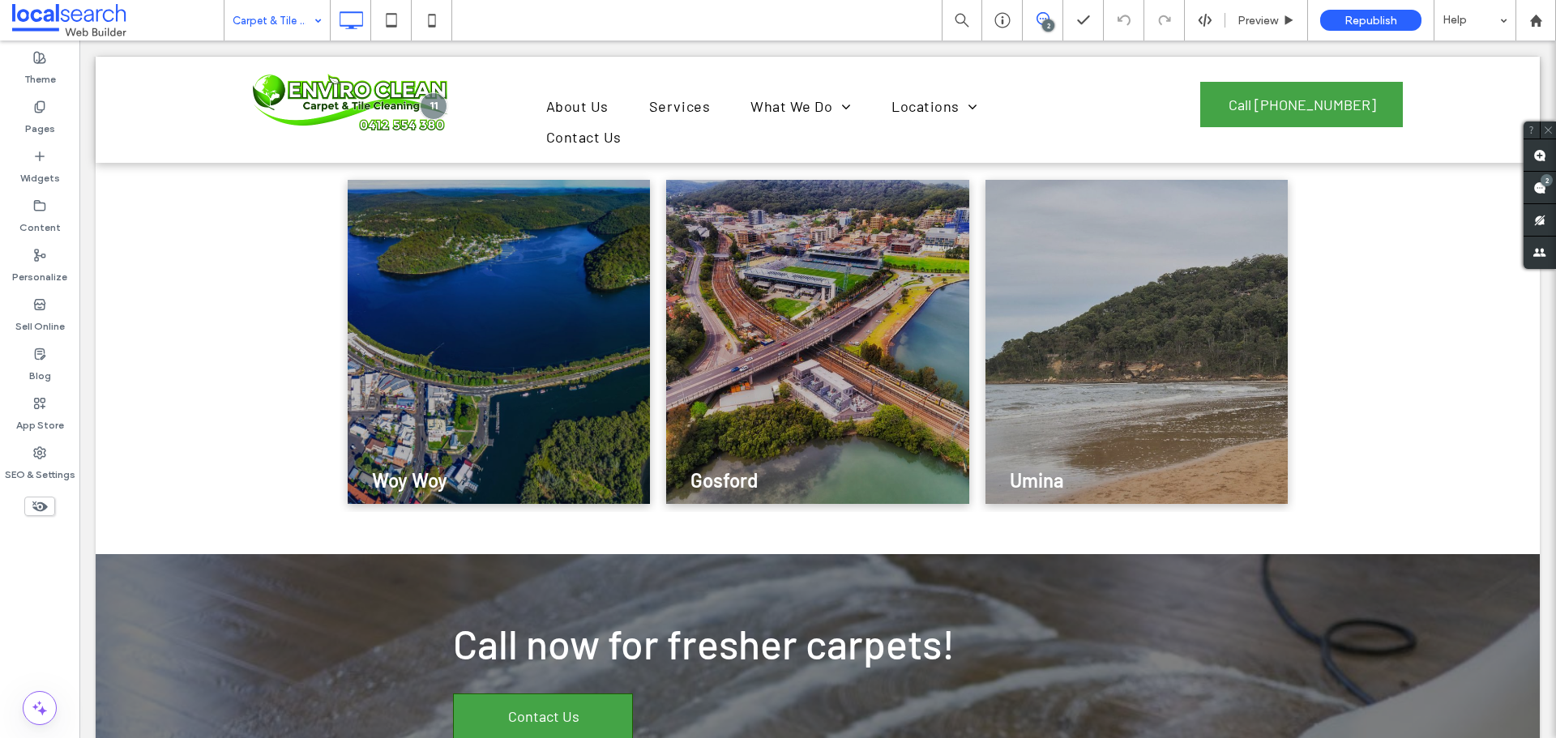
click at [266, 3] on input at bounding box center [273, 20] width 81 height 41
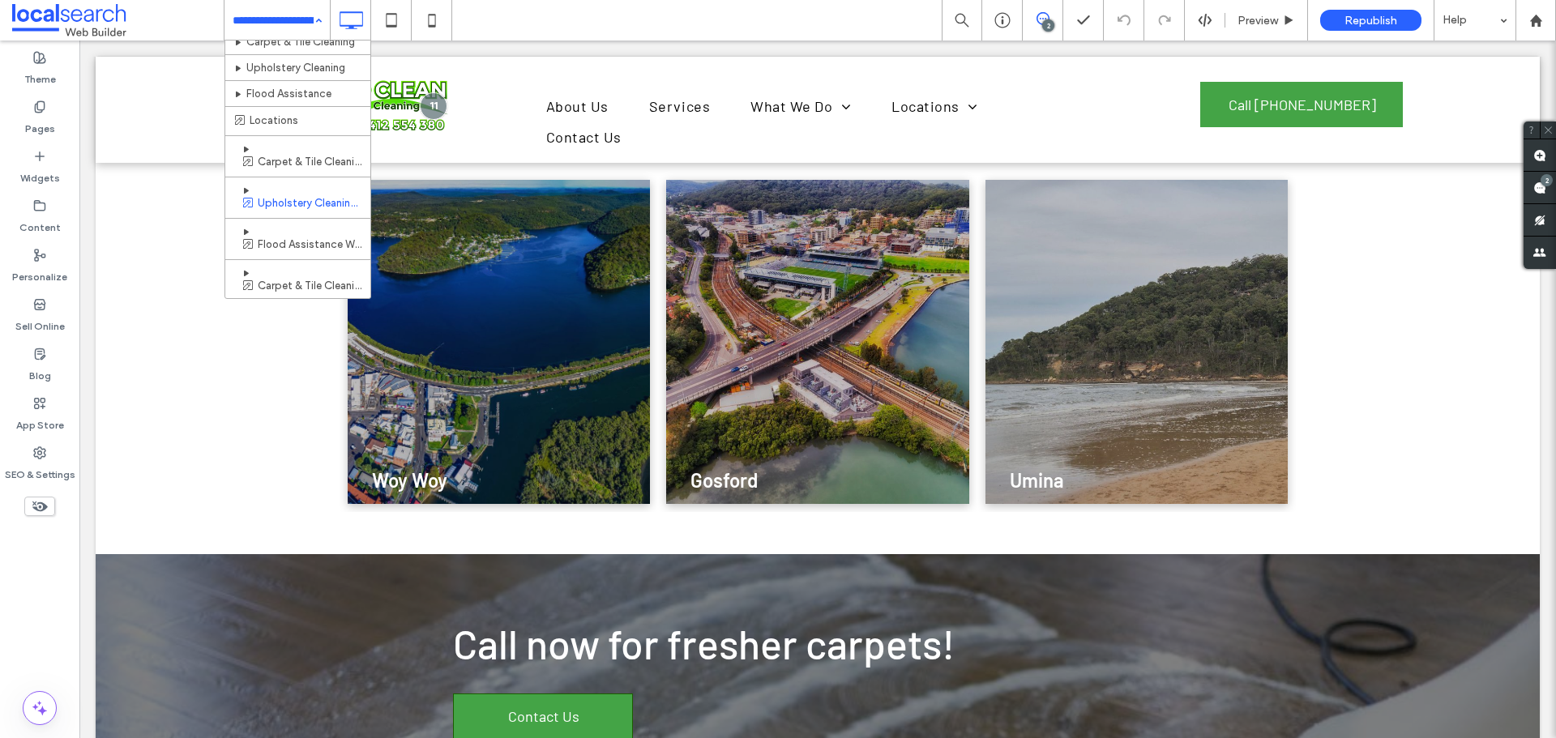
scroll to position [162, 0]
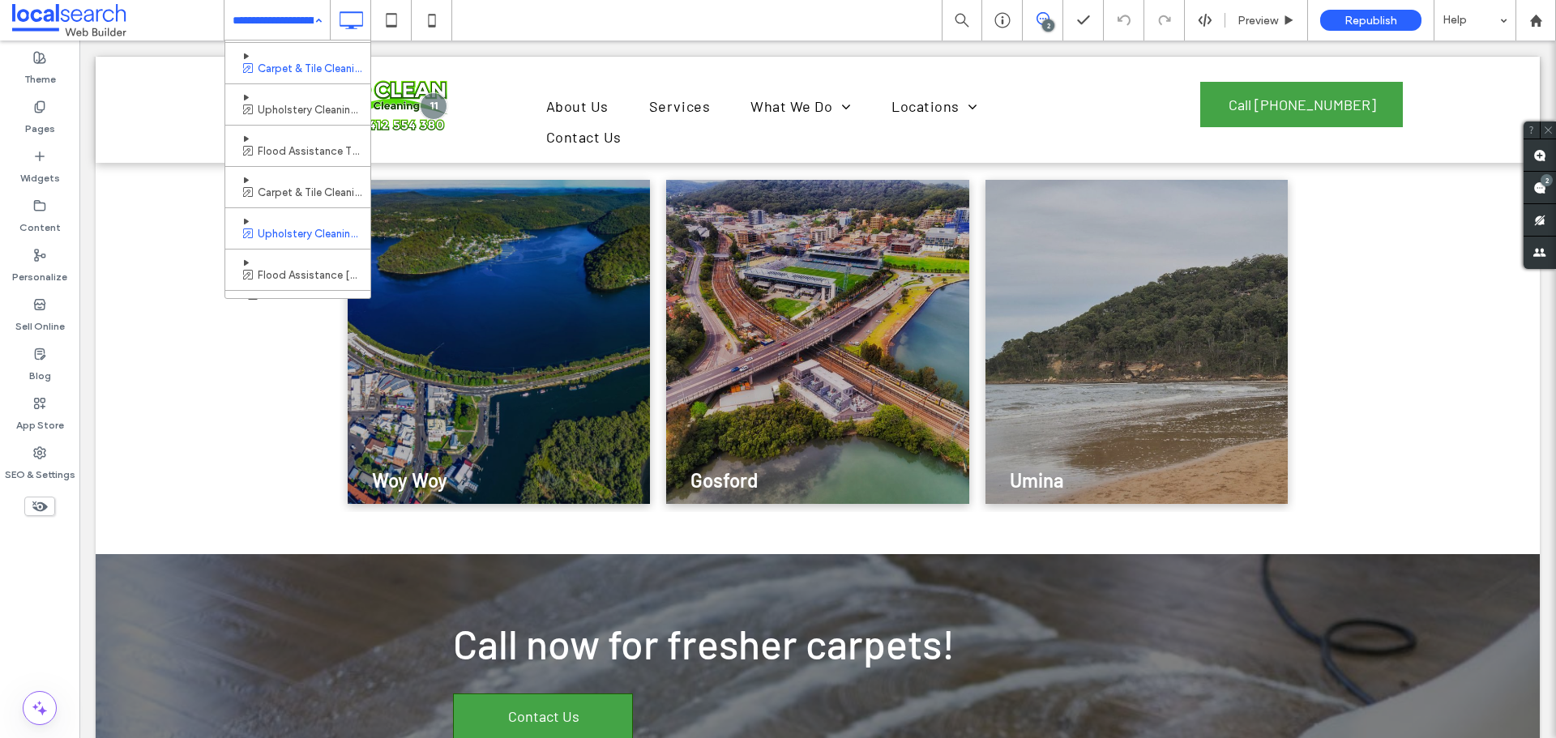
scroll to position [405, 0]
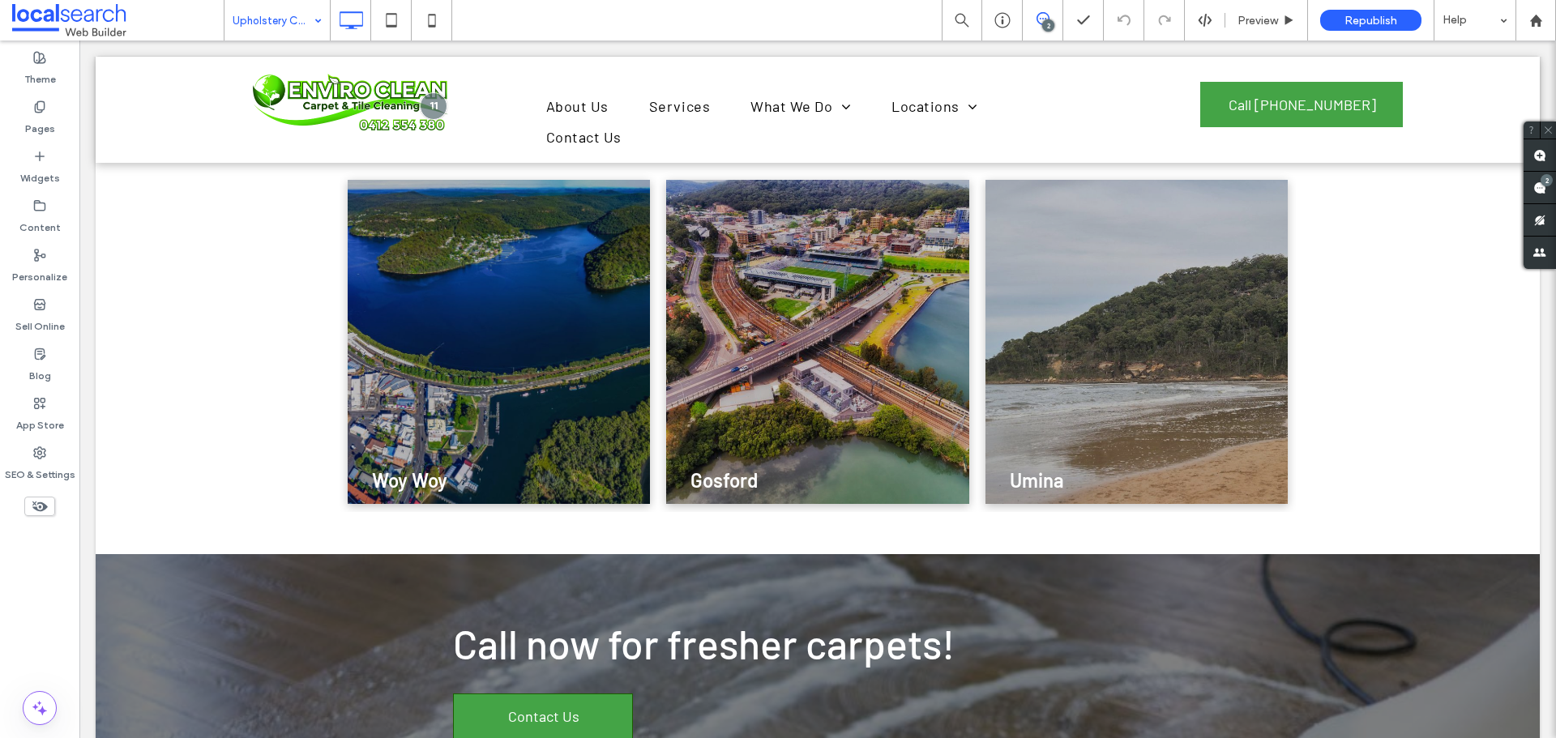
click at [299, 20] on input at bounding box center [273, 20] width 81 height 41
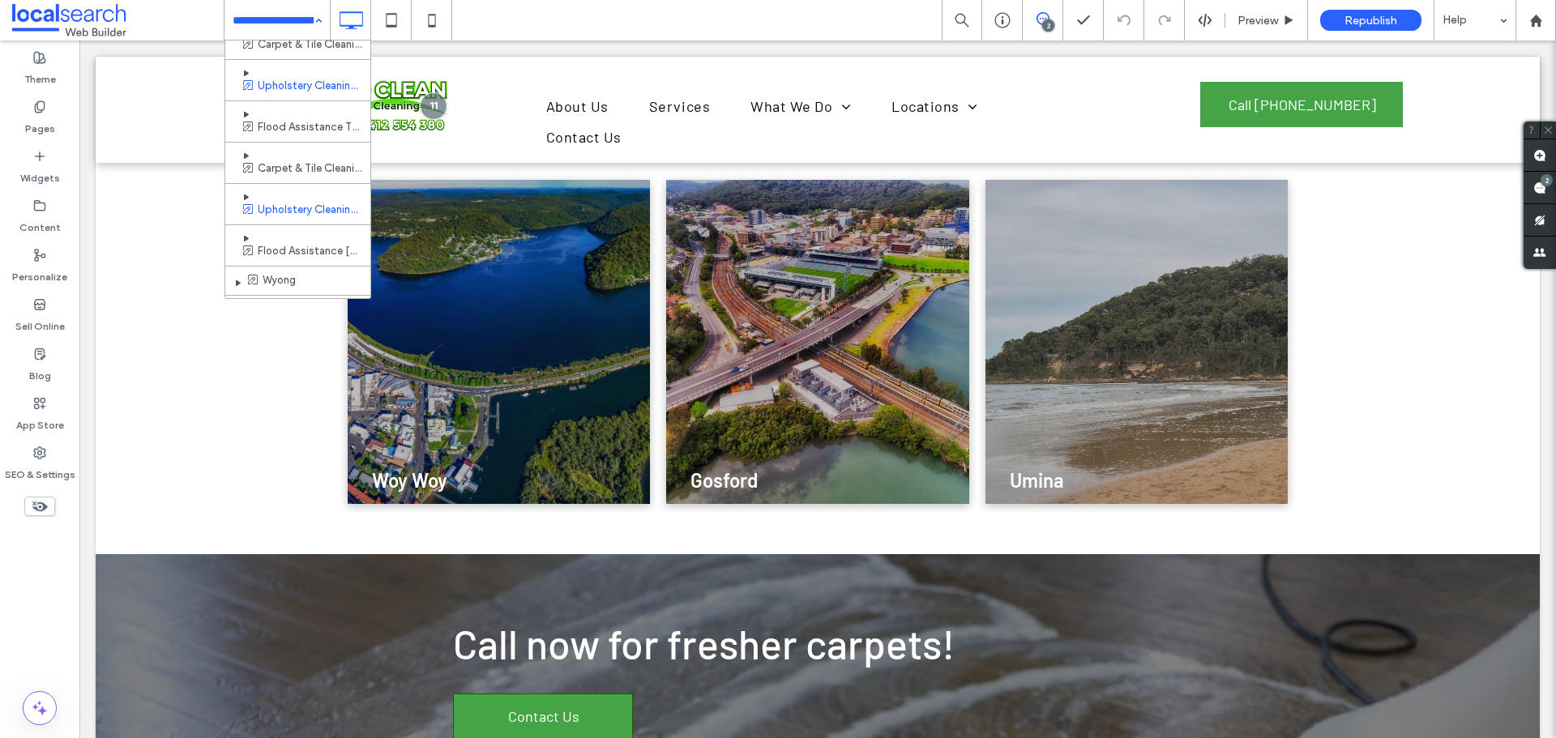
scroll to position [486, 0]
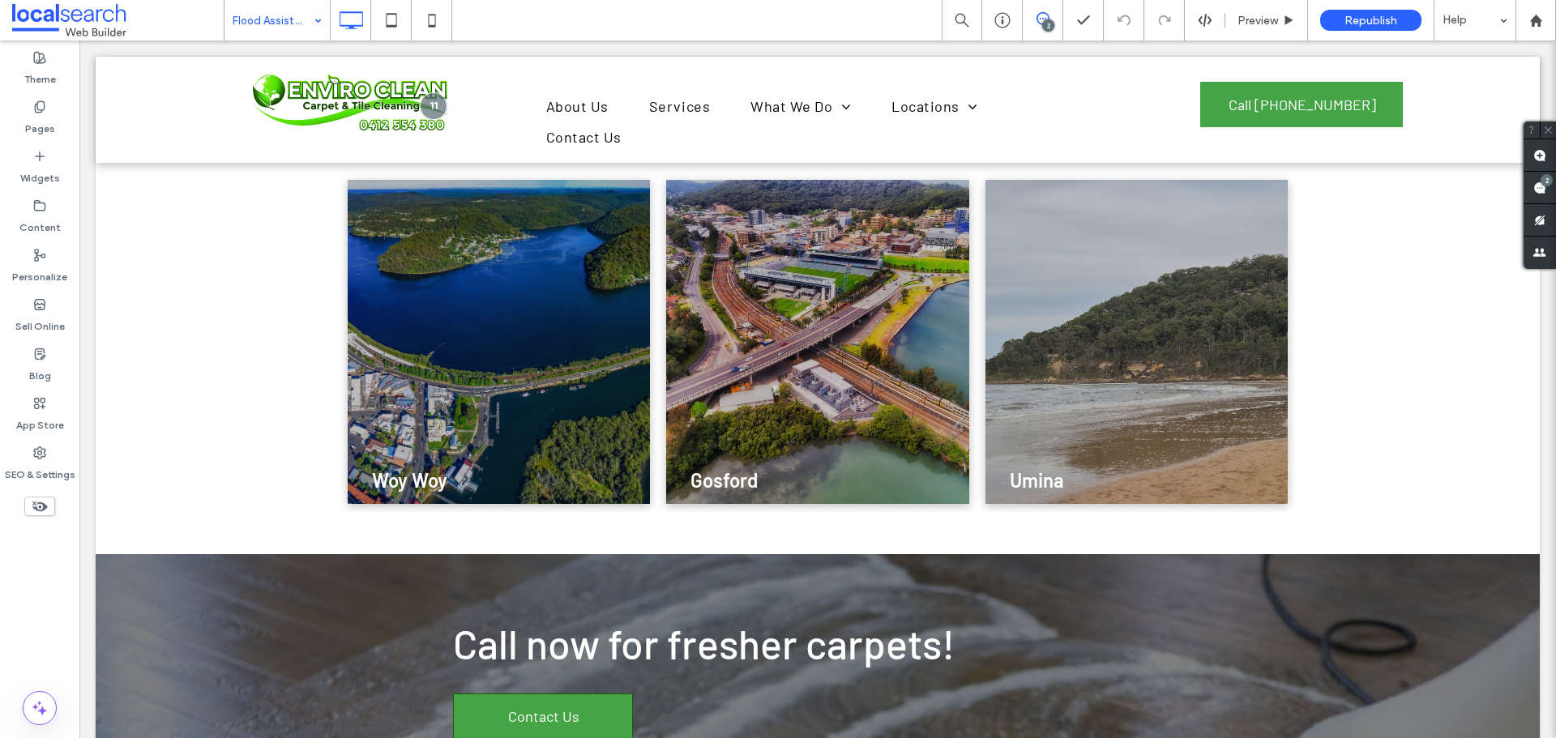
click at [268, 23] on input at bounding box center [273, 20] width 81 height 41
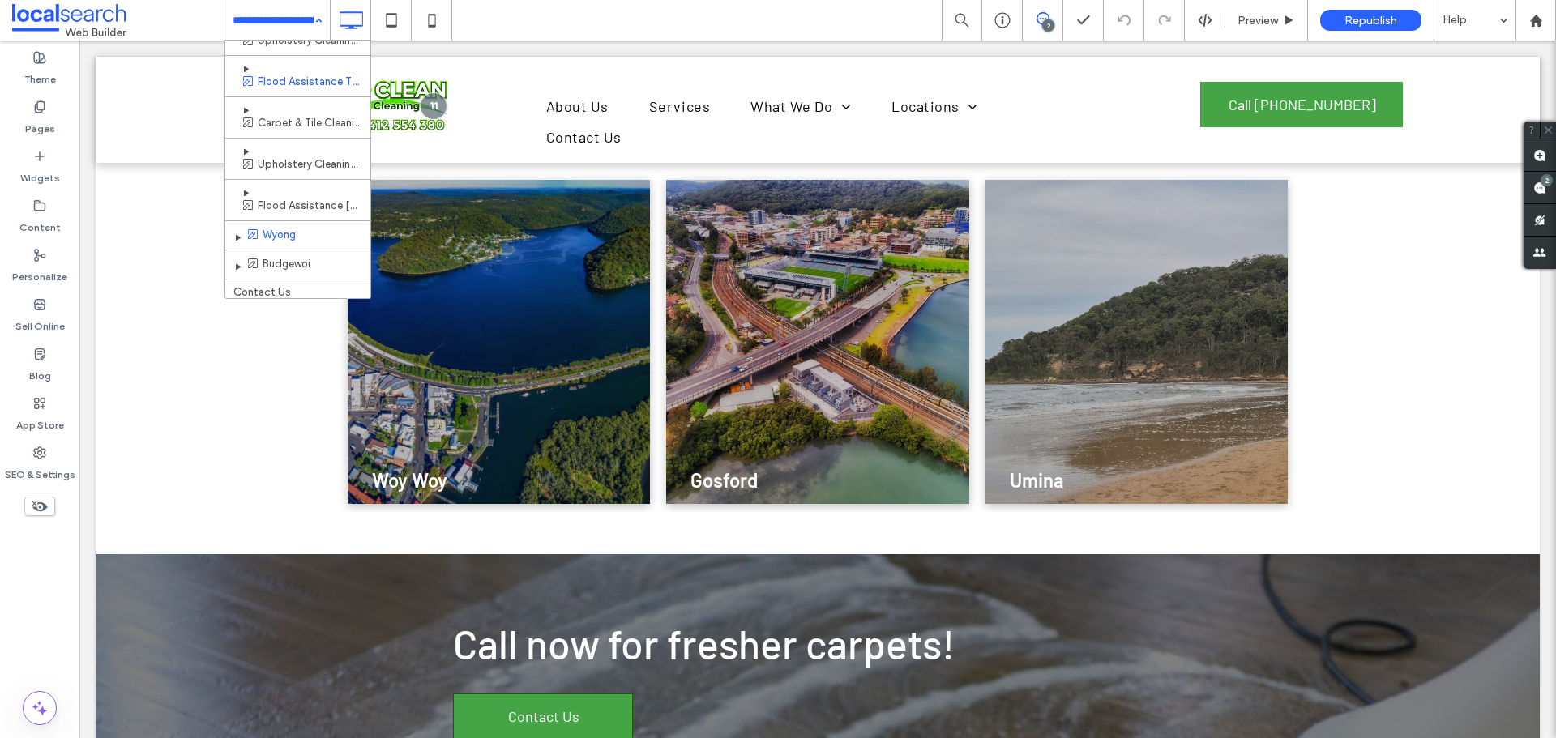
scroll to position [520, 0]
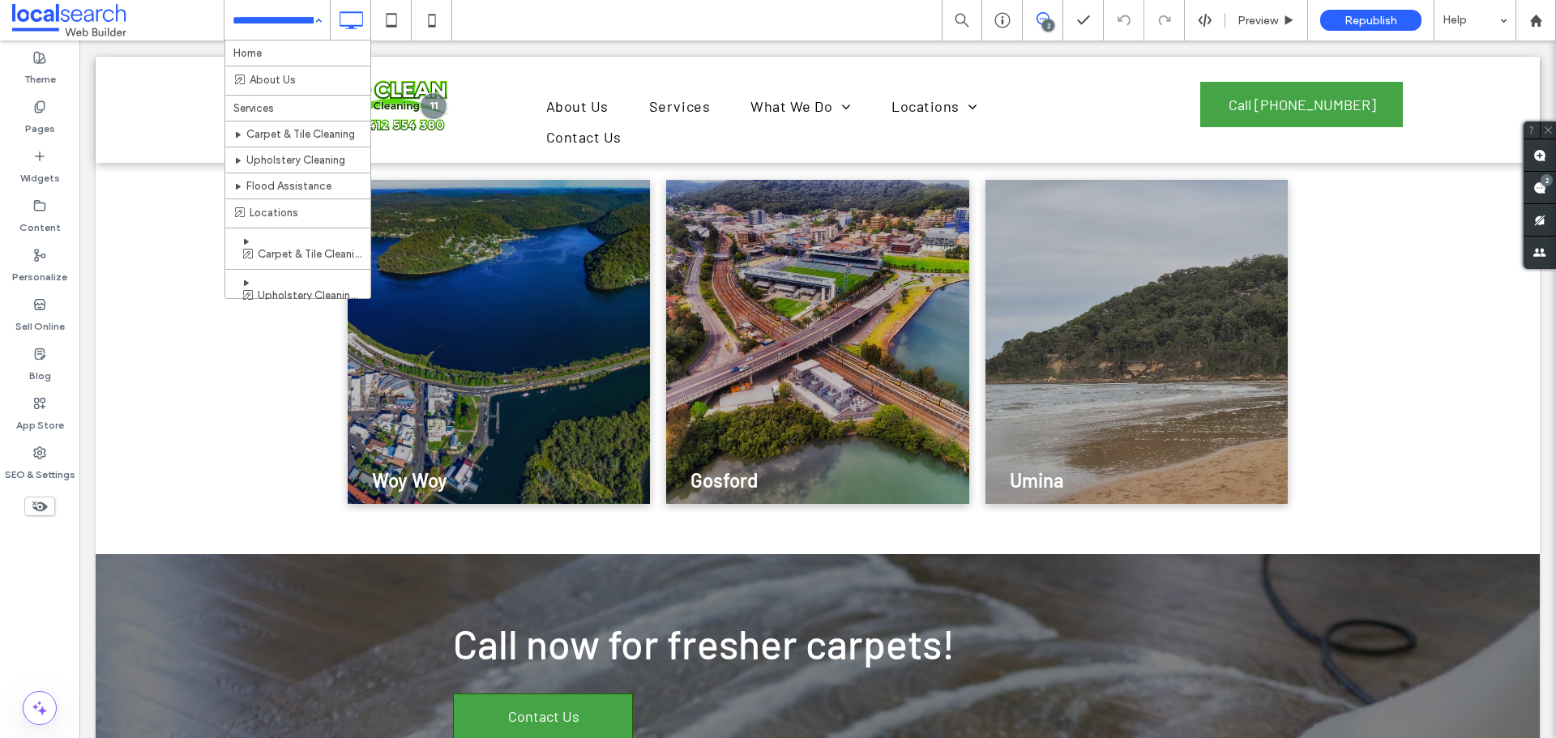
click at [274, 20] on input at bounding box center [273, 20] width 81 height 41
click at [276, 6] on input at bounding box center [273, 20] width 81 height 41
click at [256, 13] on input at bounding box center [273, 20] width 81 height 41
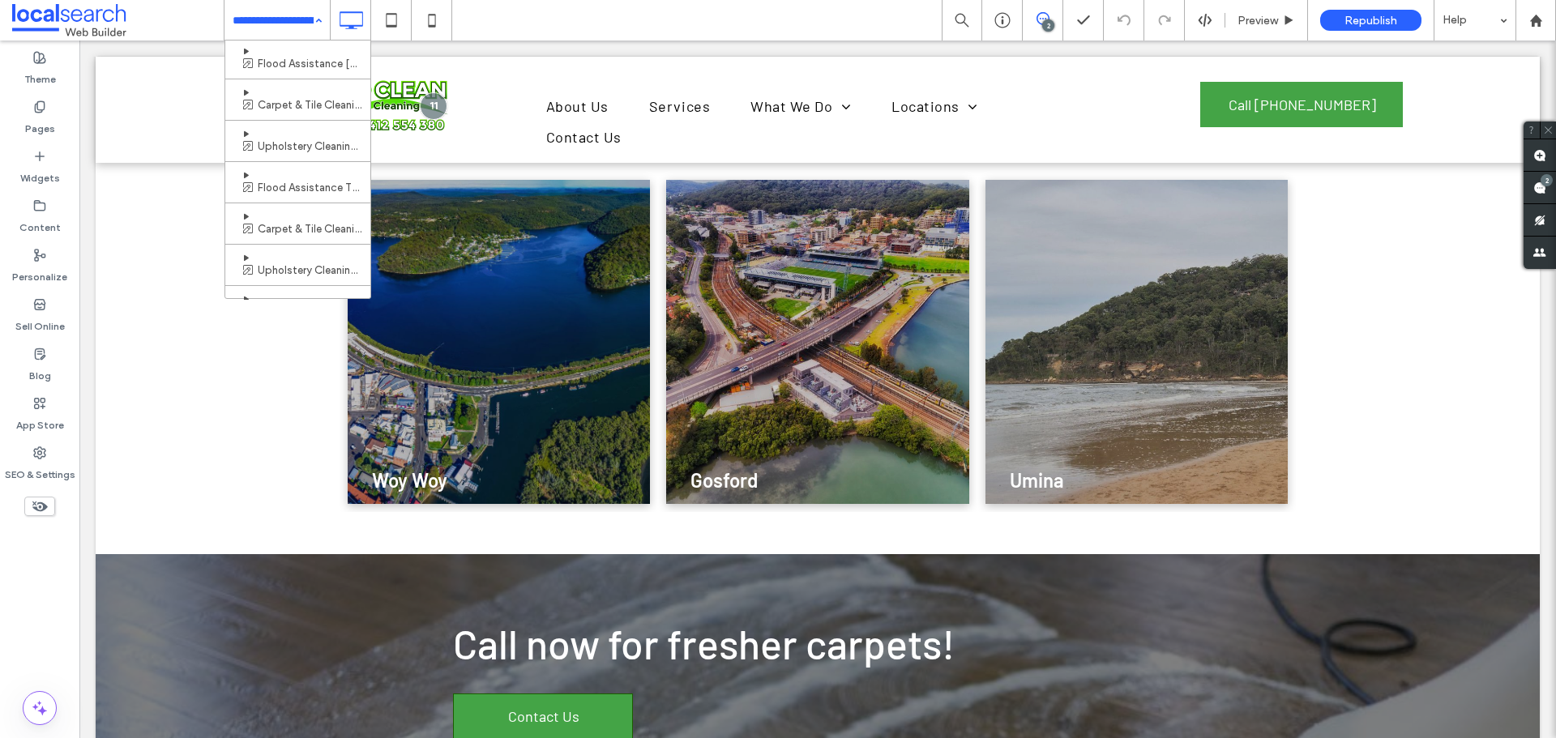
scroll to position [520, 0]
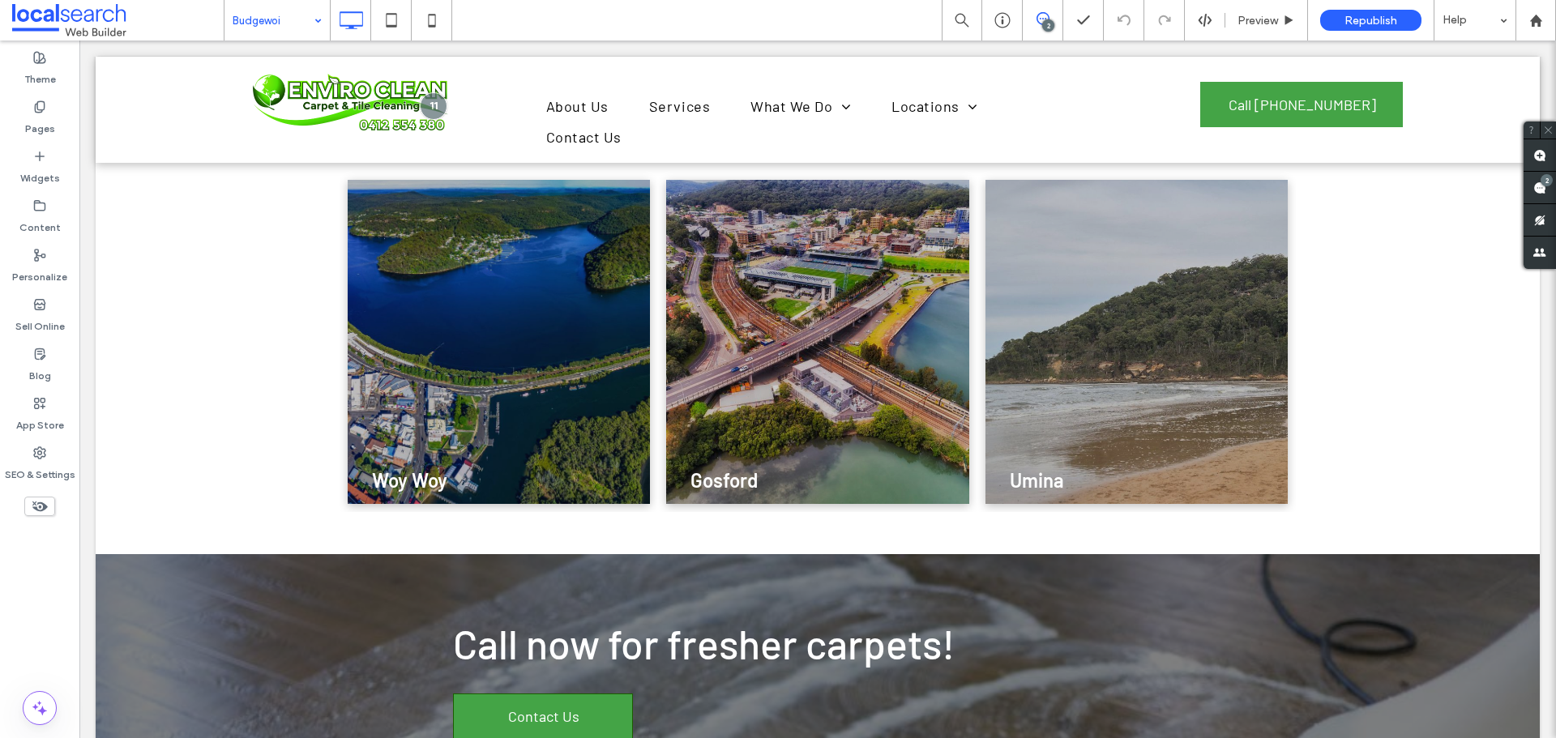
click at [254, 10] on input at bounding box center [273, 20] width 81 height 41
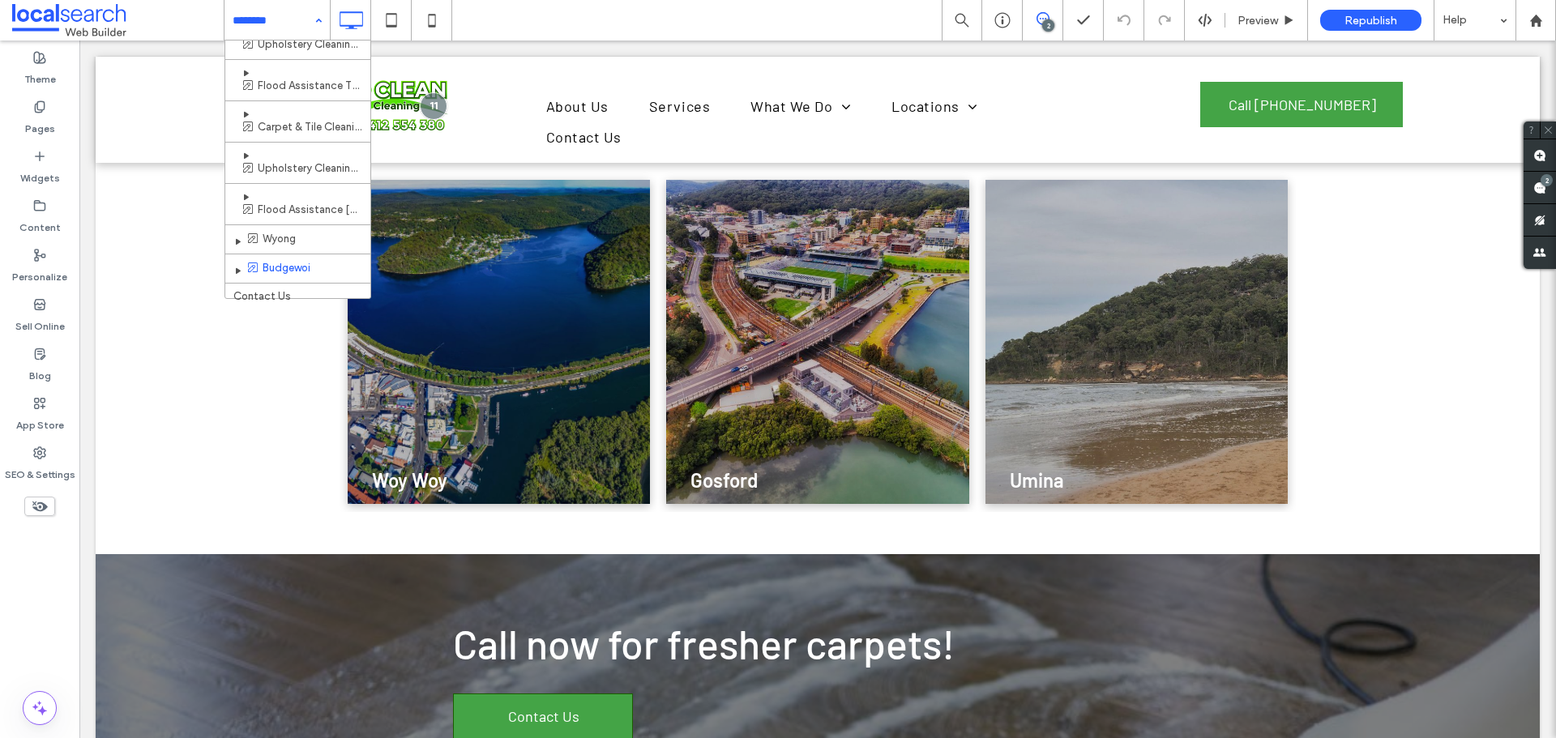
scroll to position [520, 0]
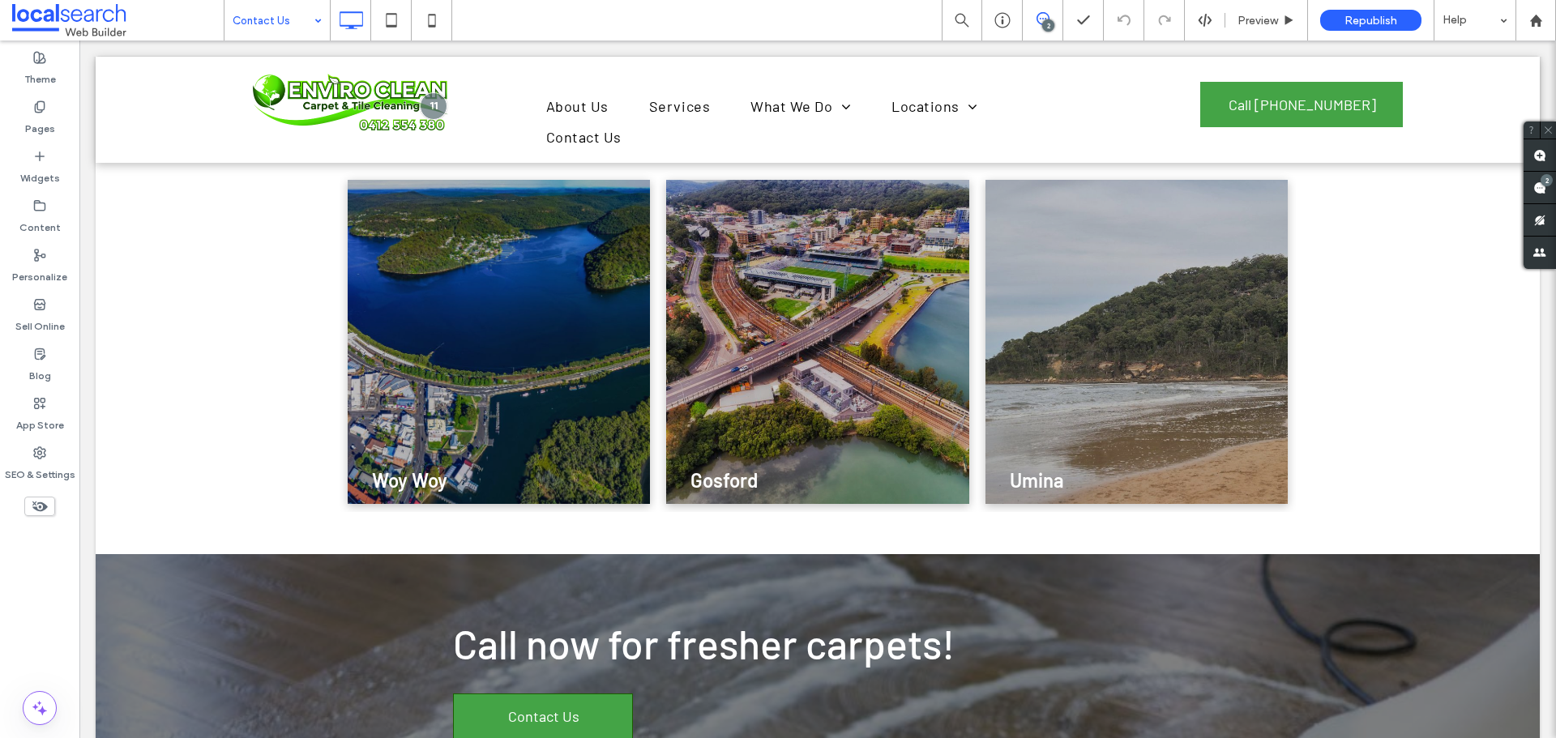
click at [272, 21] on input at bounding box center [273, 20] width 81 height 41
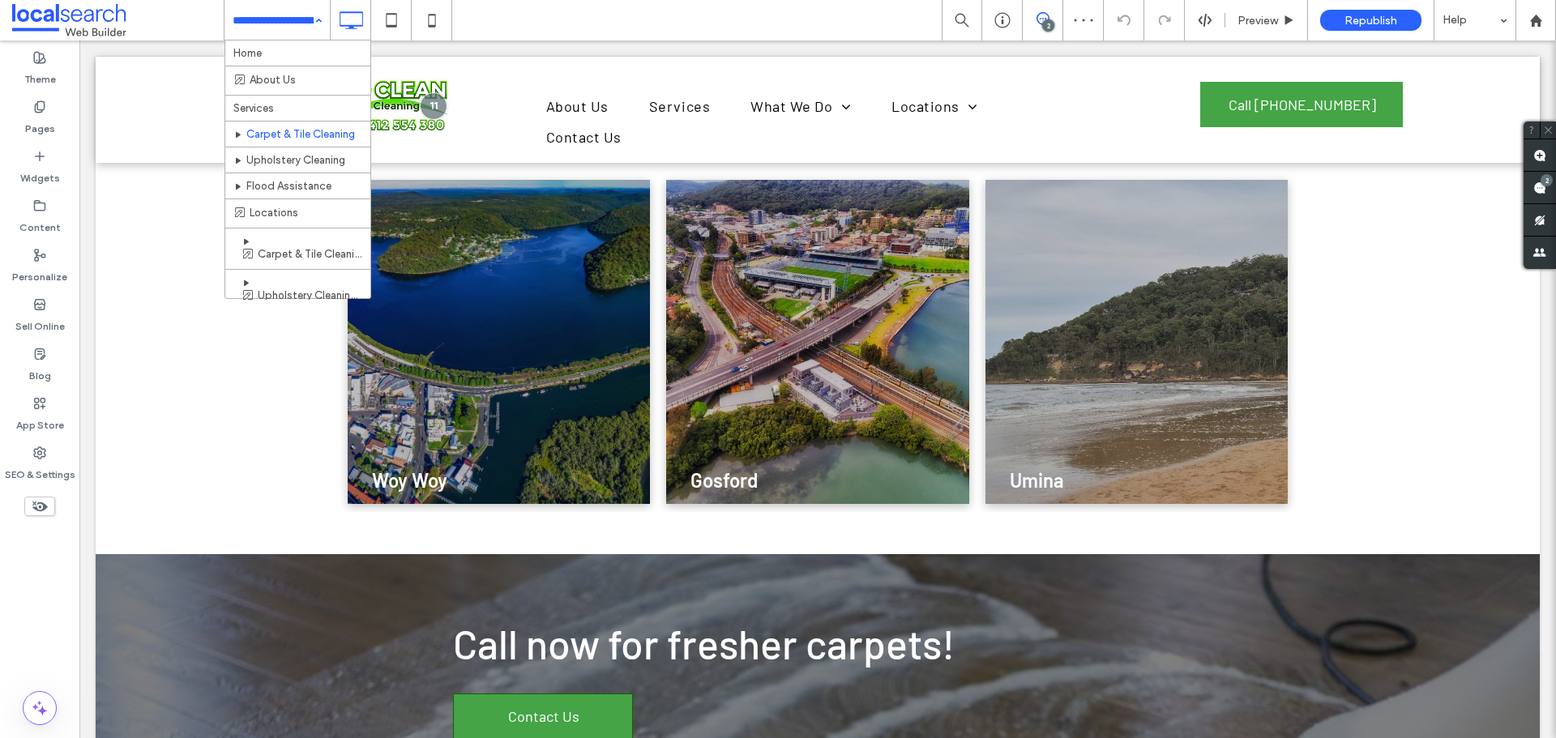
click at [250, 20] on input at bounding box center [273, 20] width 81 height 41
click at [277, 10] on input at bounding box center [273, 20] width 81 height 41
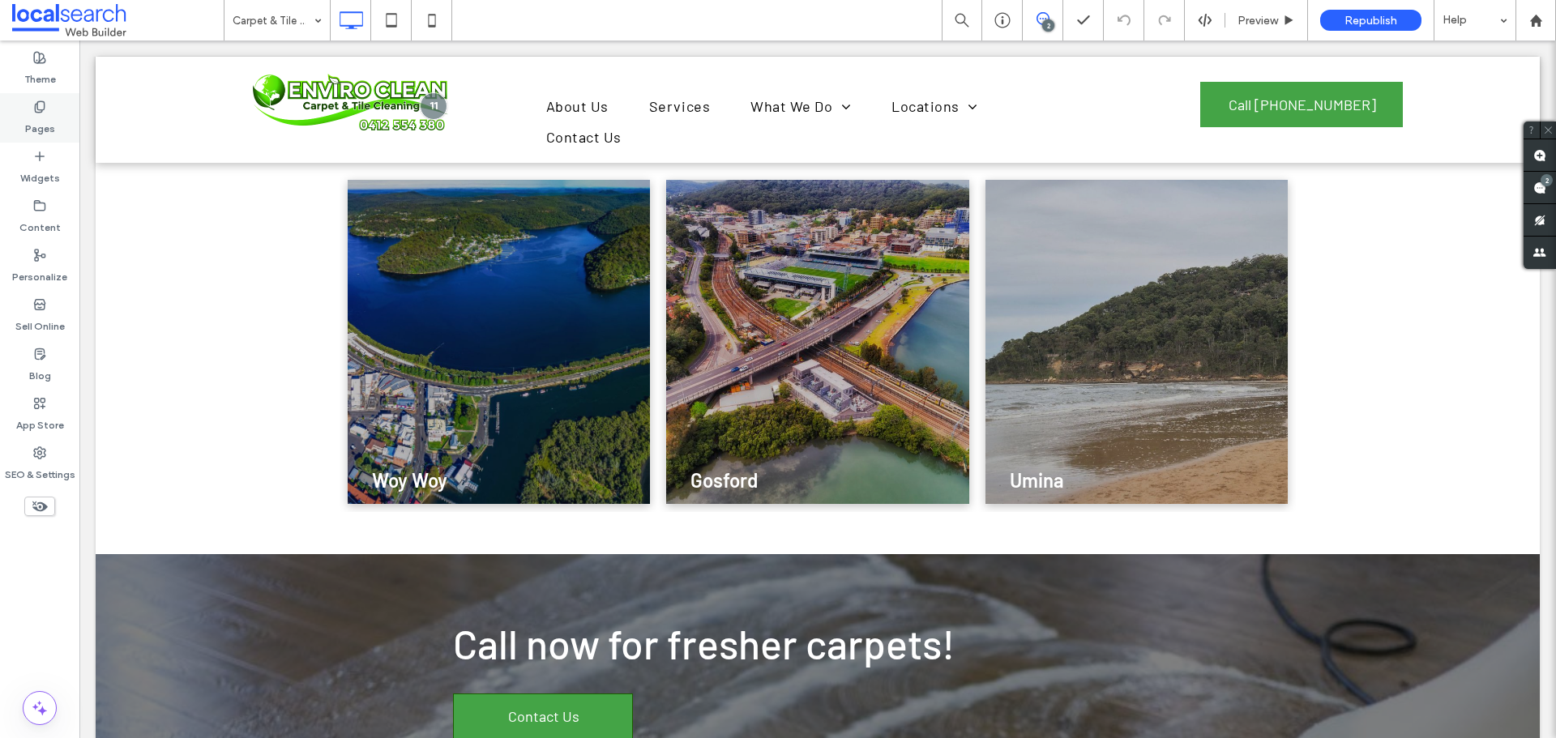
click at [49, 114] on label "Pages" at bounding box center [40, 124] width 30 height 23
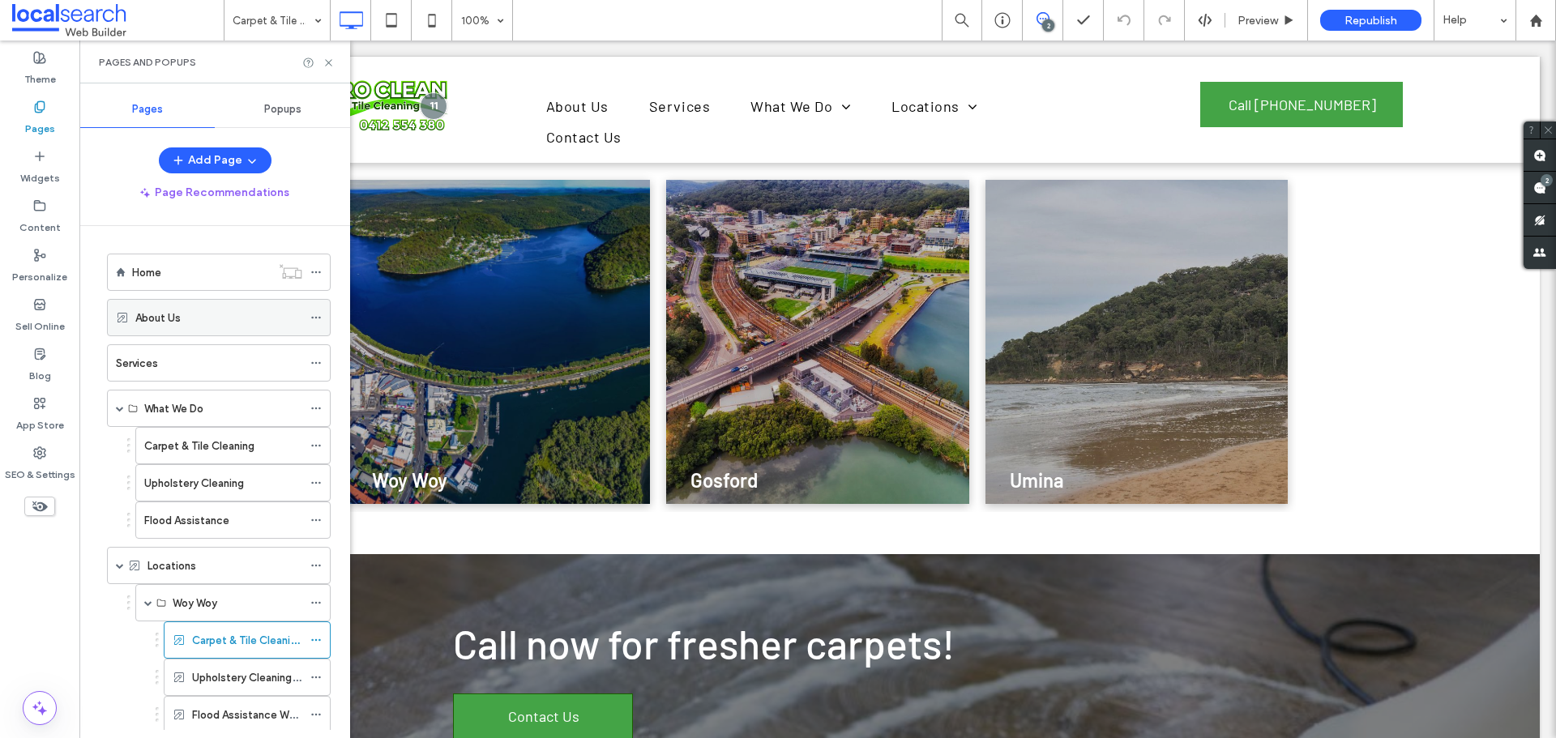
click at [196, 315] on div "About Us" at bounding box center [218, 317] width 167 height 17
click at [209, 570] on div "Locations" at bounding box center [224, 565] width 155 height 17
click at [254, 643] on label "Carpet & Tile Cleaning Woy Woy" at bounding box center [270, 640] width 157 height 28
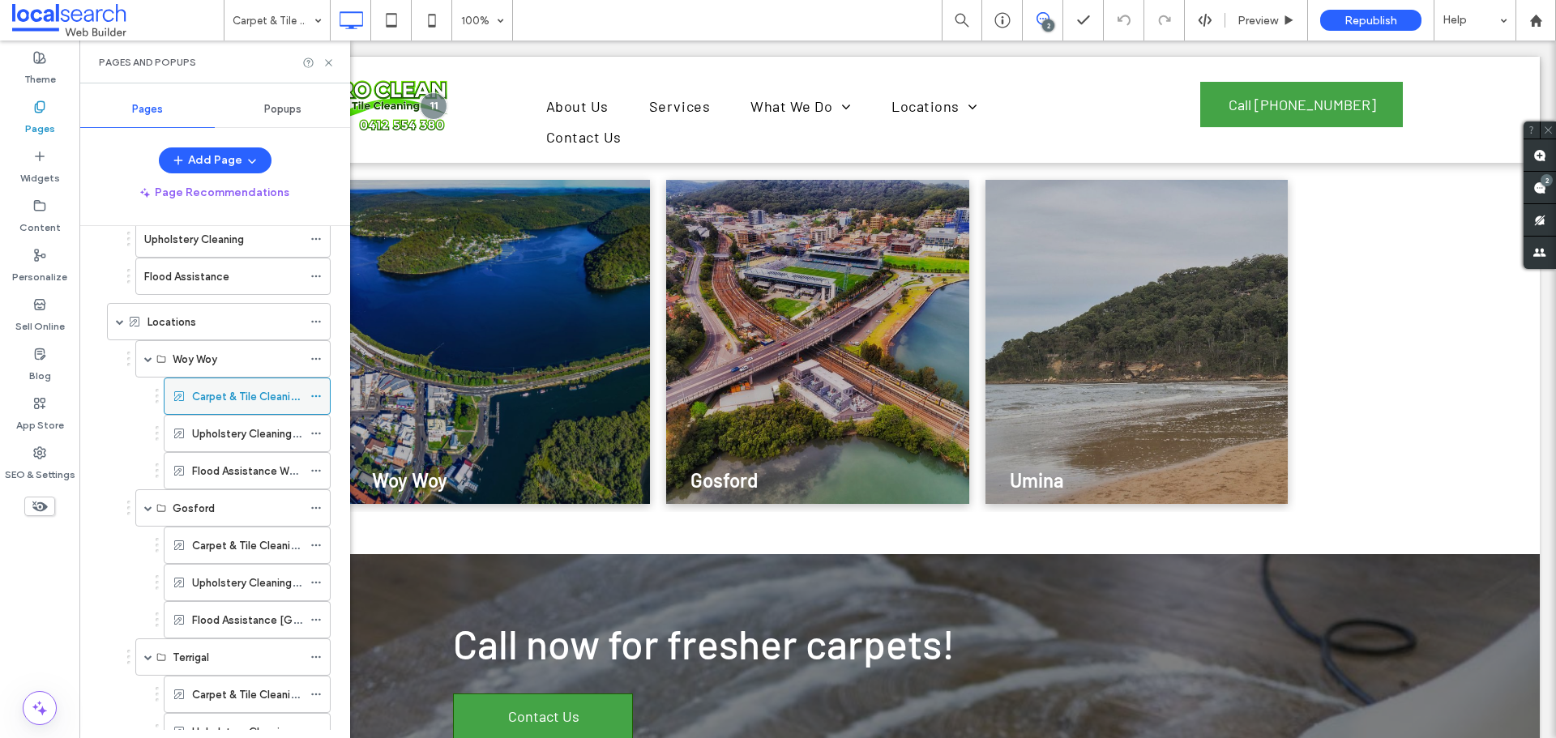
scroll to position [243, 0]
drag, startPoint x: 206, startPoint y: 317, endPoint x: 236, endPoint y: 317, distance: 30.0
click at [207, 317] on div "Locations" at bounding box center [224, 322] width 155 height 17
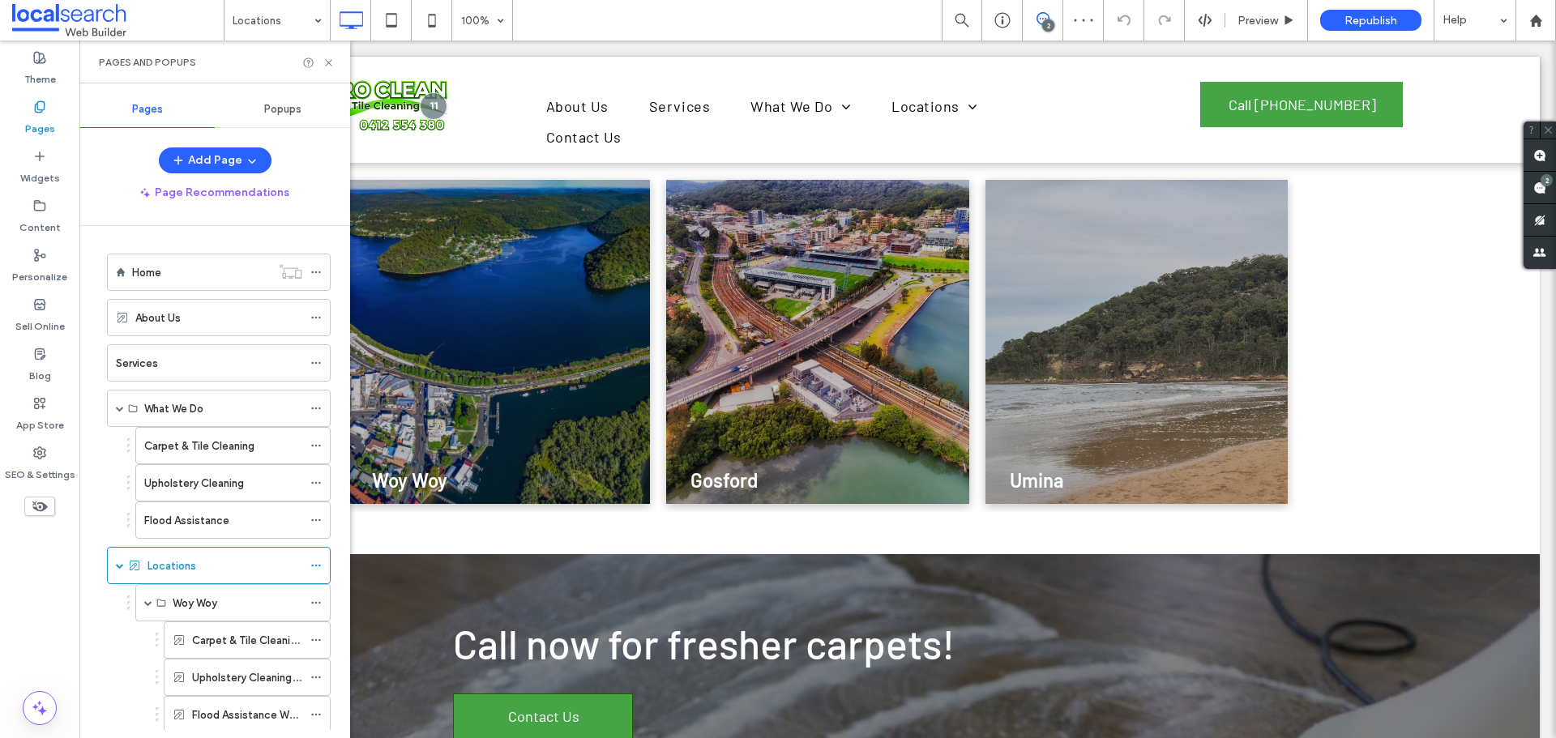
click at [190, 310] on div "About Us" at bounding box center [218, 317] width 167 height 17
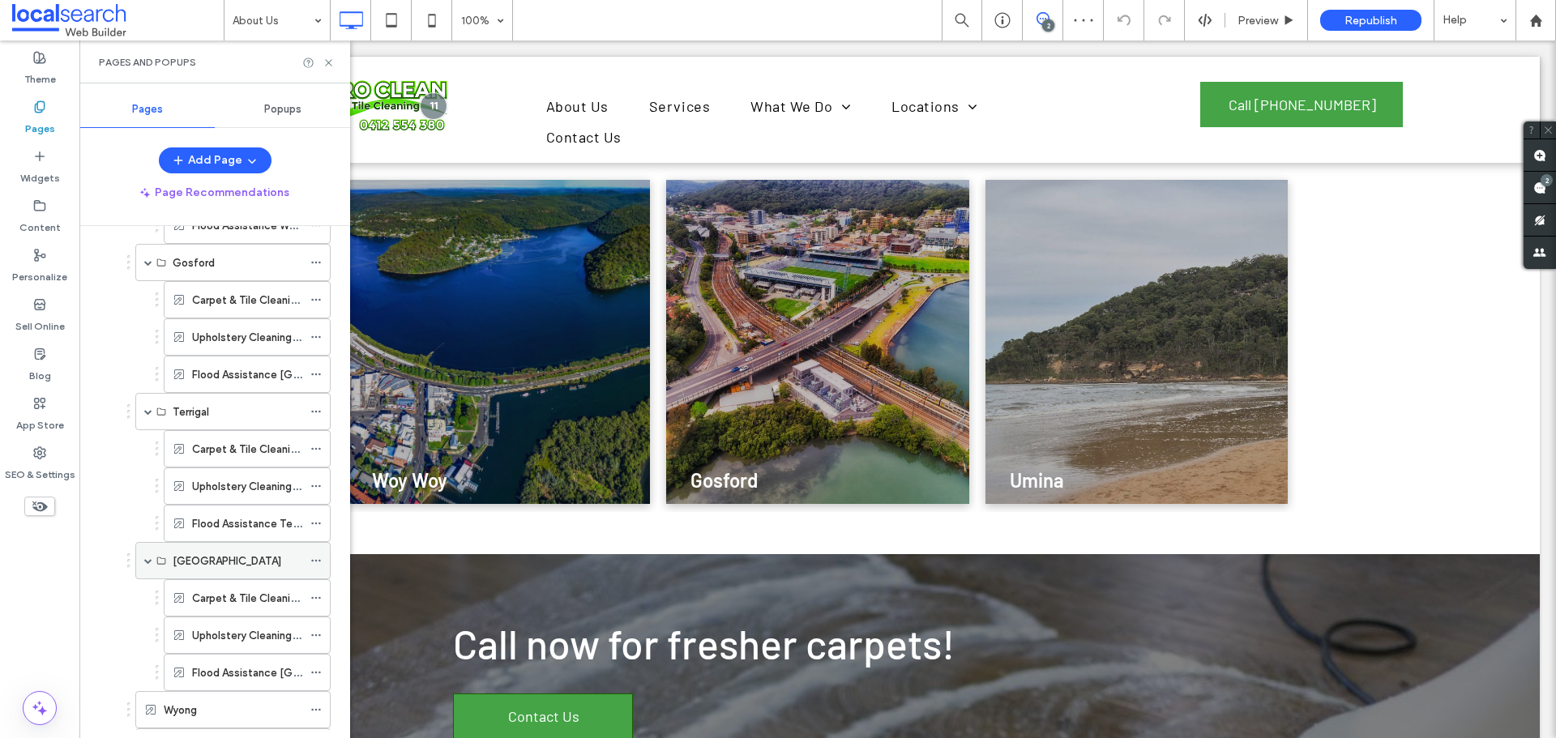
scroll to position [611, 0]
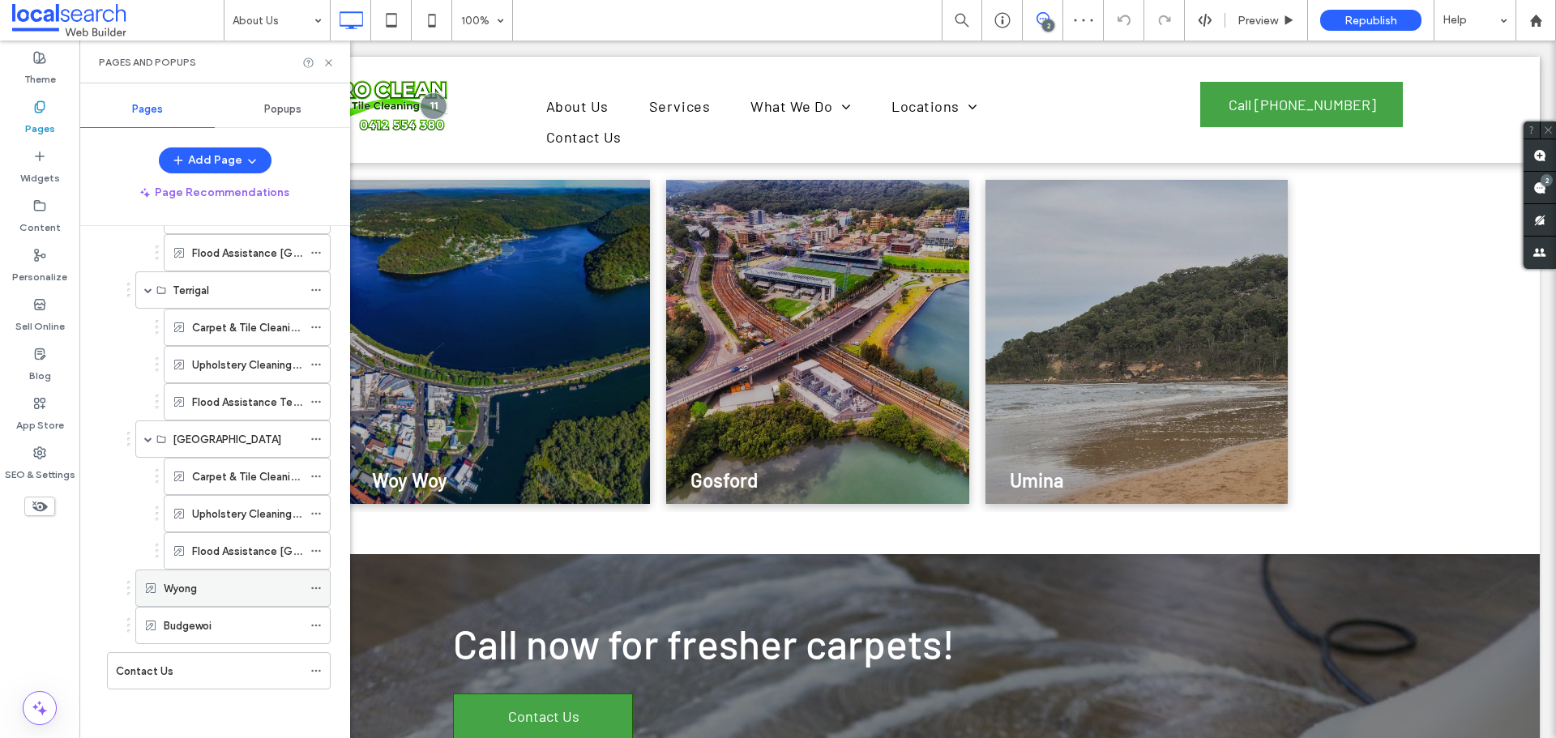
click at [224, 593] on div "Wyong" at bounding box center [233, 588] width 139 height 17
click at [221, 630] on div "Budgewoi" at bounding box center [233, 625] width 139 height 17
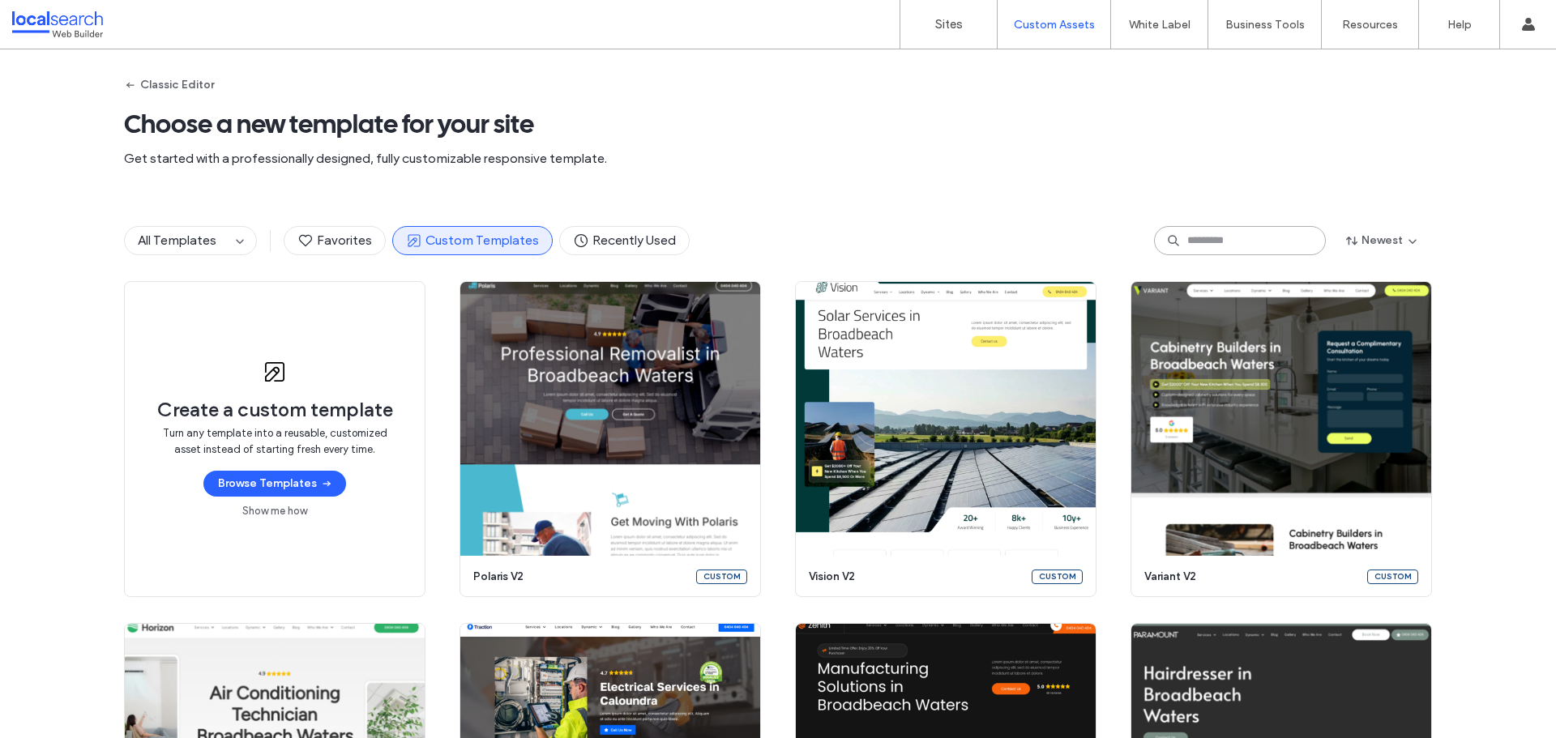
click at [1270, 241] on input at bounding box center [1240, 240] width 172 height 29
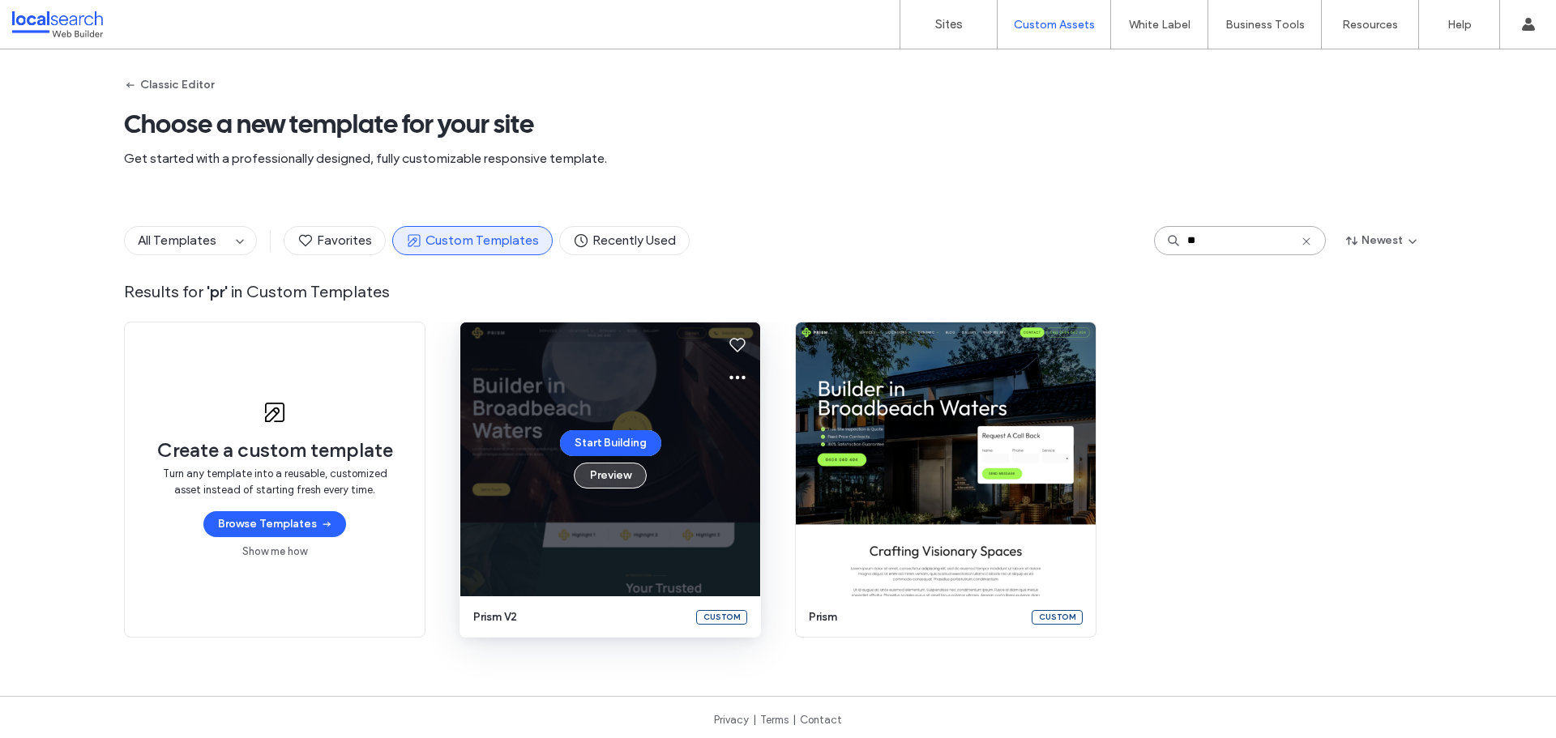
type input "**"
click at [612, 477] on button "Preview" at bounding box center [610, 476] width 73 height 26
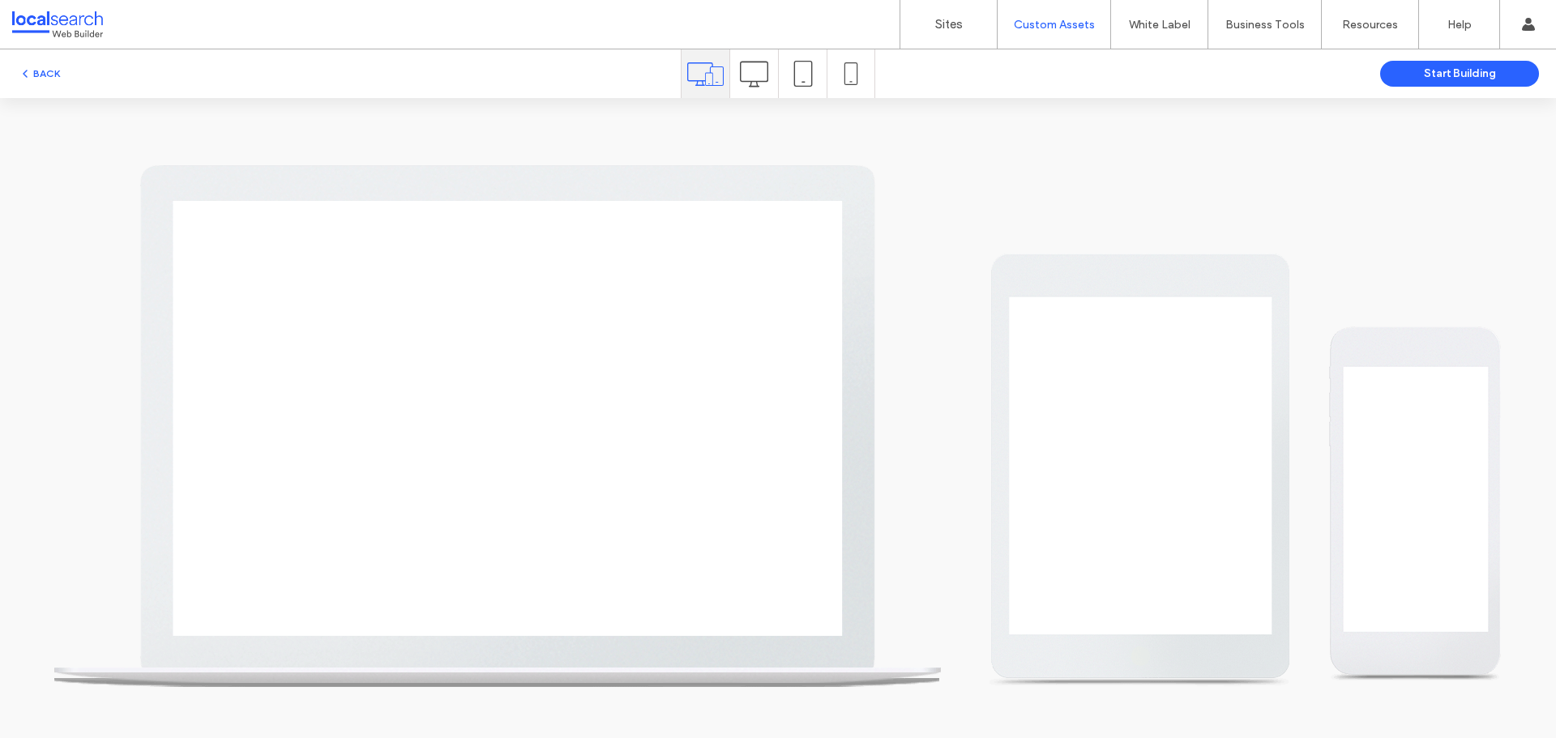
click at [756, 75] on icon at bounding box center [754, 74] width 28 height 28
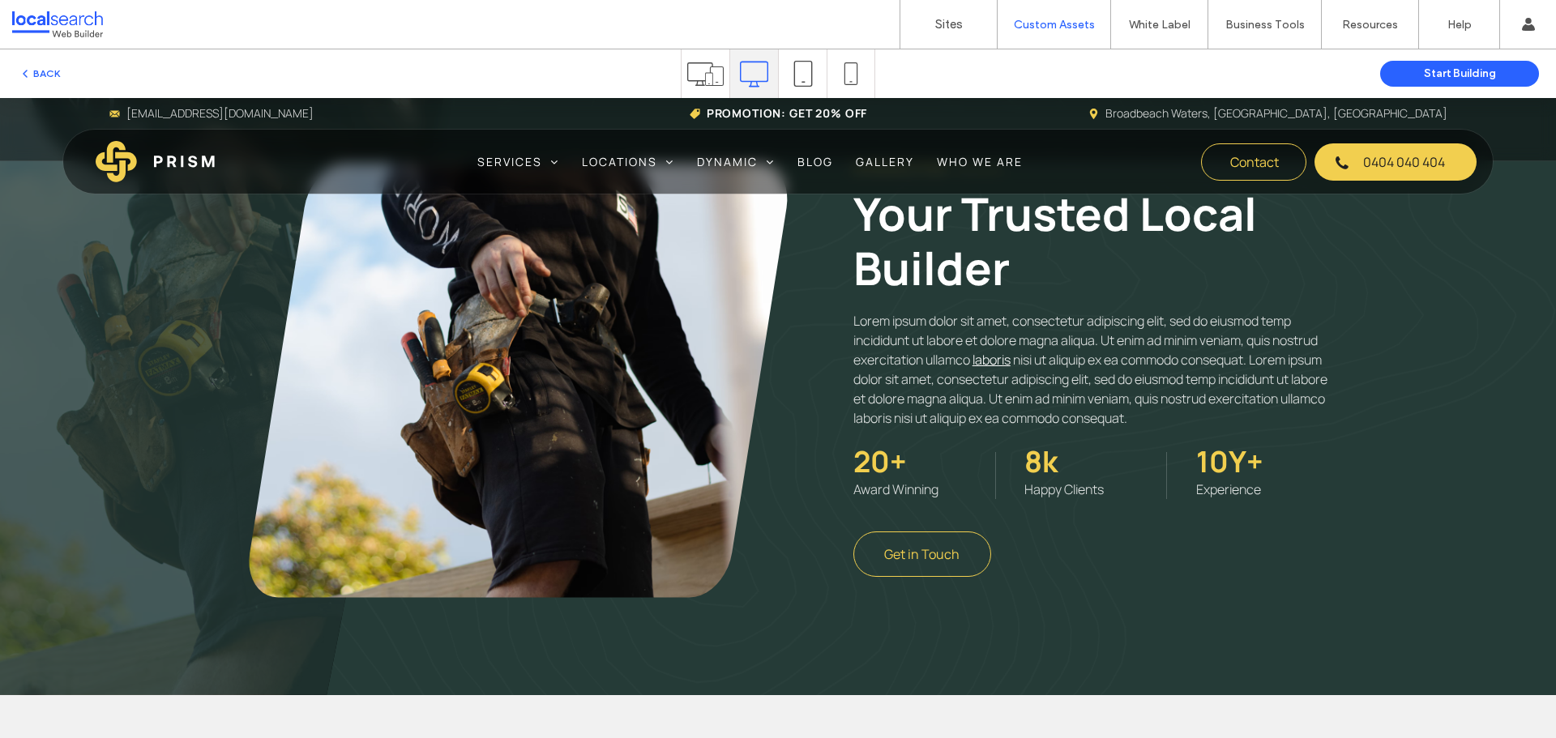
scroll to position [891, 0]
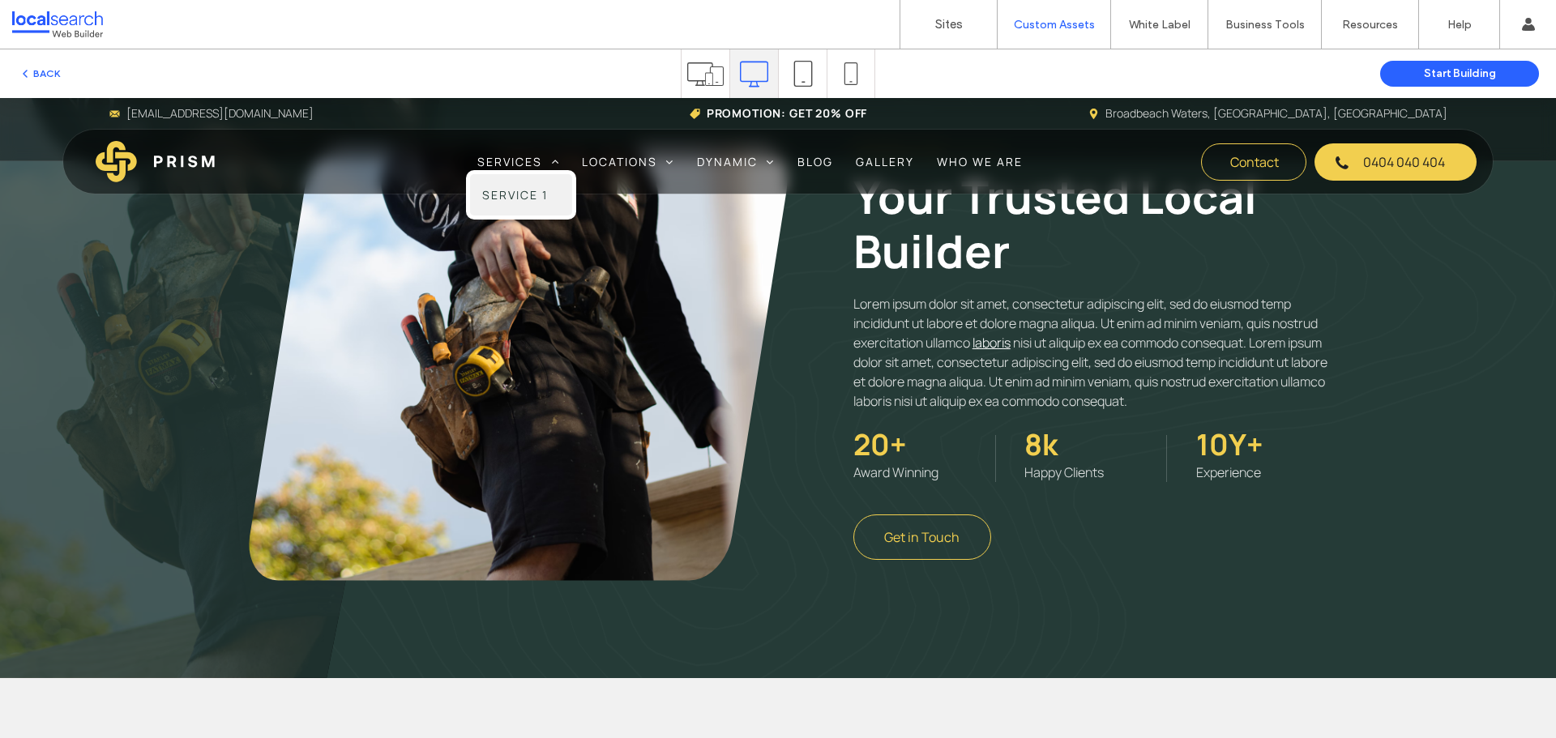
click at [519, 199] on span "Service 1" at bounding box center [515, 194] width 66 height 17
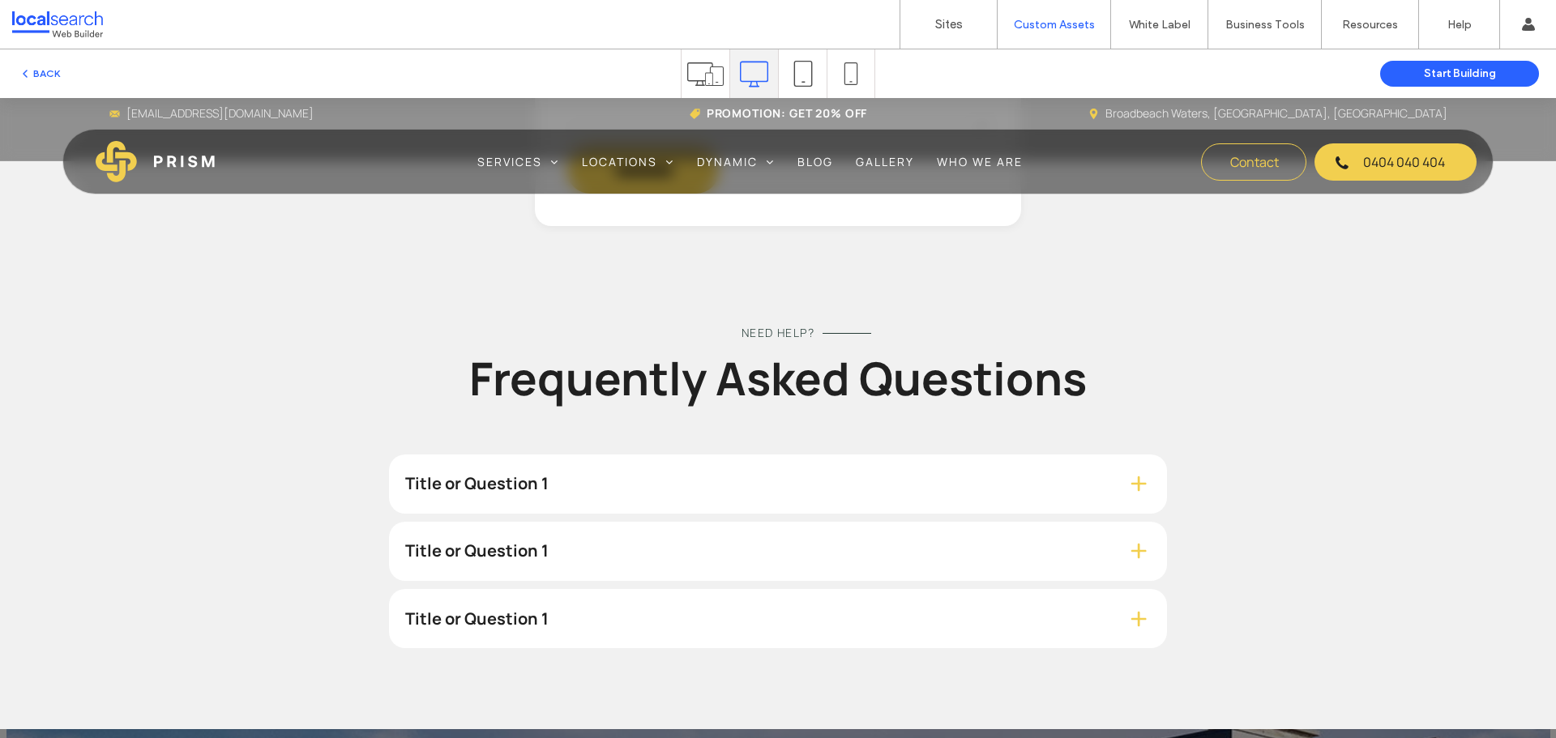
scroll to position [1620, 0]
